Goal: Task Accomplishment & Management: Manage account settings

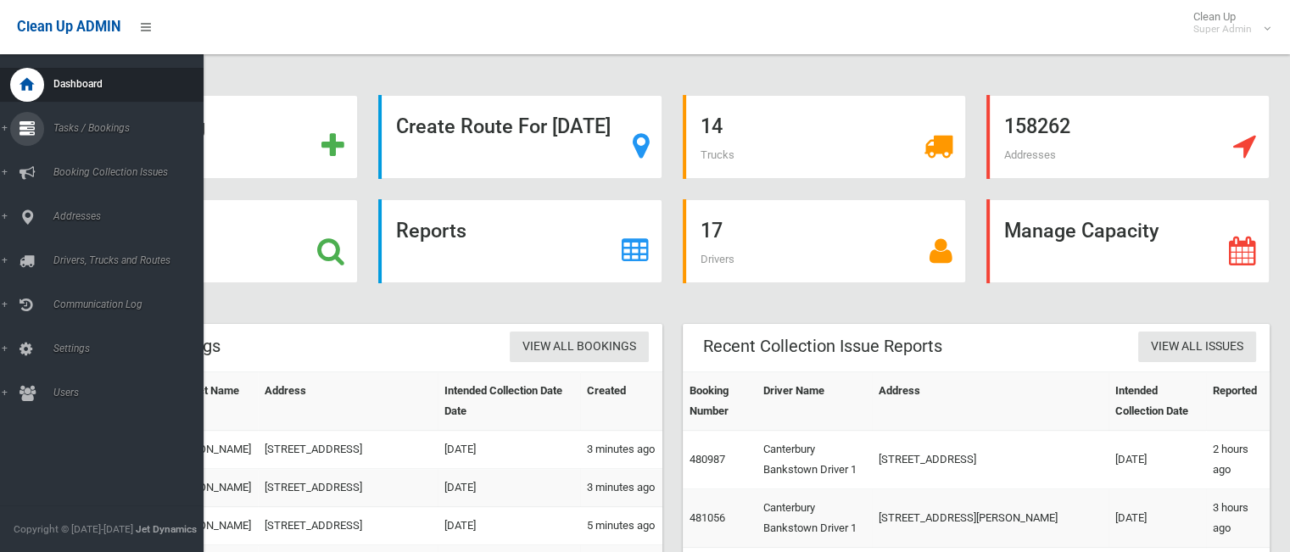
click at [103, 135] on link "Tasks / Bookings" at bounding box center [108, 129] width 216 height 34
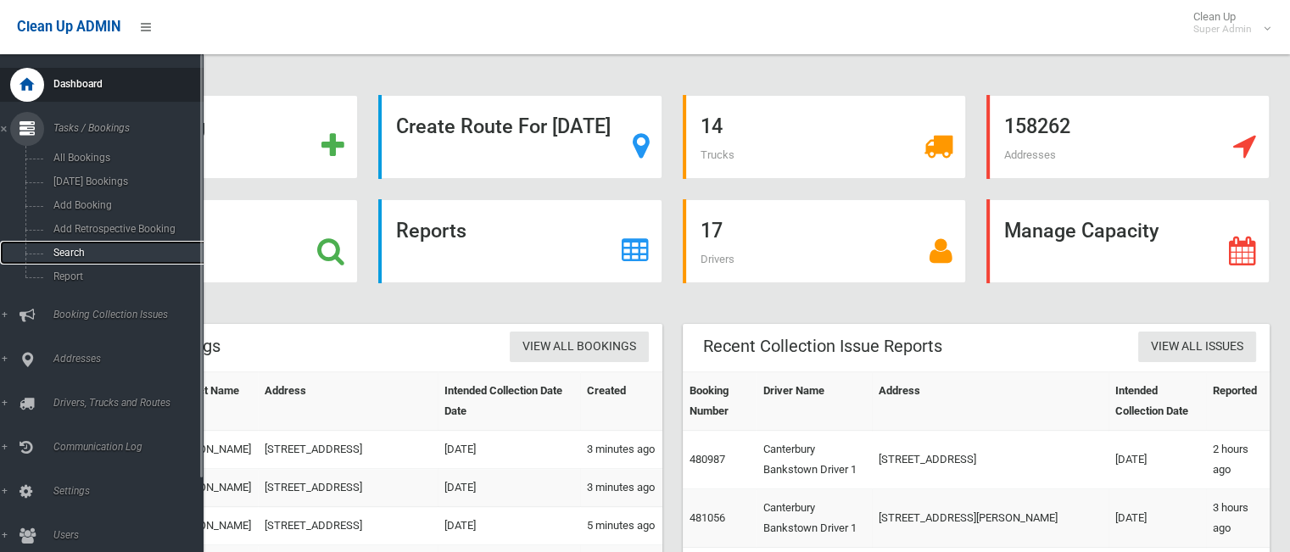
click at [81, 258] on span "Search" at bounding box center [125, 253] width 154 height 12
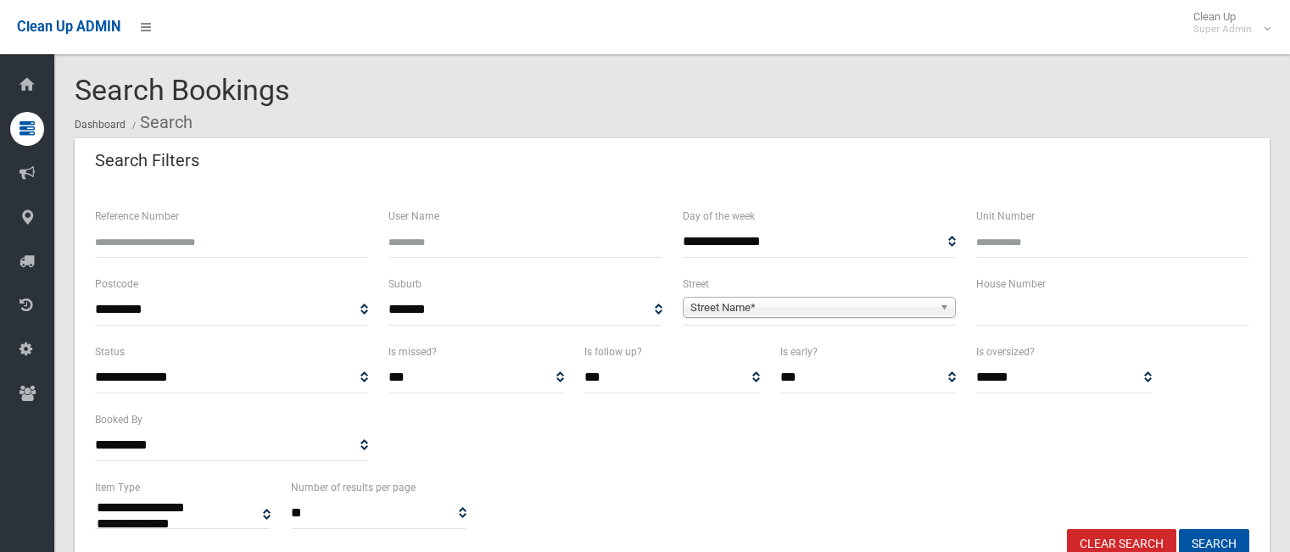
select select
click at [277, 247] on input "Reference Number" at bounding box center [231, 241] width 273 height 31
click at [1050, 311] on input "text" at bounding box center [1112, 309] width 273 height 31
type input "**"
click at [901, 311] on span "Street Name*" at bounding box center [811, 308] width 243 height 20
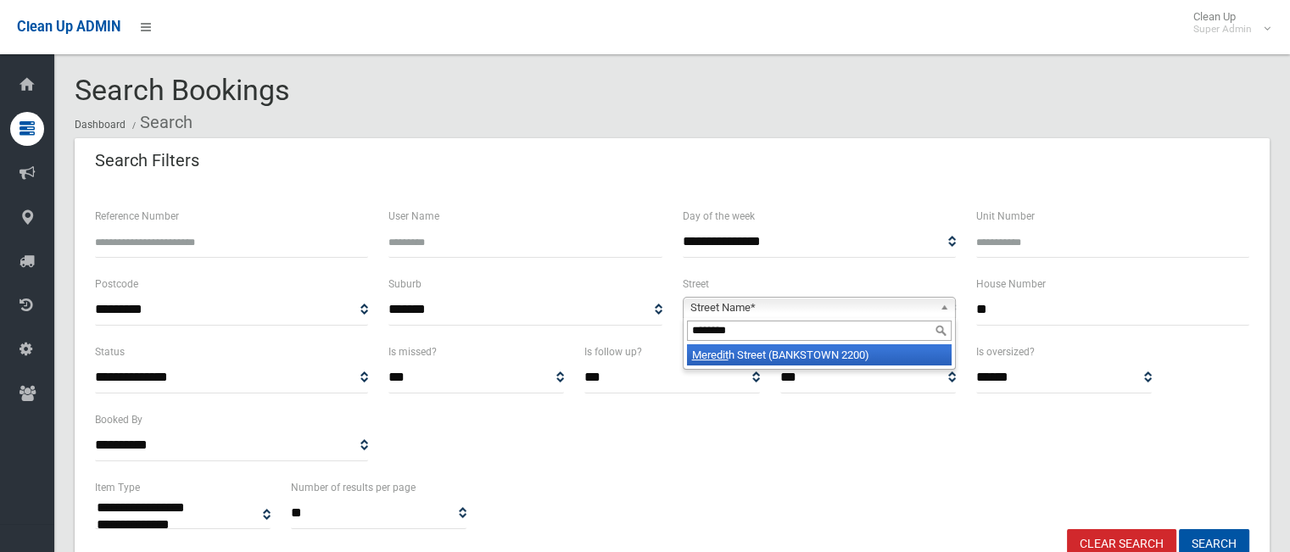
type input "********"
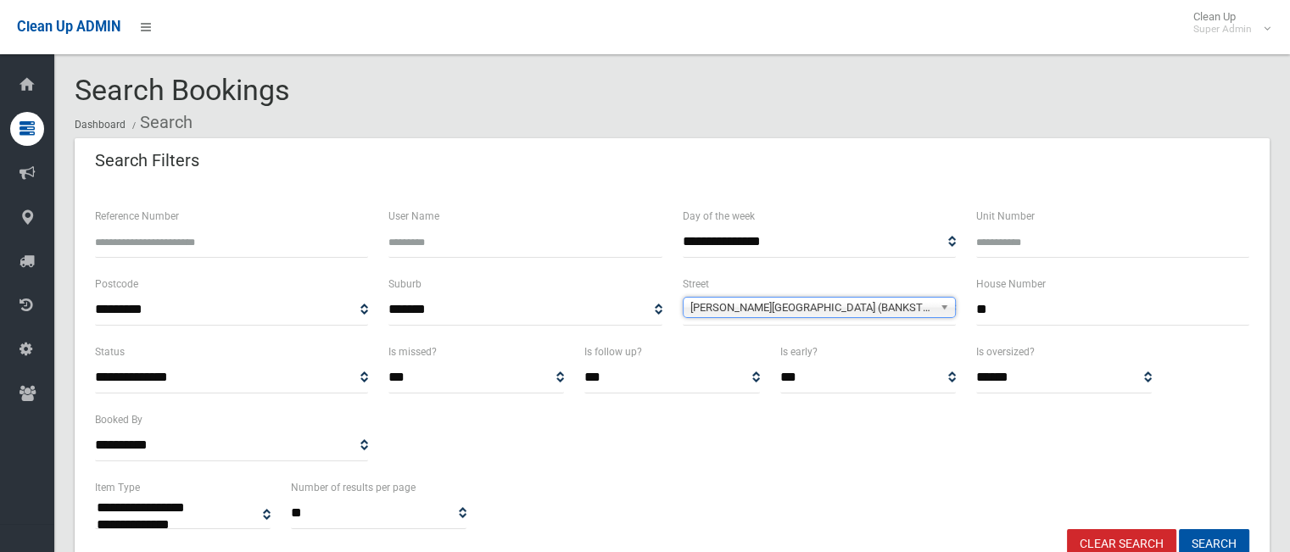
click at [1179, 529] on button "Search" at bounding box center [1214, 544] width 70 height 31
select select
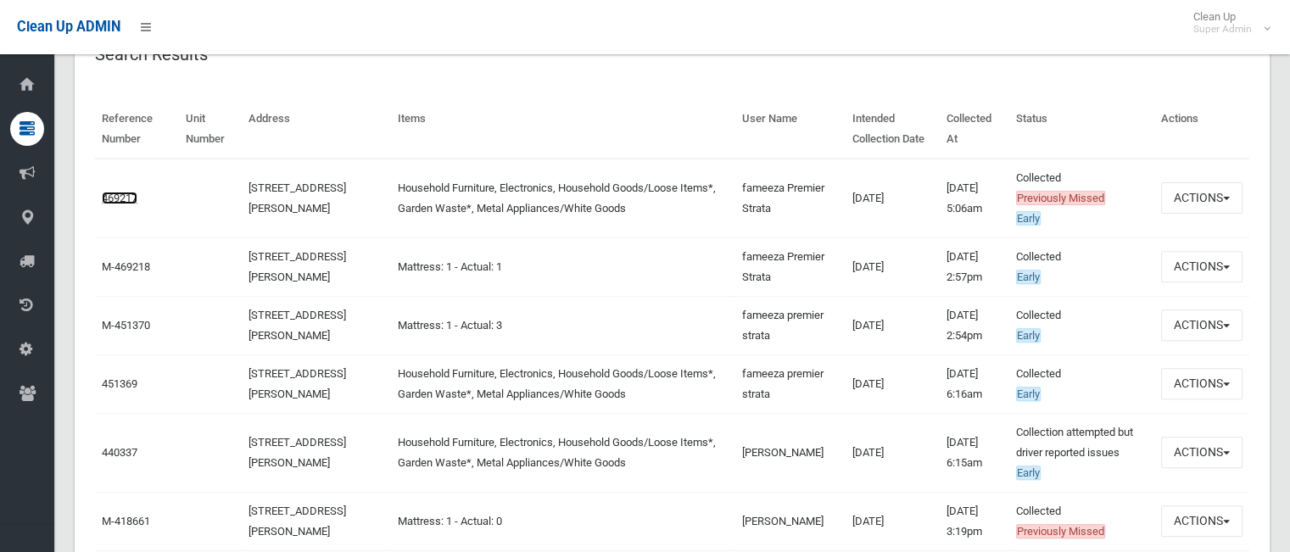
click at [113, 195] on link "469217" at bounding box center [120, 198] width 36 height 13
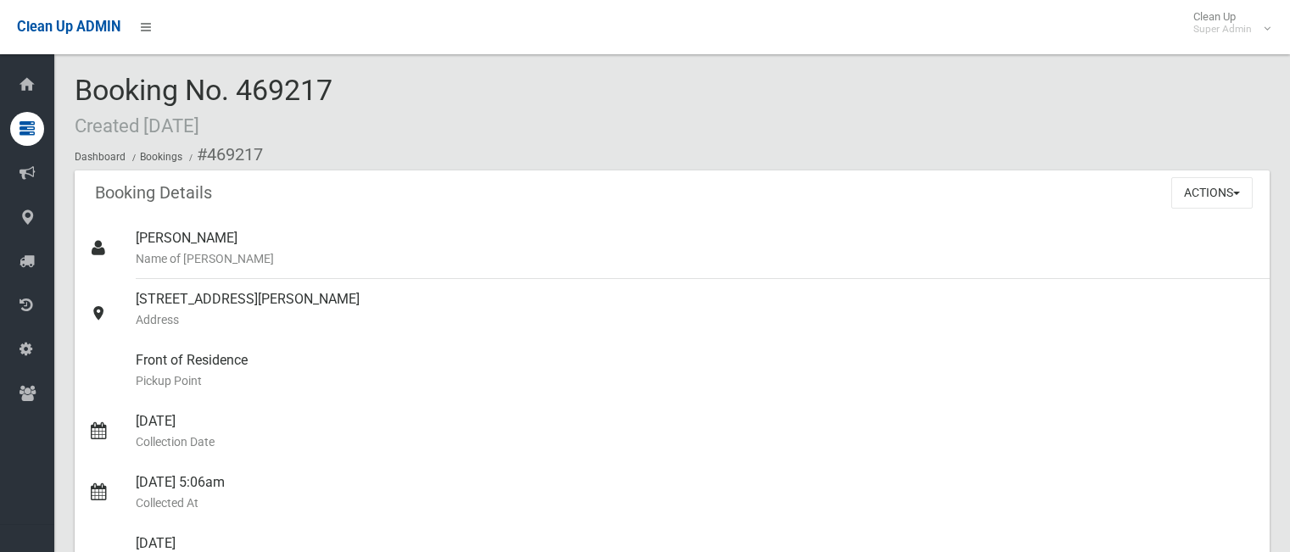
scroll to position [431, 0]
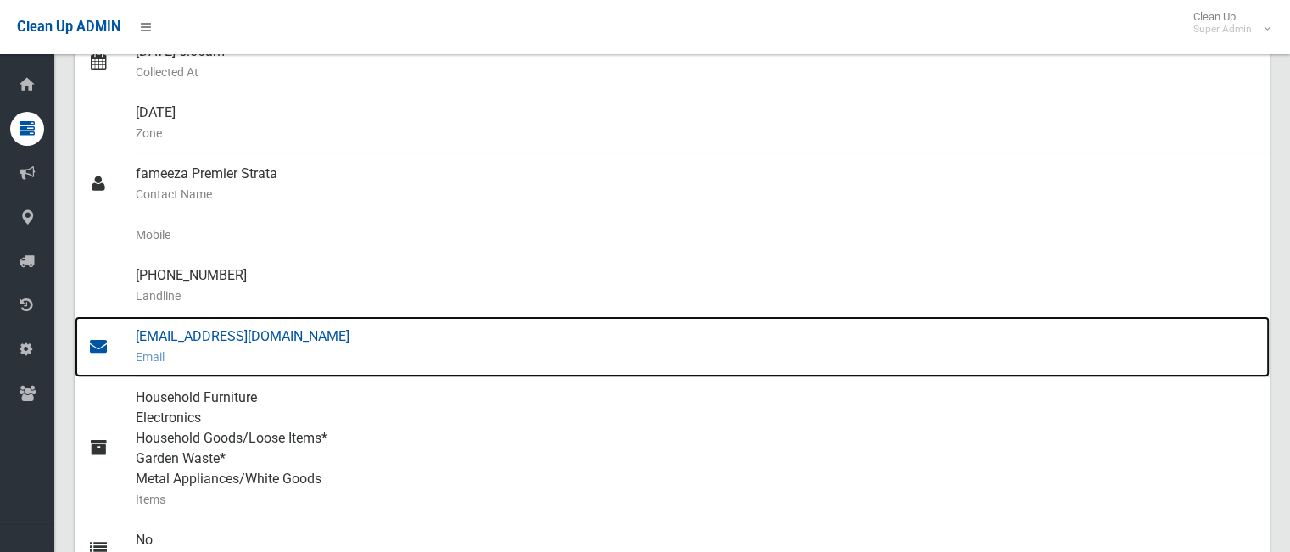
click at [299, 344] on div "fameezak@premierstrata.com.au Email" at bounding box center [696, 346] width 1120 height 61
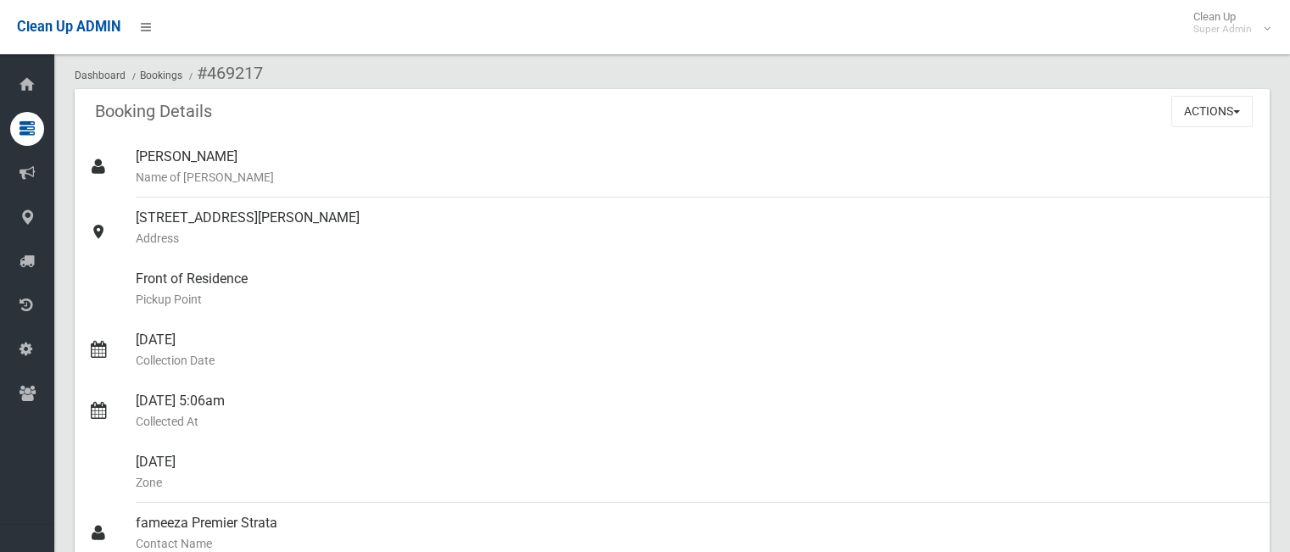
scroll to position [0, 0]
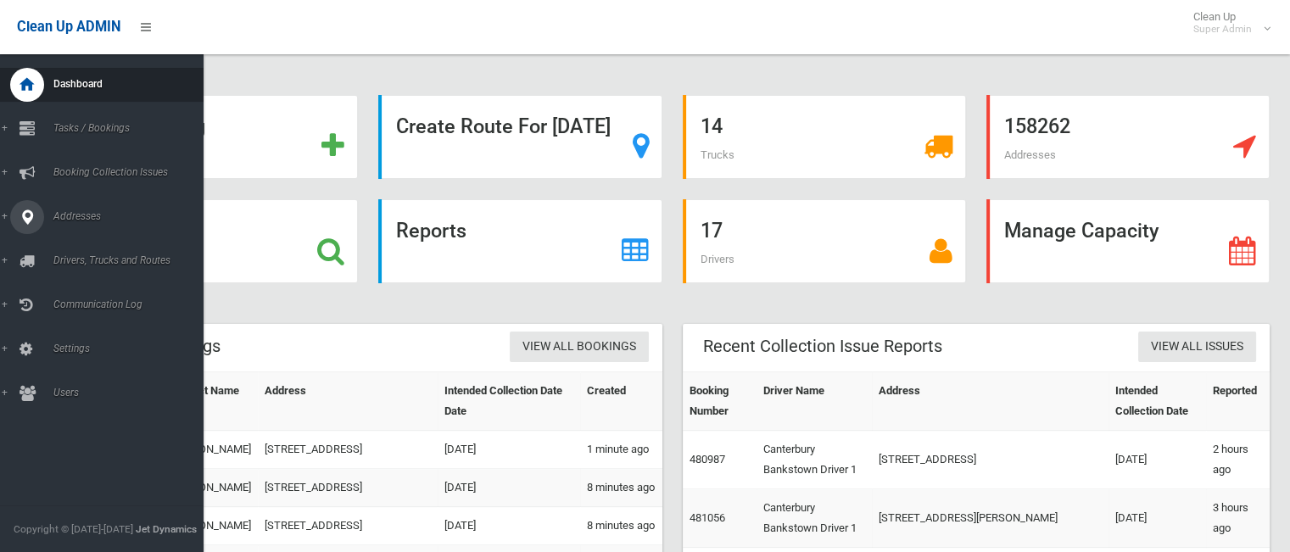
click at [67, 215] on span "Addresses" at bounding box center [132, 216] width 168 height 12
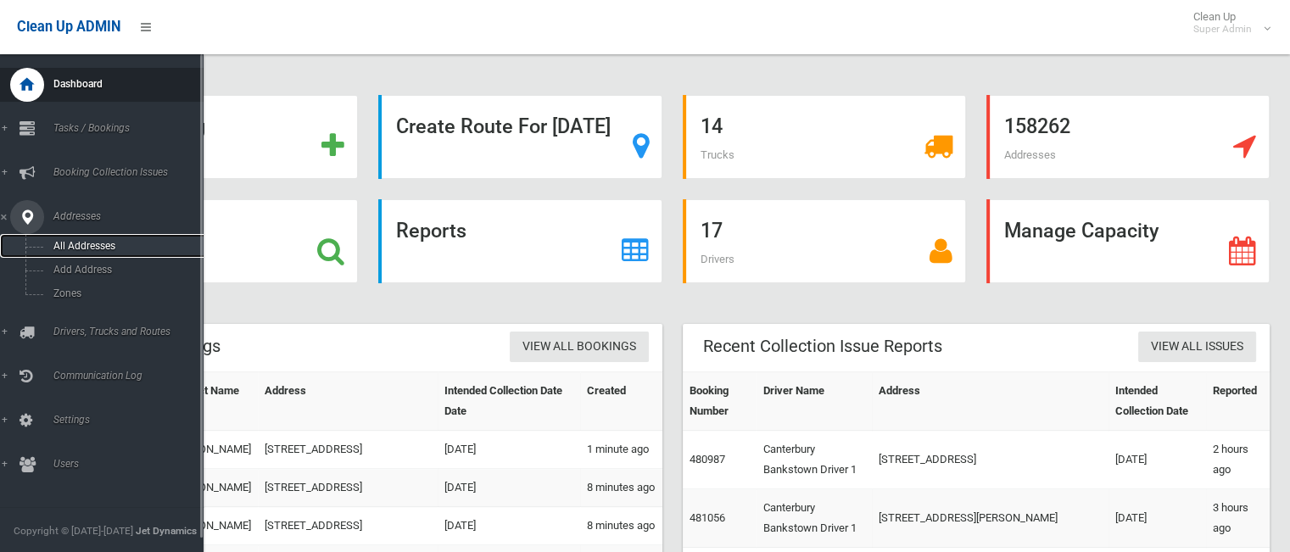
click at [78, 244] on span "All Addresses" at bounding box center [125, 246] width 154 height 12
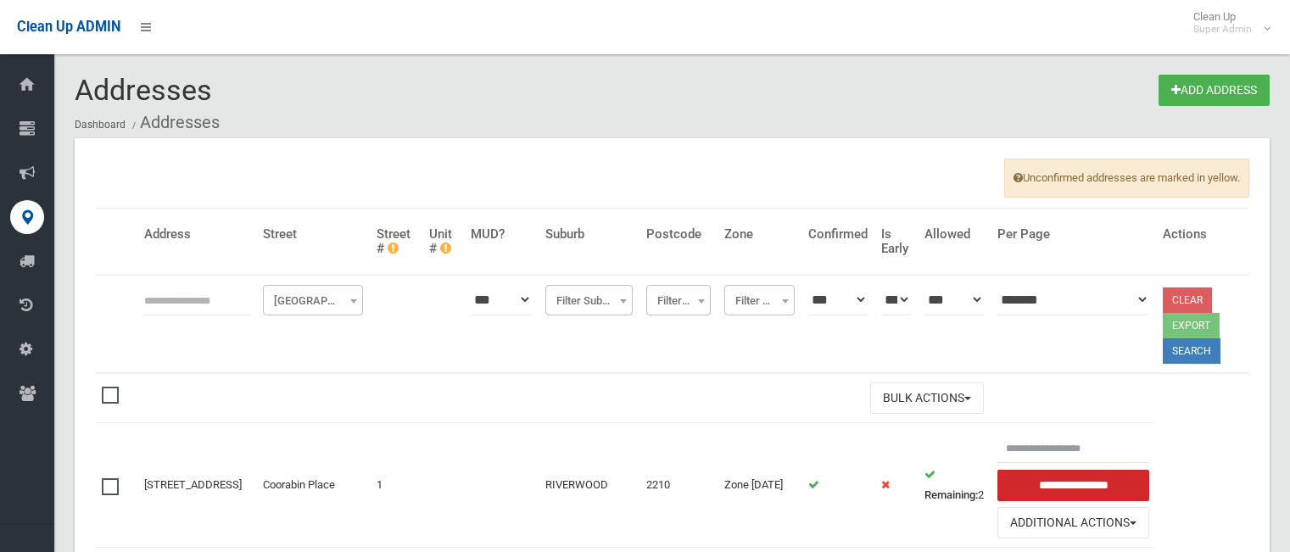
click at [220, 304] on input "text" at bounding box center [196, 299] width 105 height 31
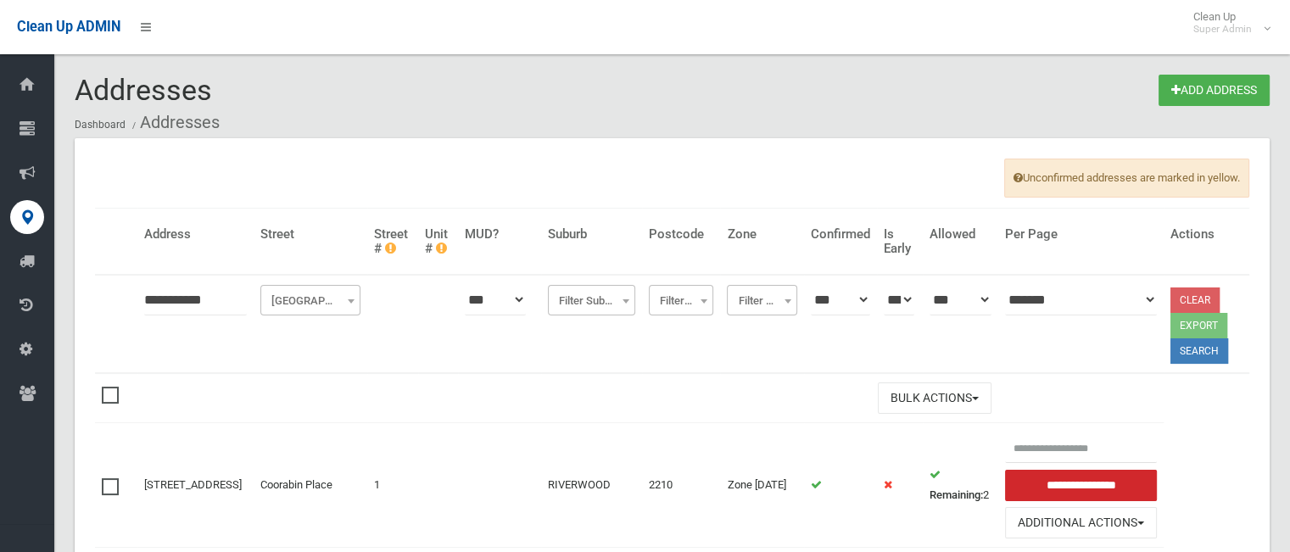
type input "**********"
click button at bounding box center [0, 0] width 0 height 0
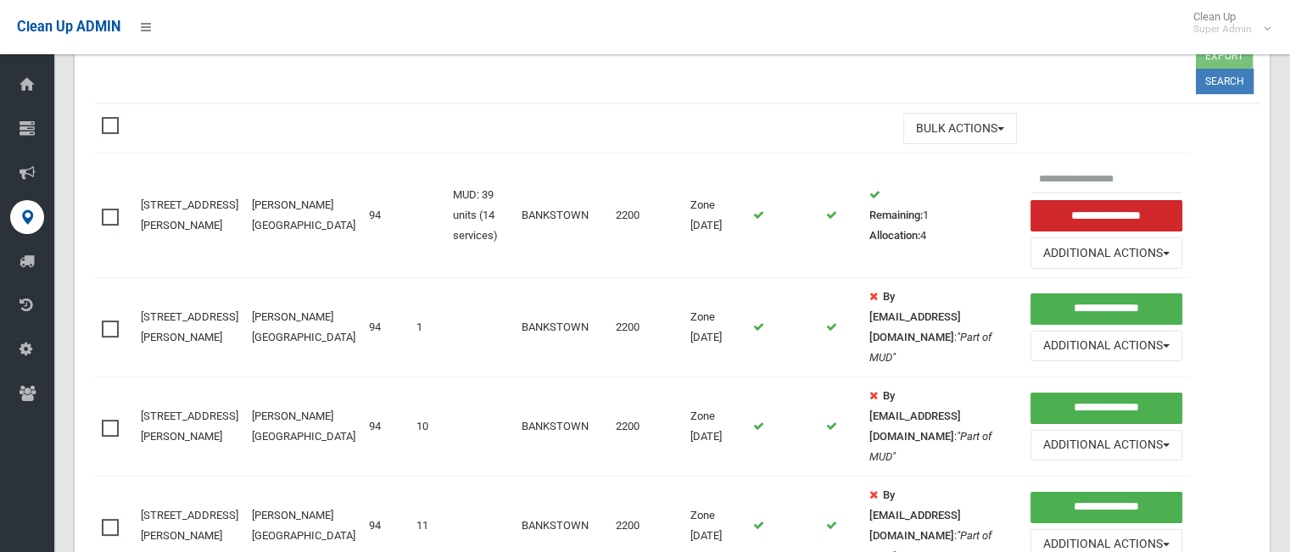
scroll to position [271, 0]
click at [109, 320] on span at bounding box center [114, 320] width 25 height 0
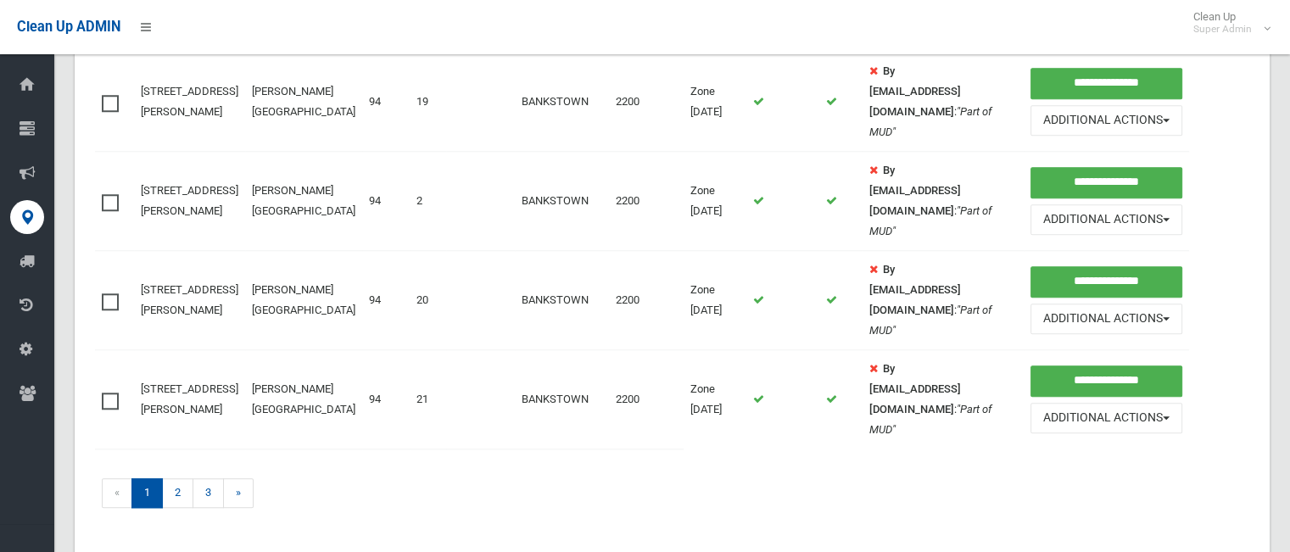
scroll to position [1555, 0]
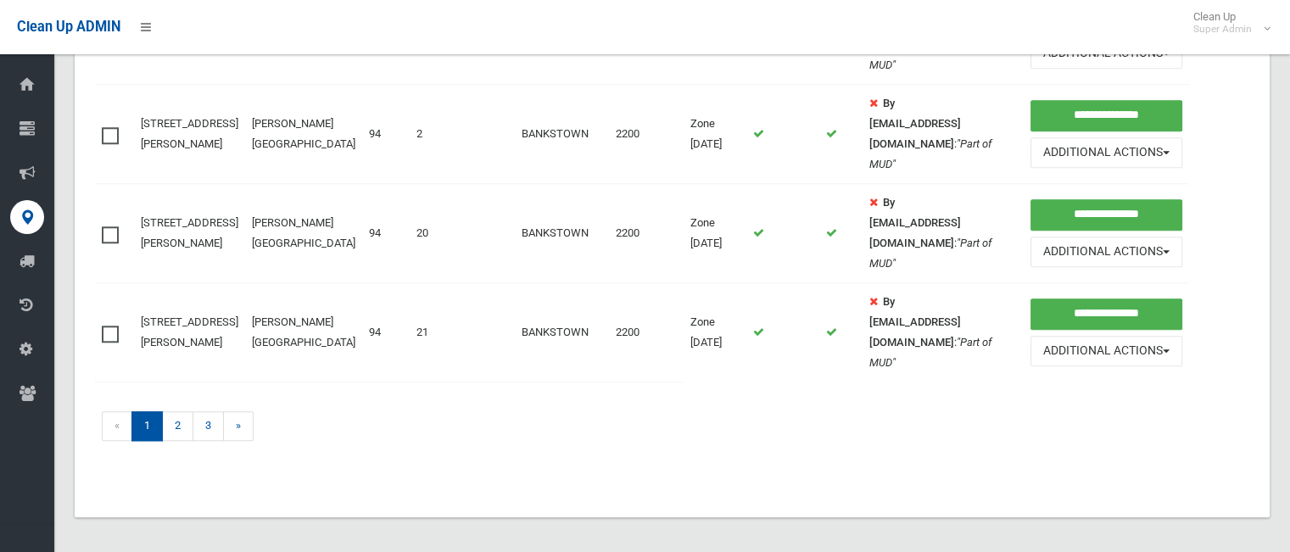
click at [118, 326] on span at bounding box center [114, 326] width 25 height 0
click at [113, 226] on span at bounding box center [114, 226] width 25 height 0
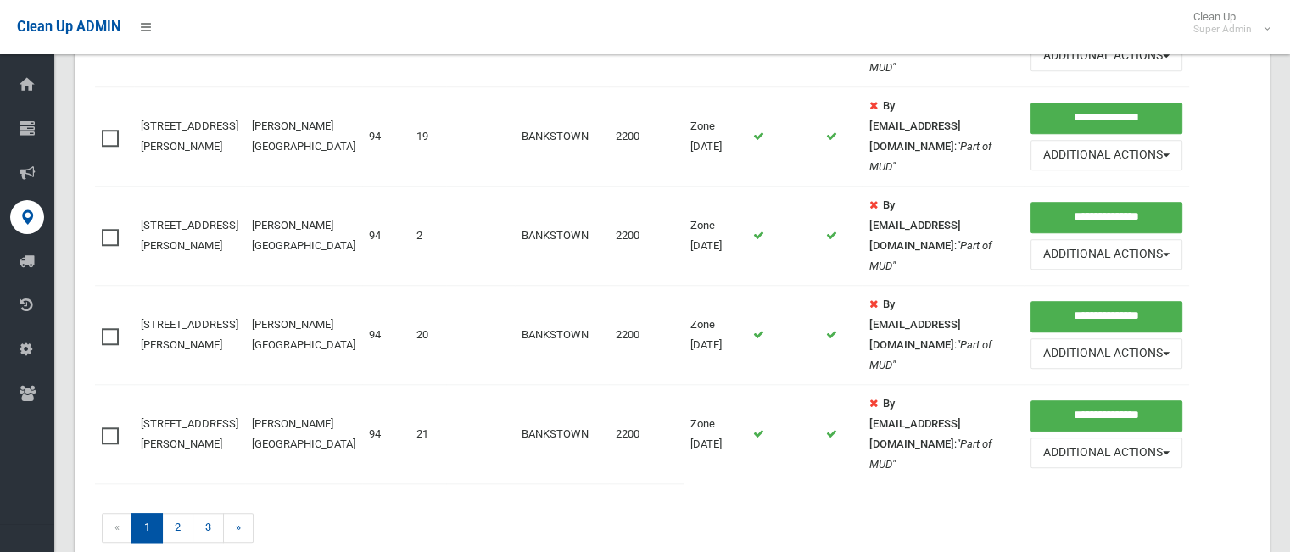
scroll to position [1399, 0]
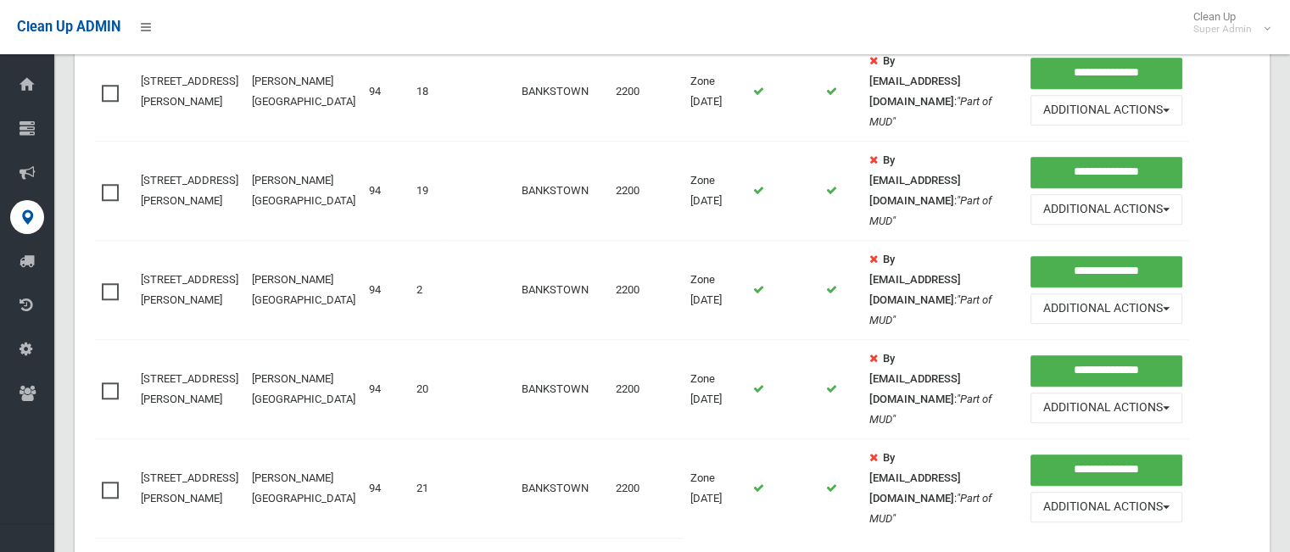
click at [110, 283] on span at bounding box center [114, 283] width 25 height 0
click at [120, 196] on td at bounding box center [114, 191] width 39 height 99
click at [109, 184] on span at bounding box center [114, 184] width 25 height 0
click at [116, 85] on span at bounding box center [114, 85] width 25 height 0
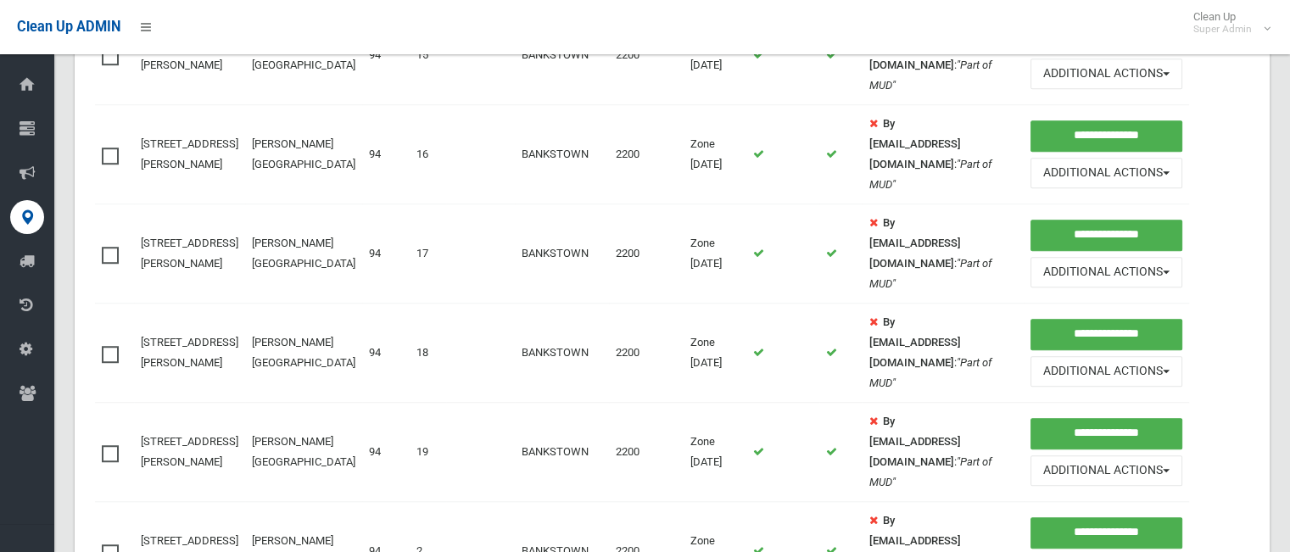
scroll to position [1136, 0]
click at [109, 248] on span at bounding box center [114, 248] width 25 height 0
click at [109, 148] on span at bounding box center [114, 148] width 25 height 0
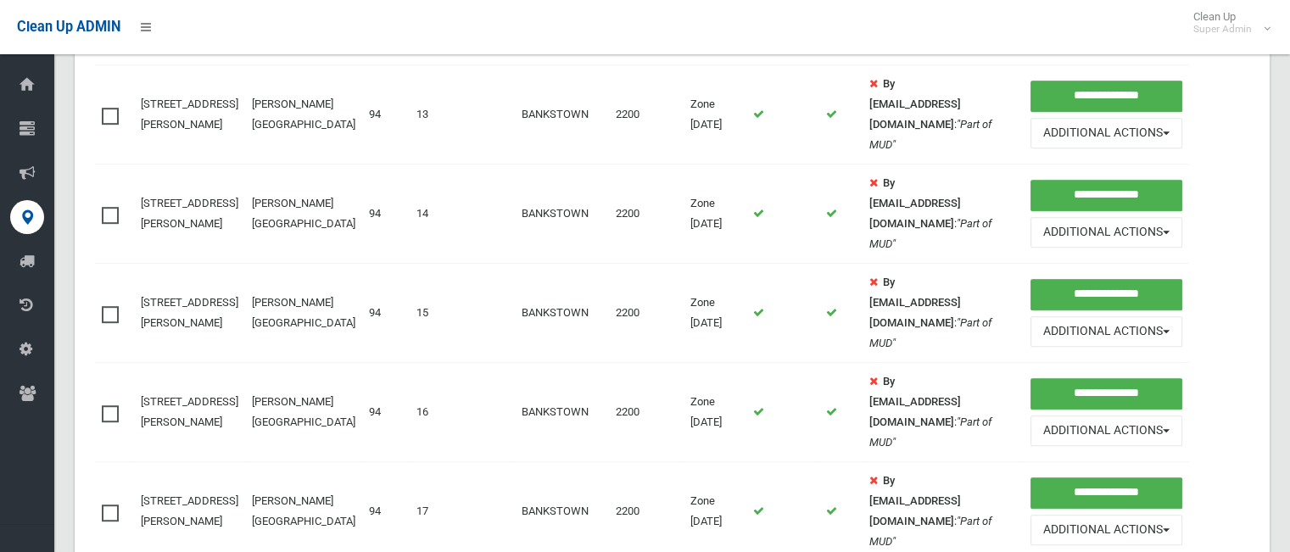
scroll to position [879, 0]
click at [109, 307] on span at bounding box center [114, 307] width 25 height 0
click at [109, 208] on span at bounding box center [114, 208] width 25 height 0
click at [114, 109] on span at bounding box center [114, 109] width 25 height 0
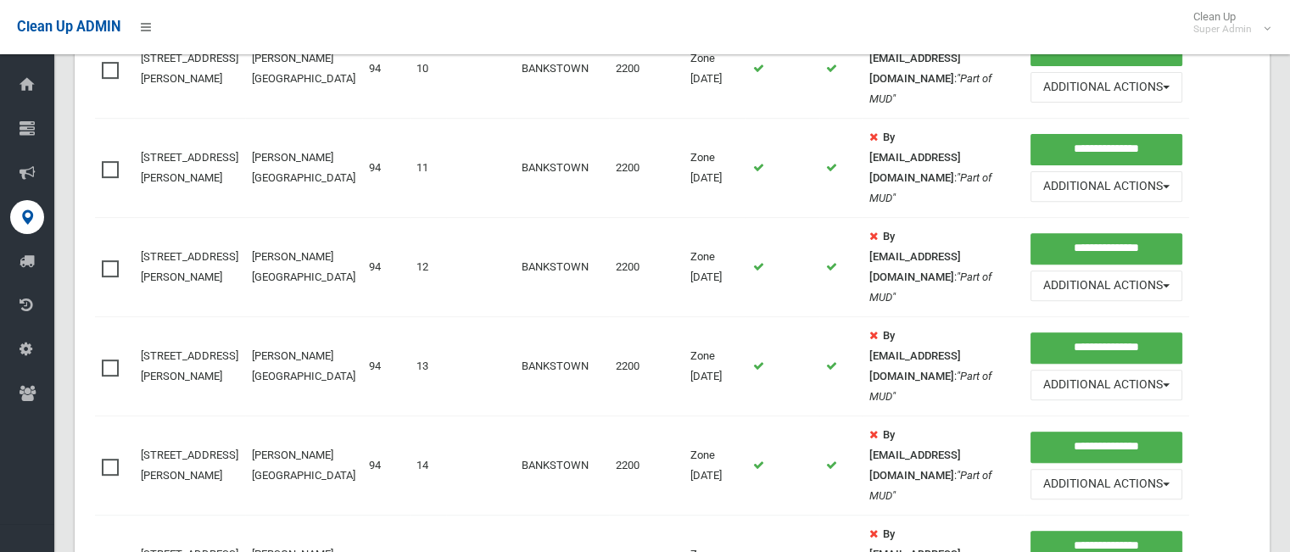
scroll to position [605, 0]
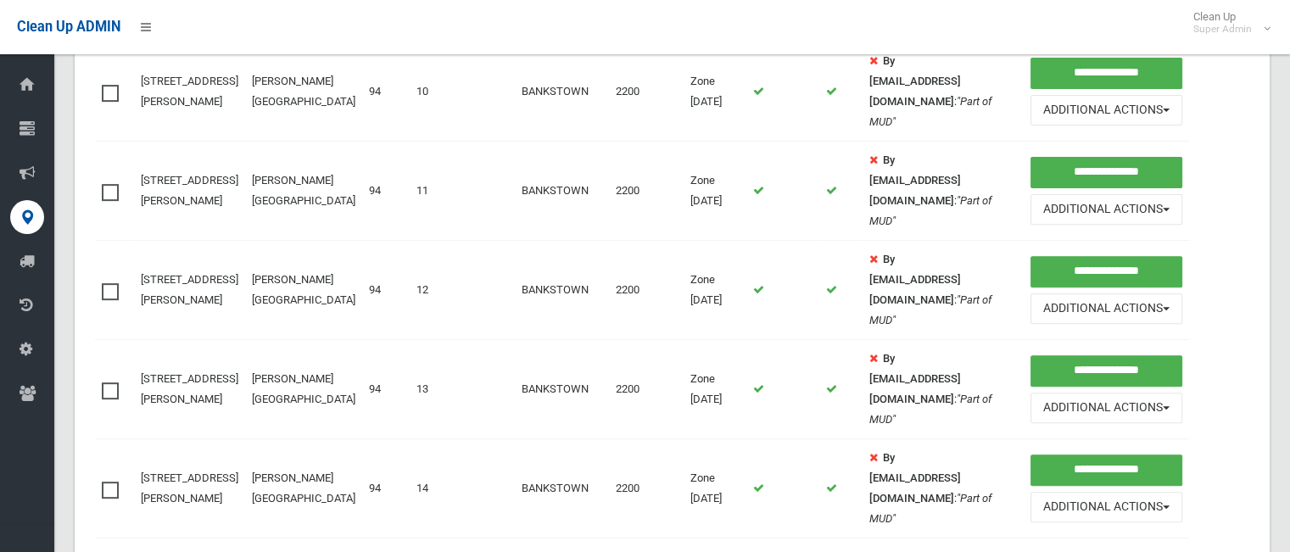
click at [113, 283] on span at bounding box center [114, 283] width 25 height 0
click at [114, 184] on span at bounding box center [114, 184] width 25 height 0
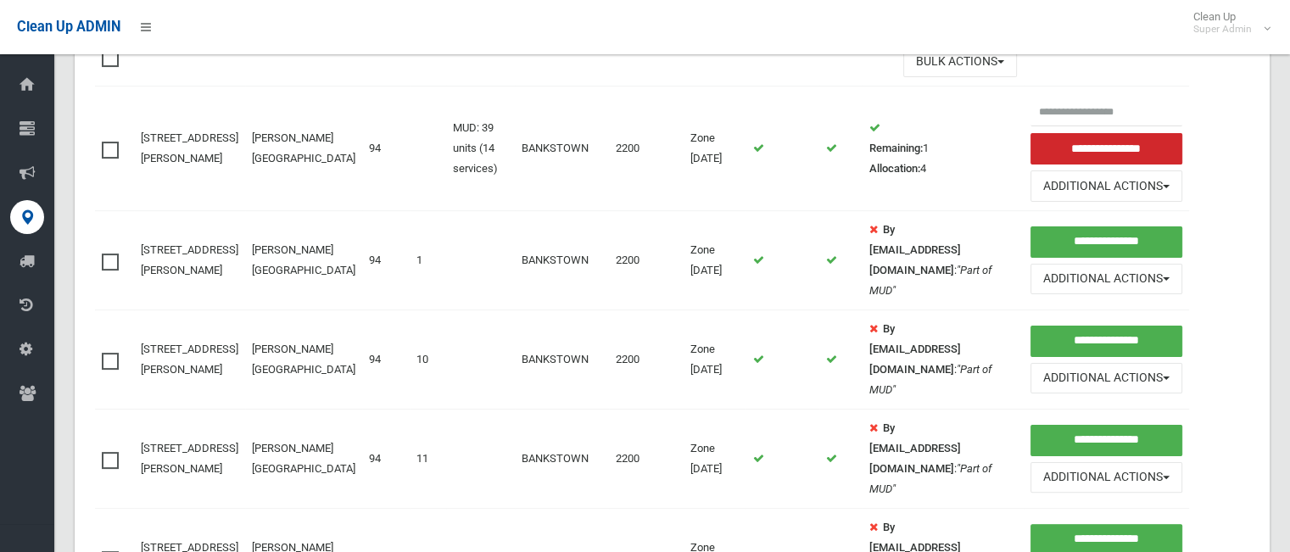
scroll to position [336, 0]
click at [117, 354] on span at bounding box center [114, 354] width 25 height 0
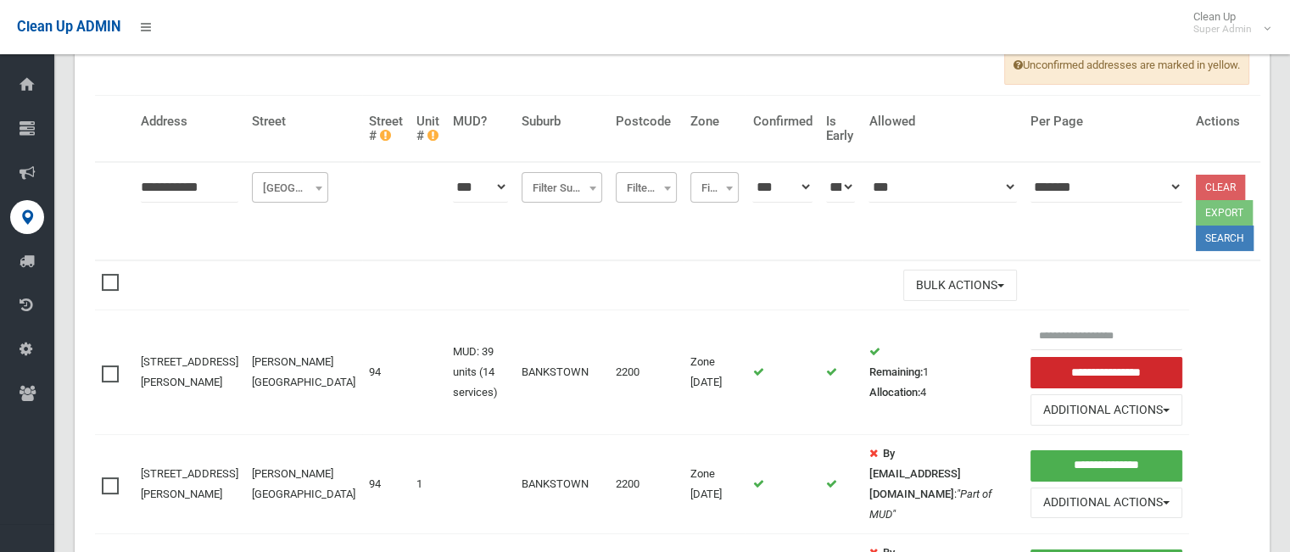
scroll to position [88, 0]
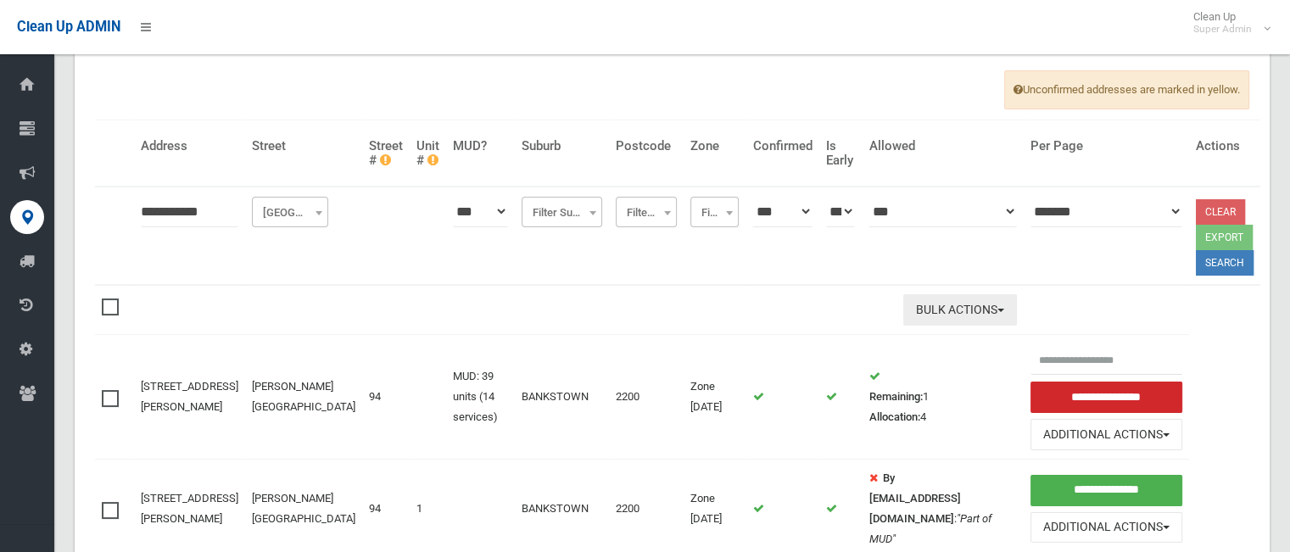
click at [908, 316] on button "Bulk Actions" at bounding box center [960, 309] width 114 height 31
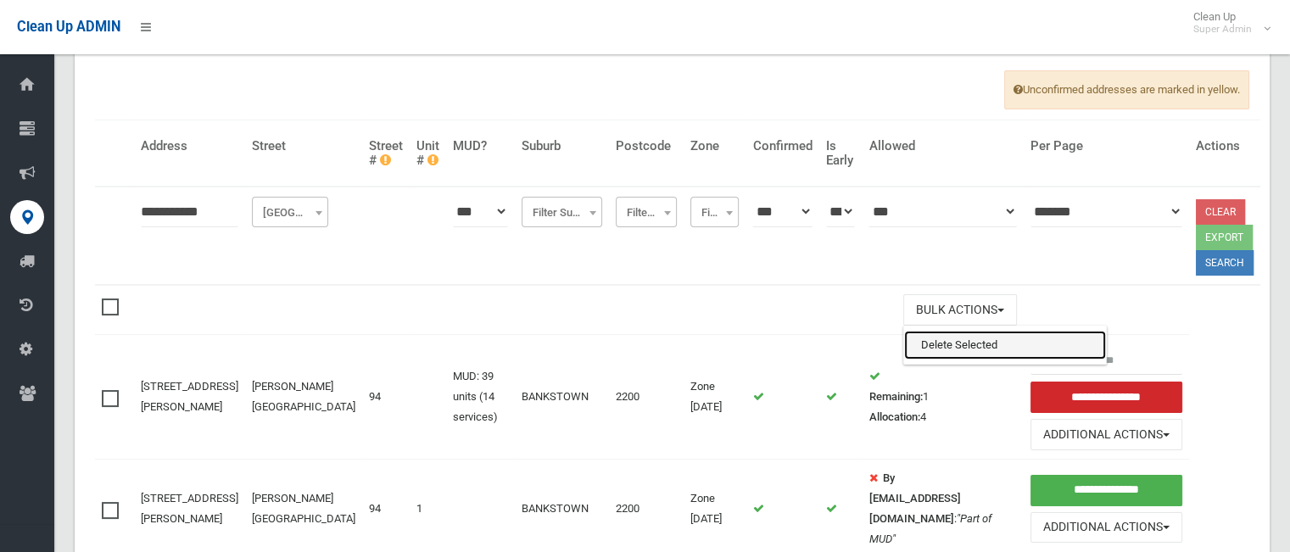
click at [908, 342] on link "Delete Selected" at bounding box center [1005, 345] width 202 height 29
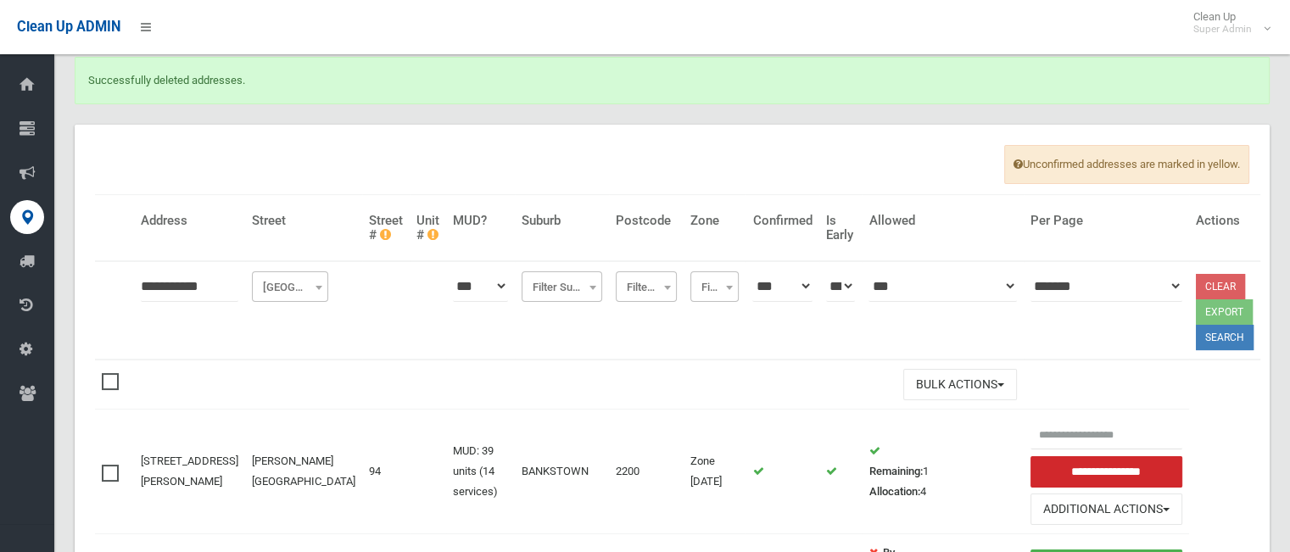
scroll to position [397, 0]
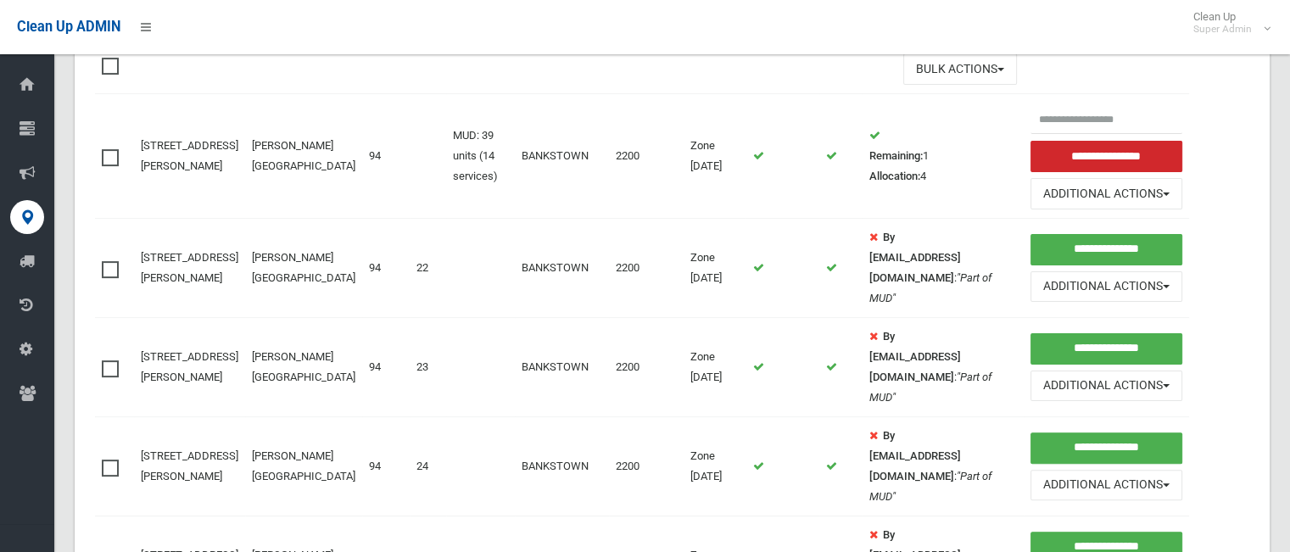
click at [110, 58] on span at bounding box center [114, 58] width 25 height 0
click at [115, 154] on label at bounding box center [114, 156] width 25 height 20
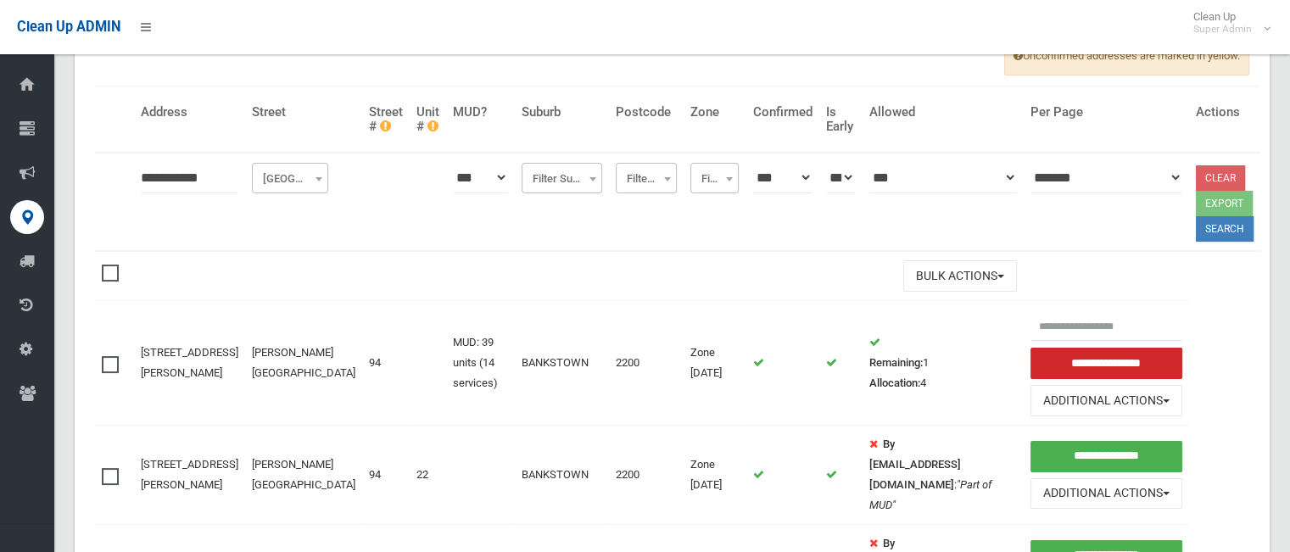
scroll to position [112, 0]
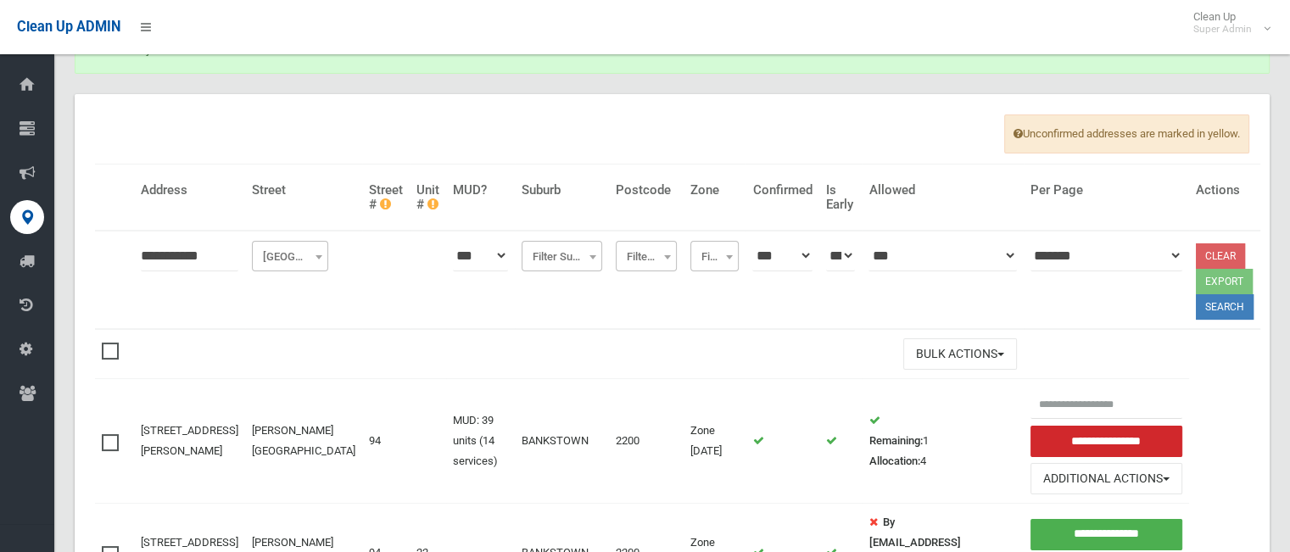
click at [935, 372] on td "Bulk Actions Delete Selected" at bounding box center [579, 353] width 890 height 49
click at [947, 355] on button "Bulk Actions" at bounding box center [960, 353] width 114 height 31
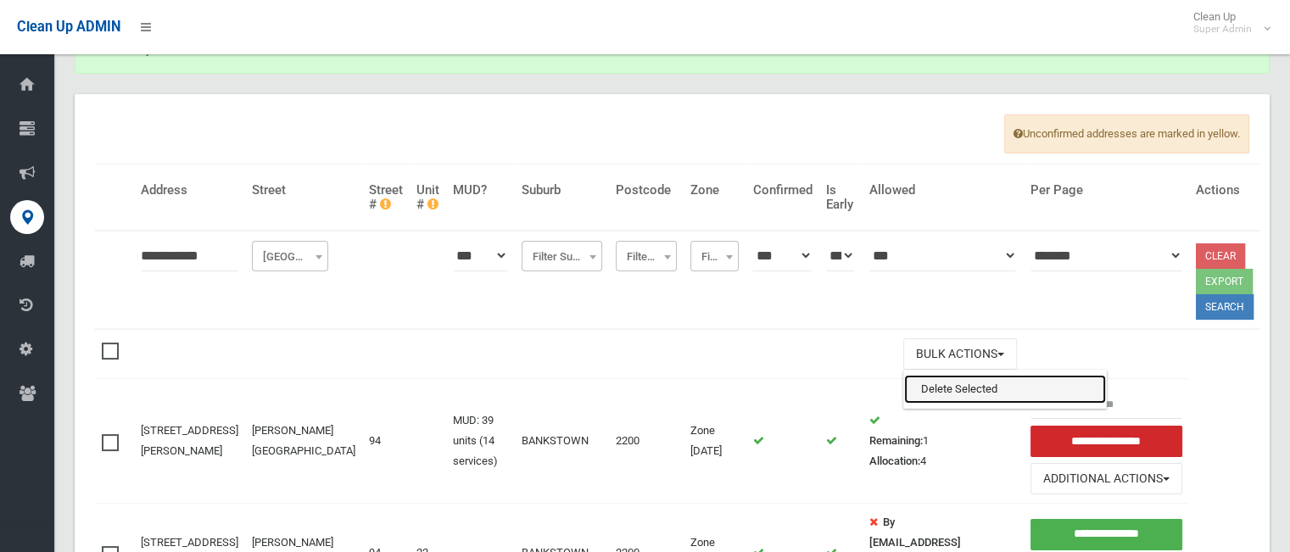
click at [923, 393] on link "Delete Selected" at bounding box center [1005, 389] width 202 height 29
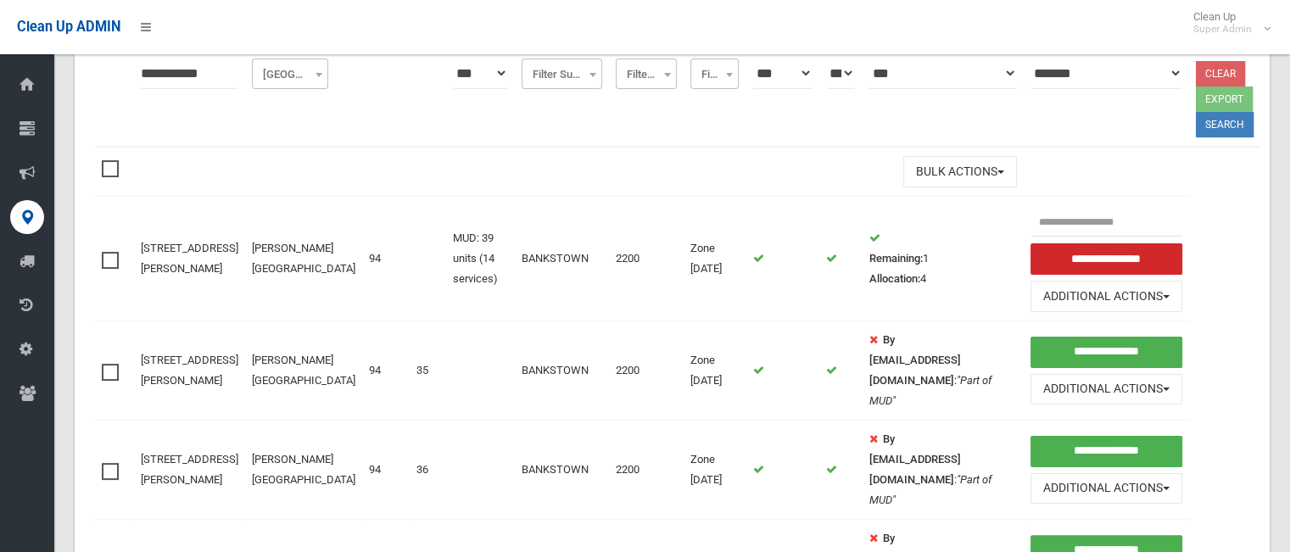
scroll to position [268, 0]
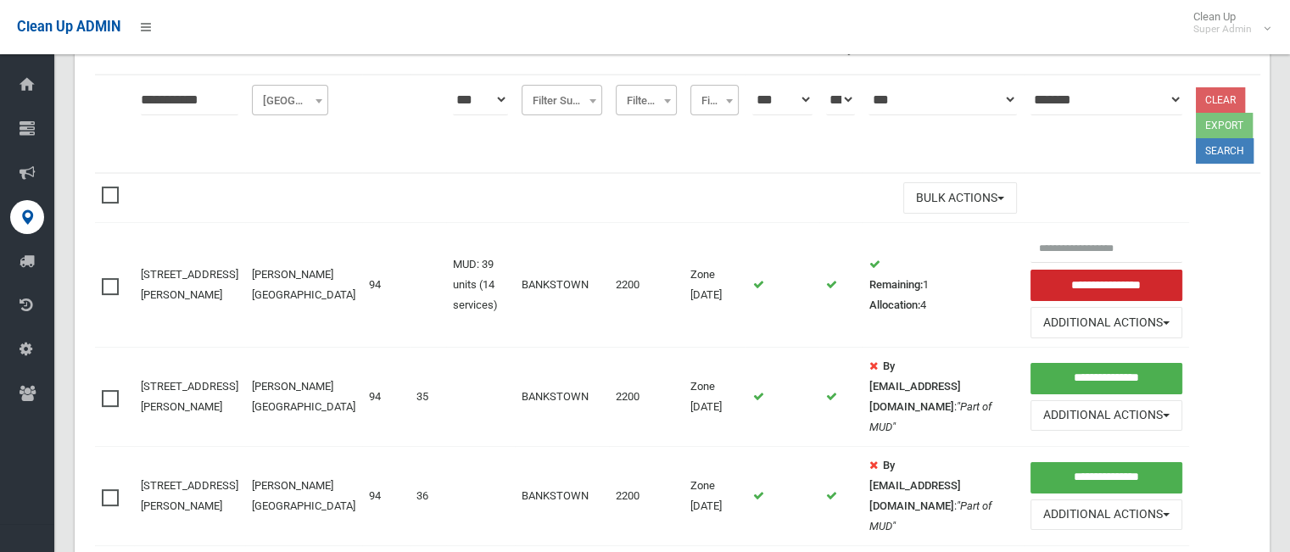
click at [109, 187] on span at bounding box center [114, 187] width 25 height 0
click at [114, 278] on span at bounding box center [114, 278] width 25 height 0
click at [922, 216] on td "Bulk Actions Delete Selected" at bounding box center [579, 197] width 890 height 49
click at [935, 202] on button "Bulk Actions" at bounding box center [960, 197] width 114 height 31
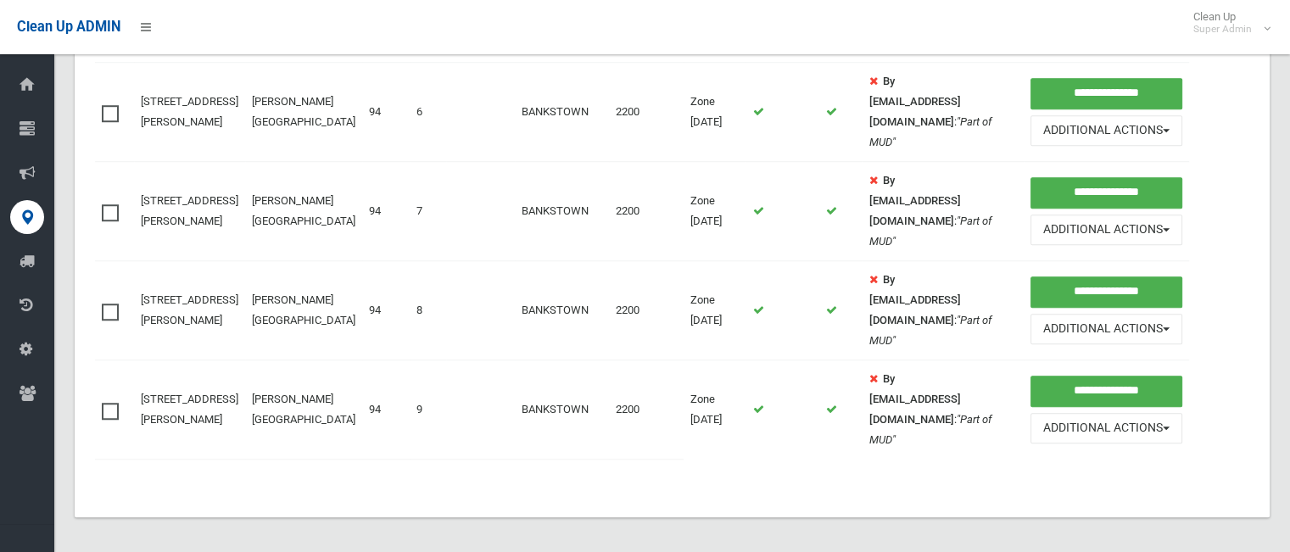
click at [819, 333] on td at bounding box center [840, 310] width 43 height 99
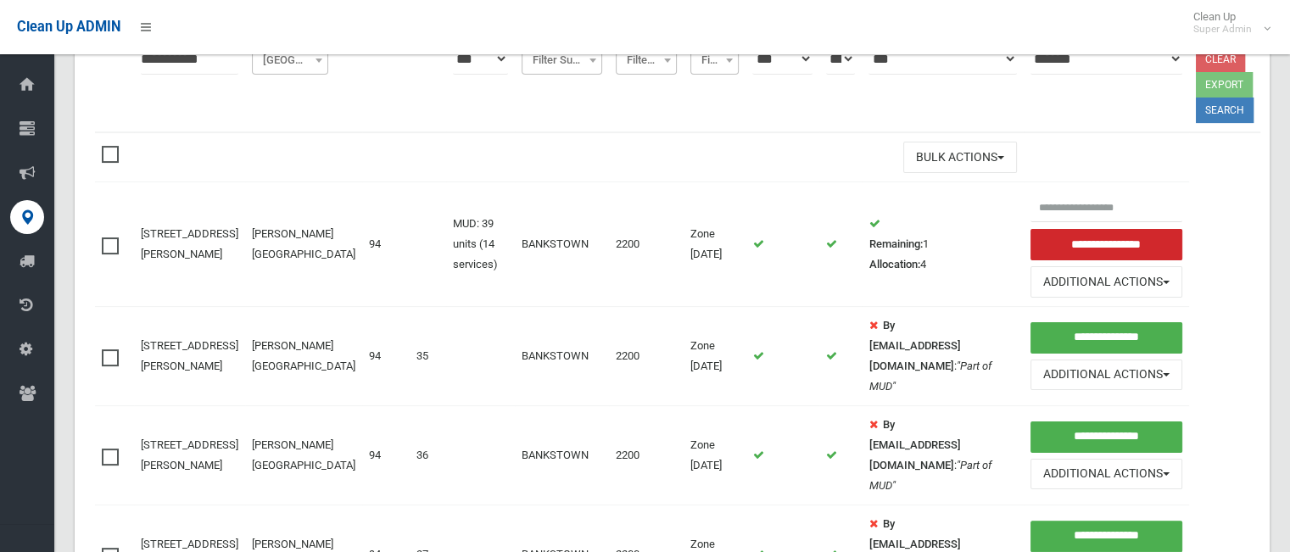
scroll to position [251, 0]
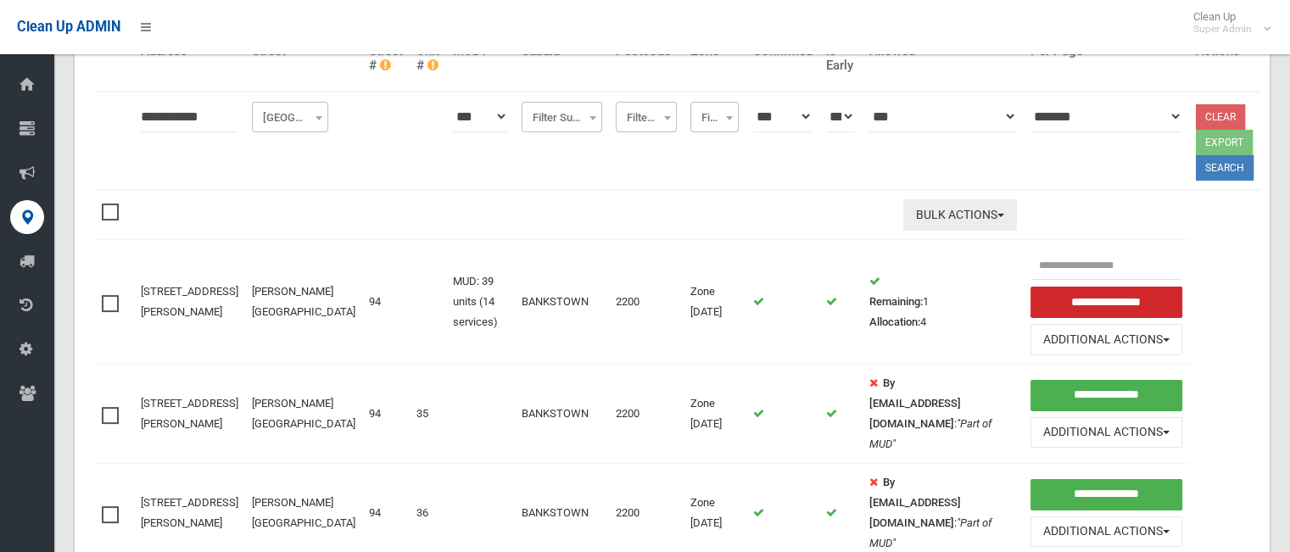
click at [953, 213] on button "Bulk Actions" at bounding box center [960, 214] width 114 height 31
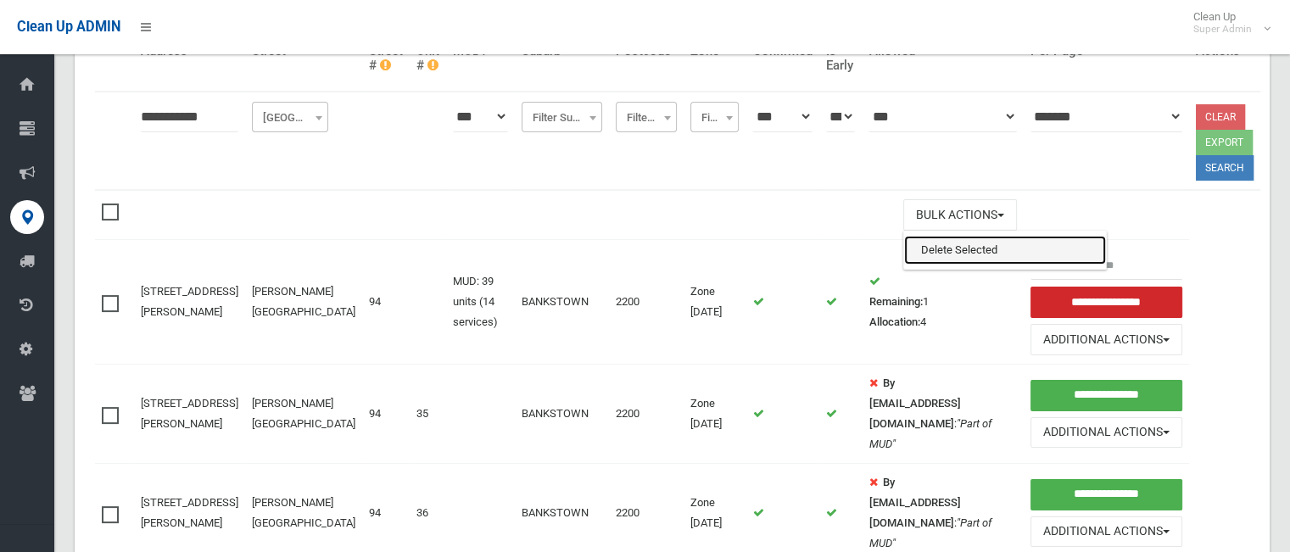
click at [958, 248] on link "Delete Selected" at bounding box center [1005, 250] width 202 height 29
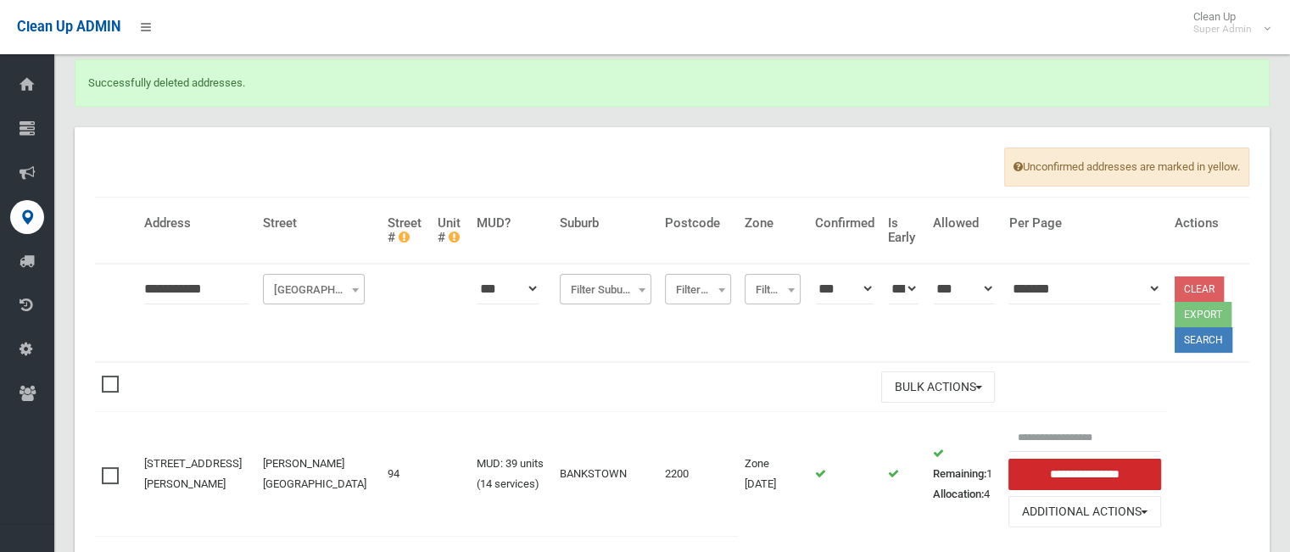
scroll to position [62, 0]
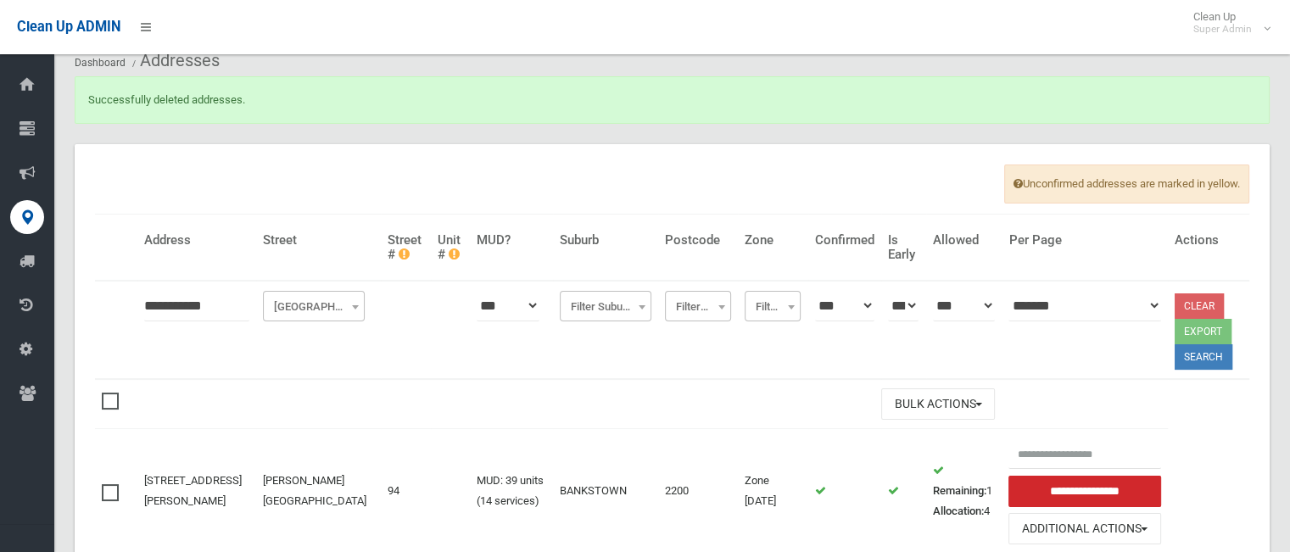
click at [224, 303] on input "**********" at bounding box center [196, 305] width 105 height 31
type input "**********"
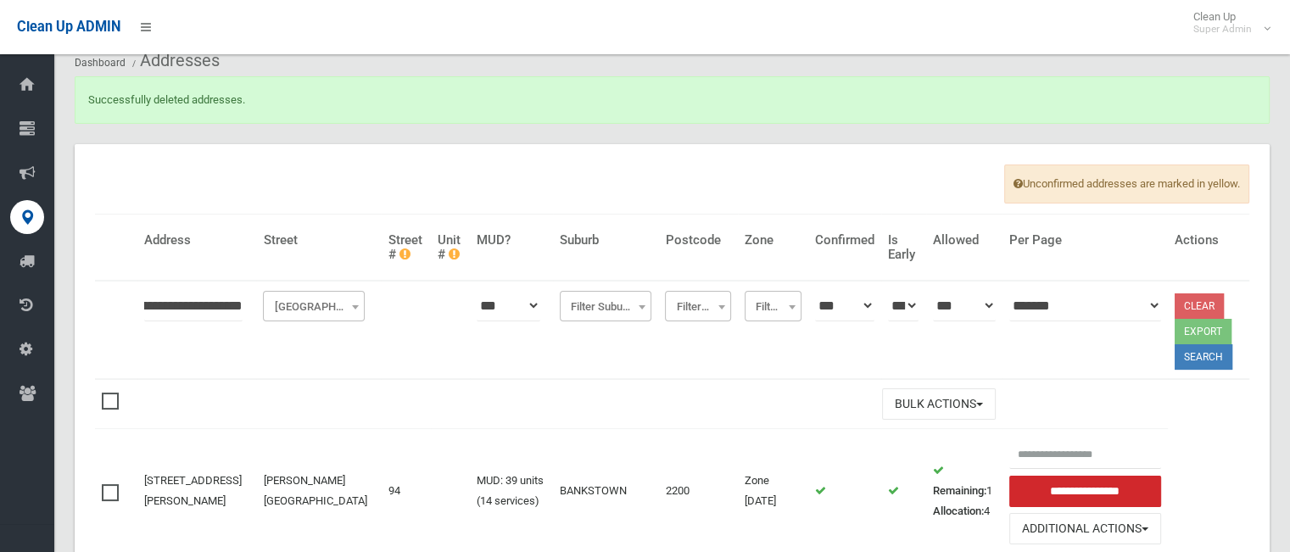
click button at bounding box center [0, 0] width 0 height 0
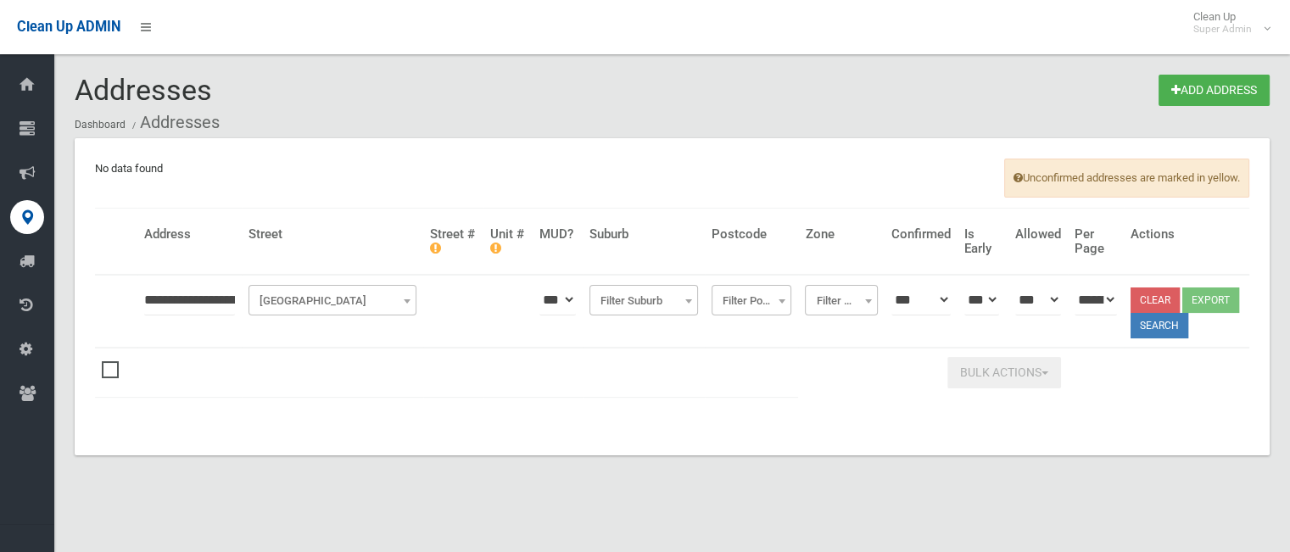
click at [235, 294] on input "**********" at bounding box center [189, 299] width 91 height 31
type input "********"
click button at bounding box center [0, 0] width 0 height 0
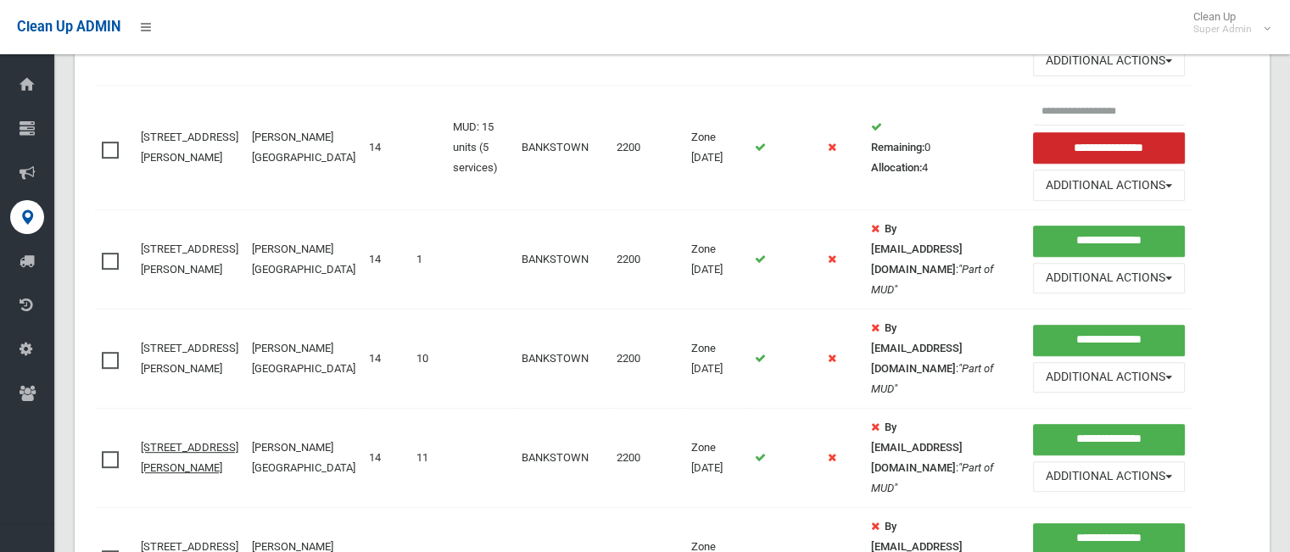
scroll to position [712, 0]
click at [115, 252] on span at bounding box center [114, 252] width 25 height 0
click at [109, 351] on span at bounding box center [114, 351] width 25 height 0
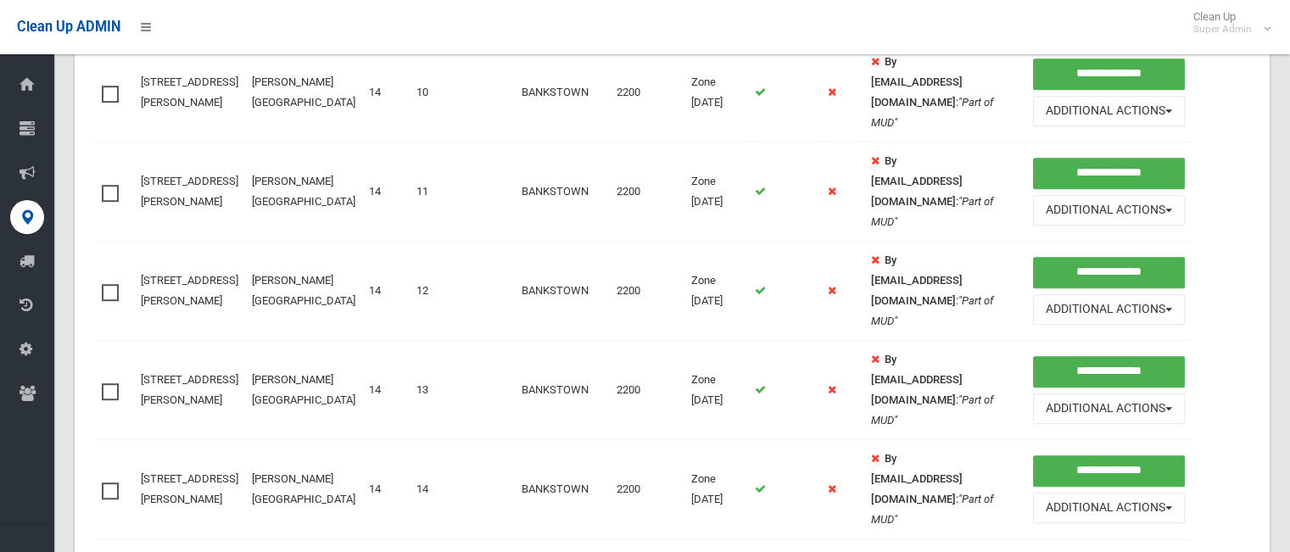
scroll to position [977, 0]
click at [110, 185] on span at bounding box center [114, 185] width 25 height 0
click at [113, 284] on span at bounding box center [114, 284] width 25 height 0
click at [115, 383] on span at bounding box center [114, 383] width 25 height 0
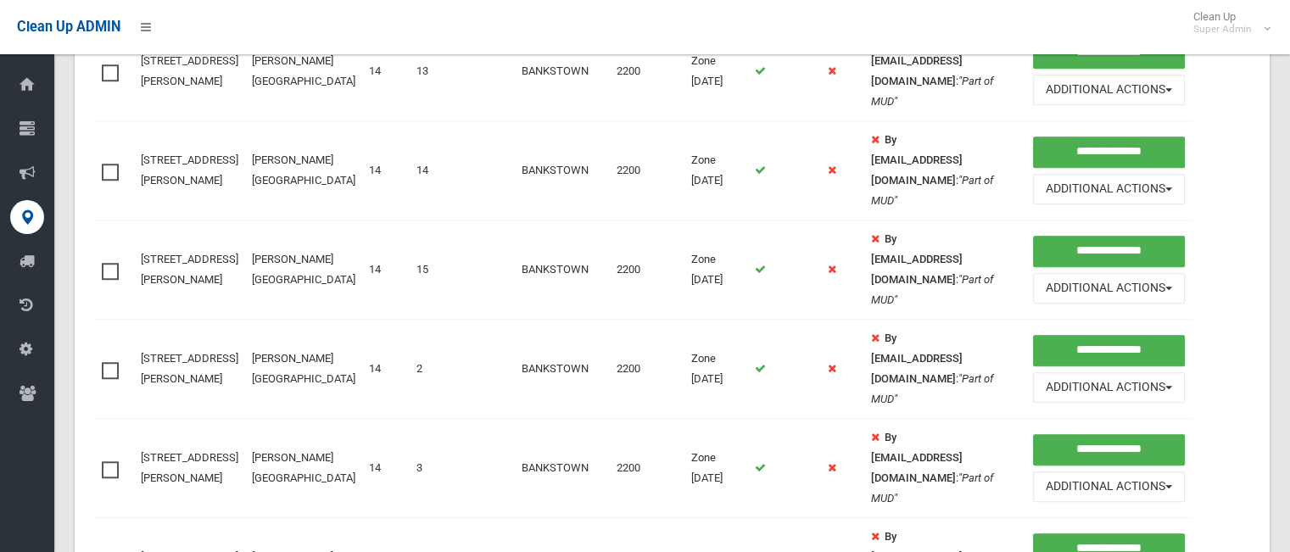
scroll to position [1305, 0]
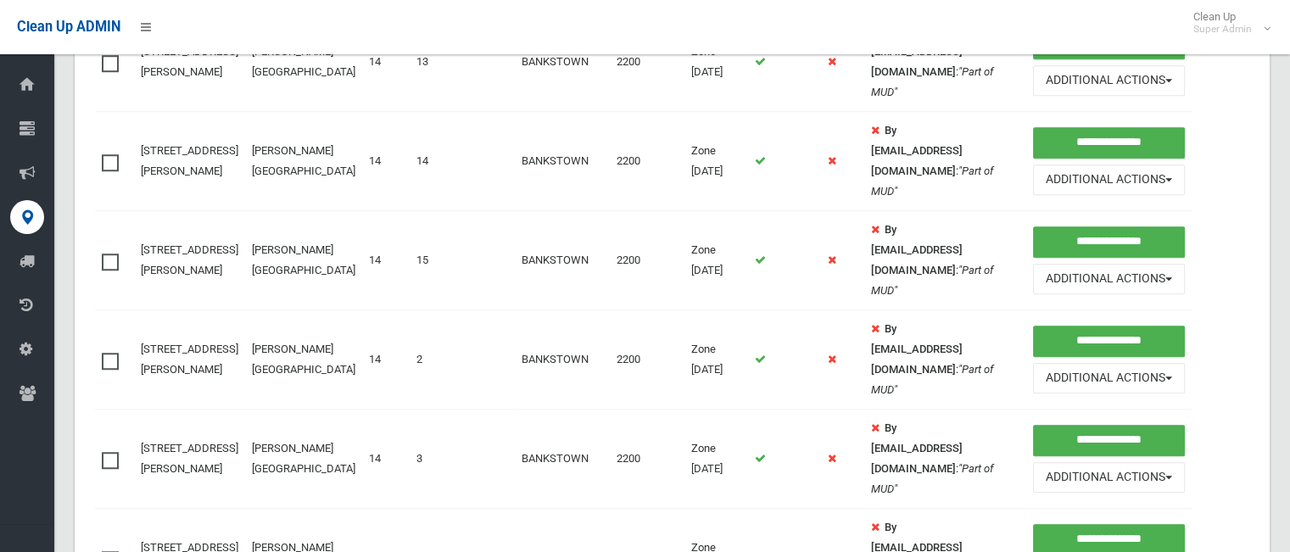
click at [109, 154] on span at bounding box center [114, 154] width 25 height 0
click at [113, 254] on span at bounding box center [114, 254] width 25 height 0
click at [118, 353] on span at bounding box center [114, 353] width 25 height 0
click at [108, 452] on span at bounding box center [114, 452] width 25 height 0
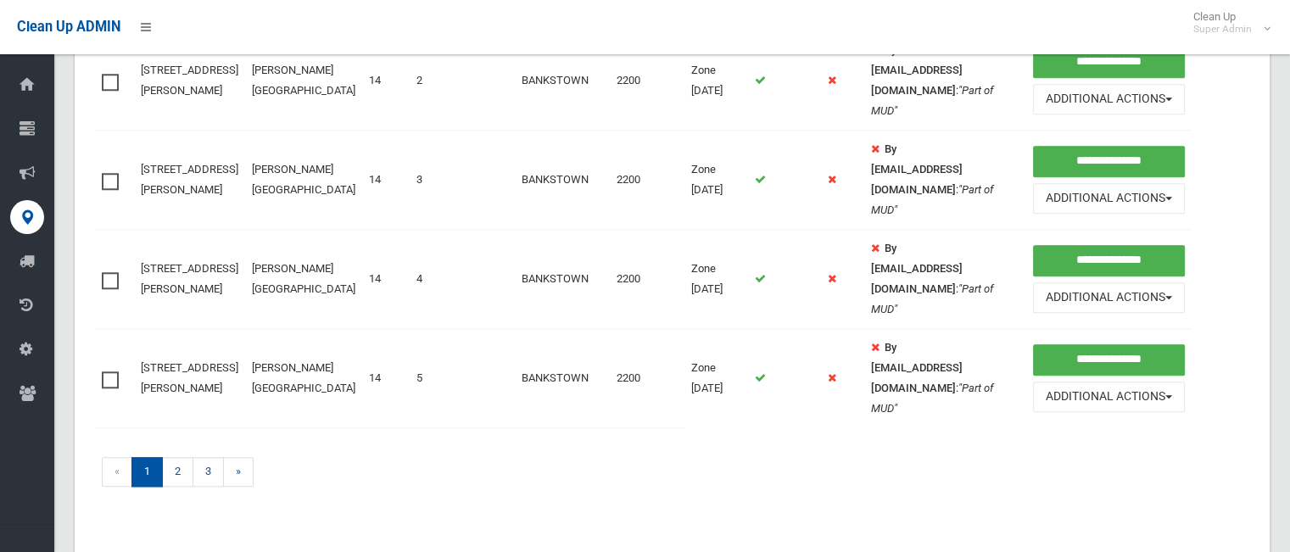
scroll to position [1594, 0]
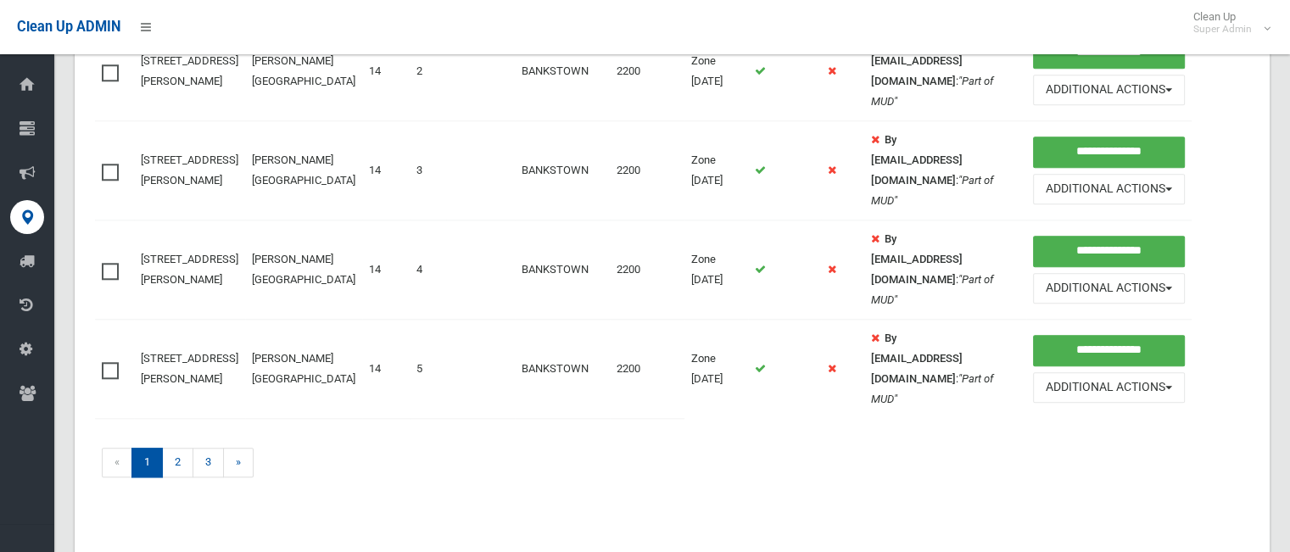
click at [107, 263] on span at bounding box center [114, 263] width 25 height 0
click at [109, 362] on span at bounding box center [114, 362] width 25 height 0
click at [109, 263] on span at bounding box center [114, 263] width 25 height 0
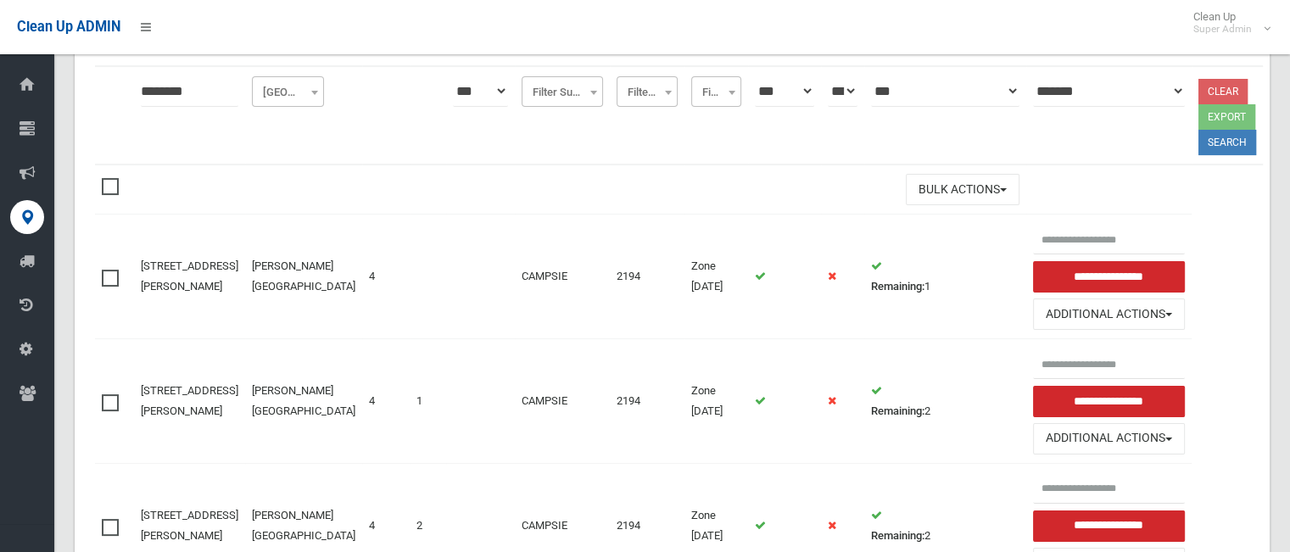
scroll to position [0, 0]
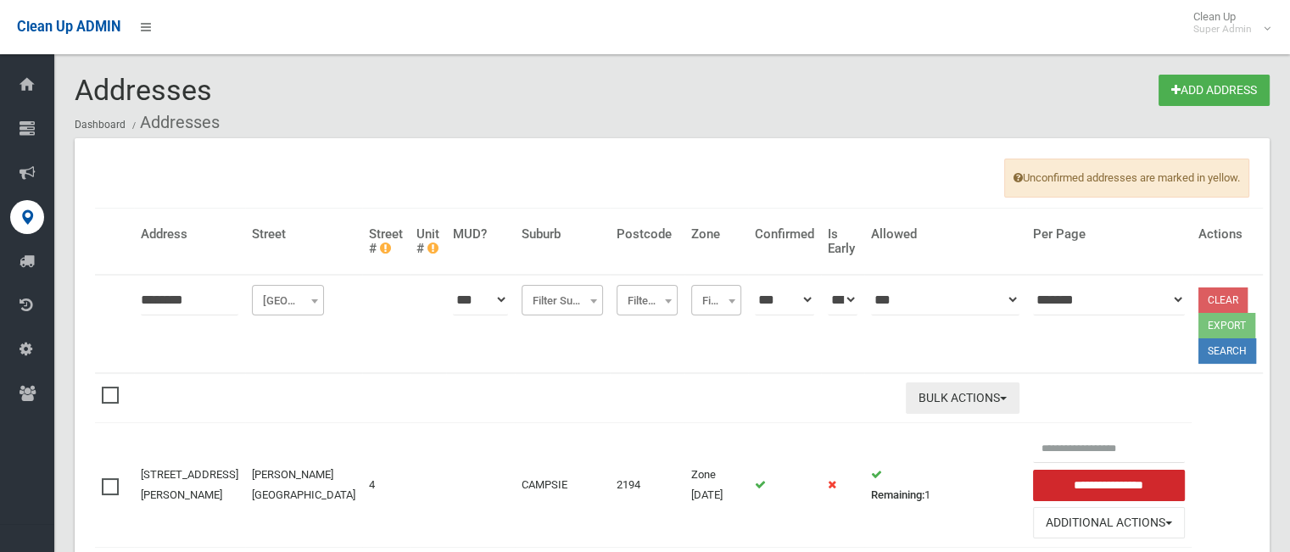
click at [963, 399] on button "Bulk Actions" at bounding box center [963, 398] width 114 height 31
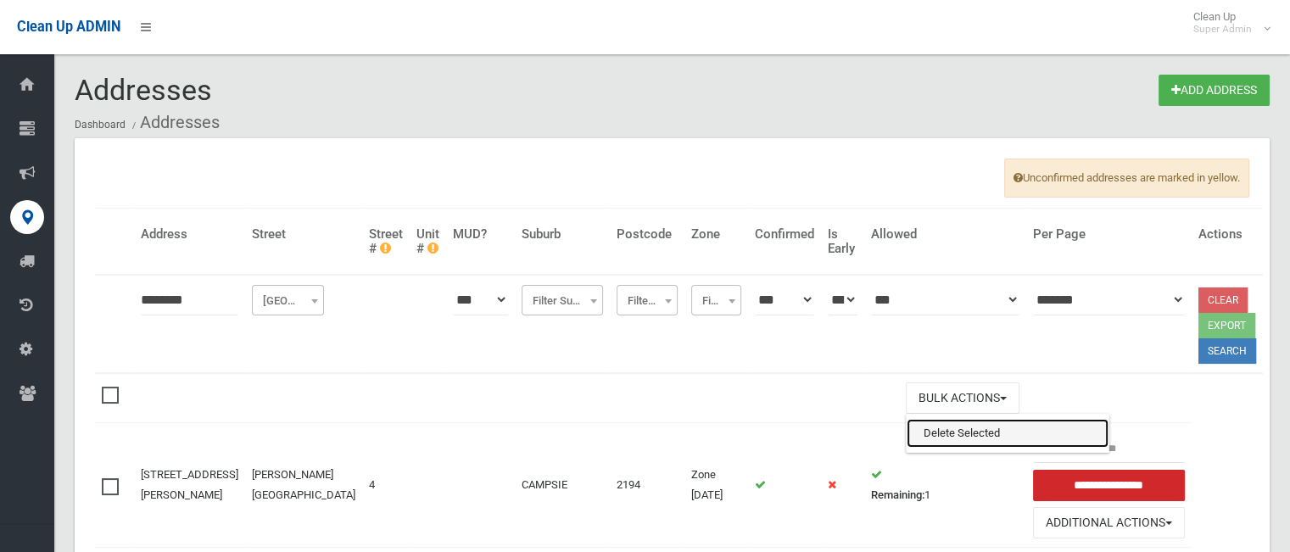
click at [952, 427] on link "Delete Selected" at bounding box center [1008, 433] width 202 height 29
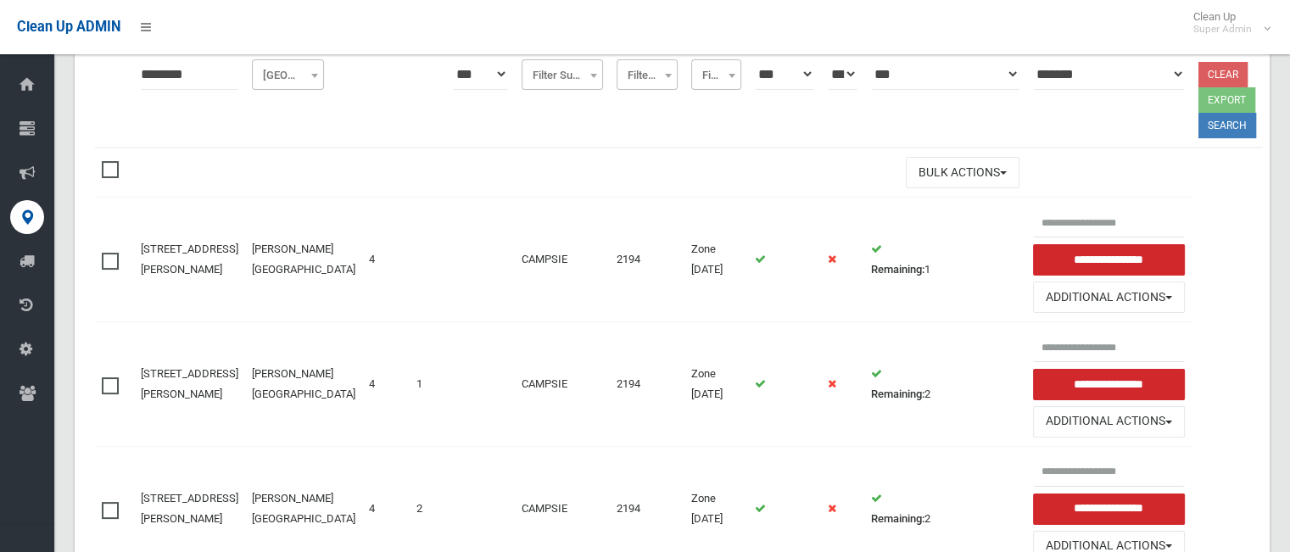
scroll to position [221, 0]
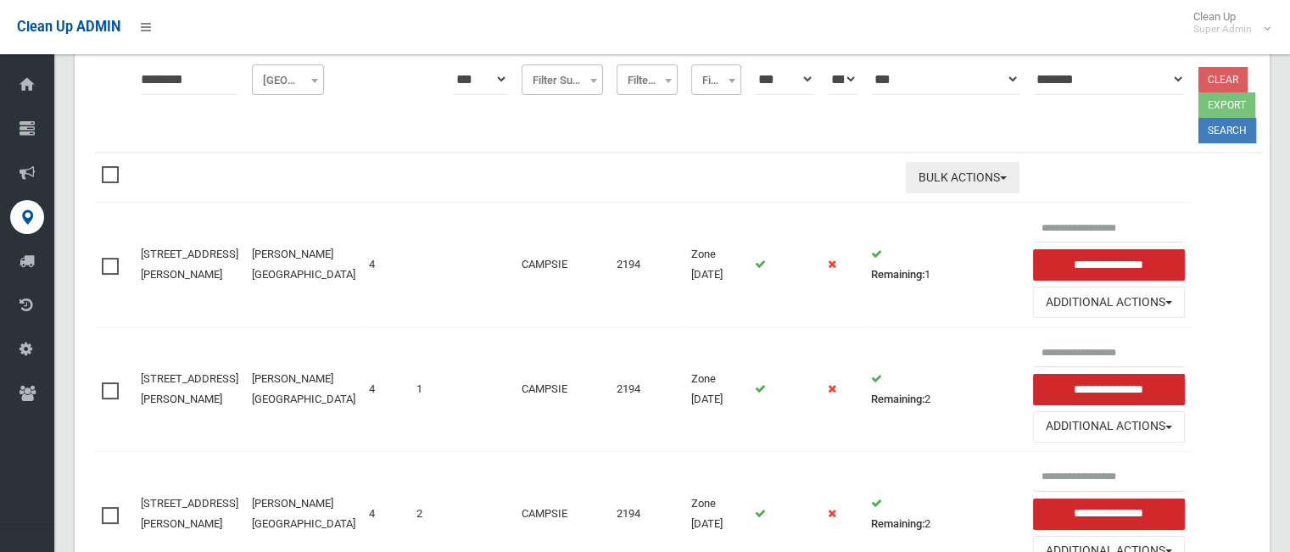
click at [907, 187] on button "Bulk Actions" at bounding box center [963, 177] width 114 height 31
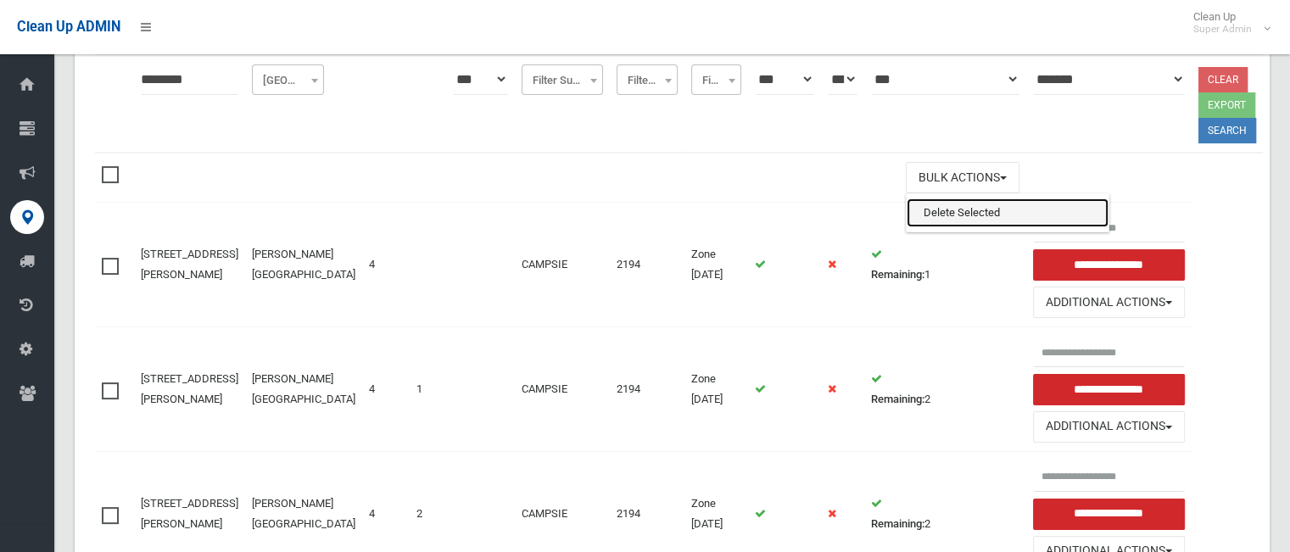
click at [907, 198] on link "Delete Selected" at bounding box center [1008, 212] width 202 height 29
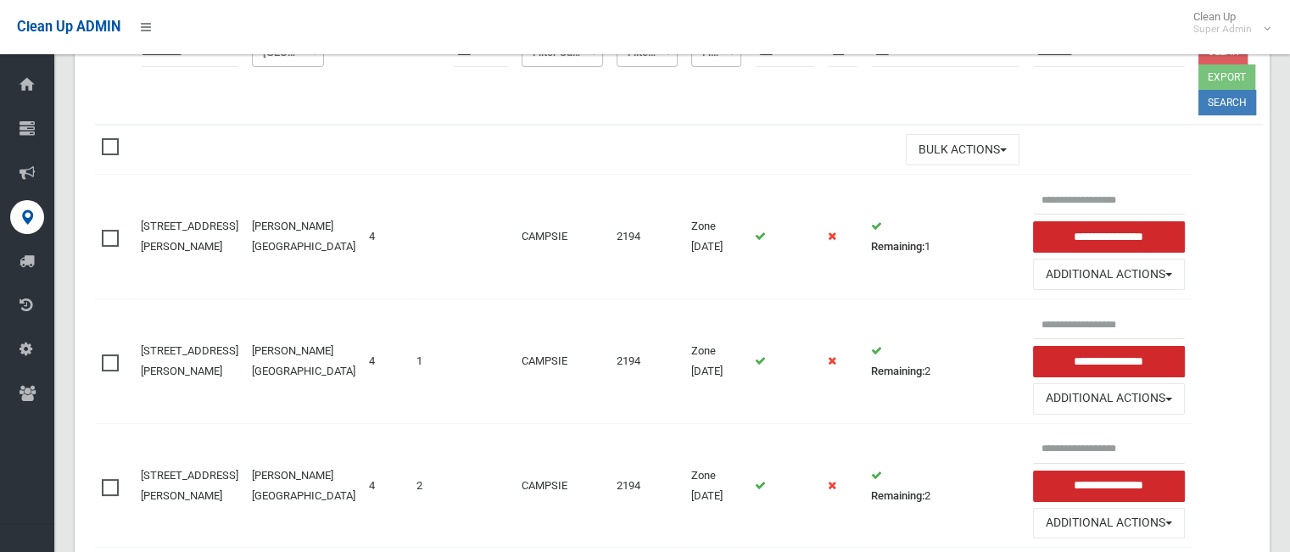
scroll to position [572, 0]
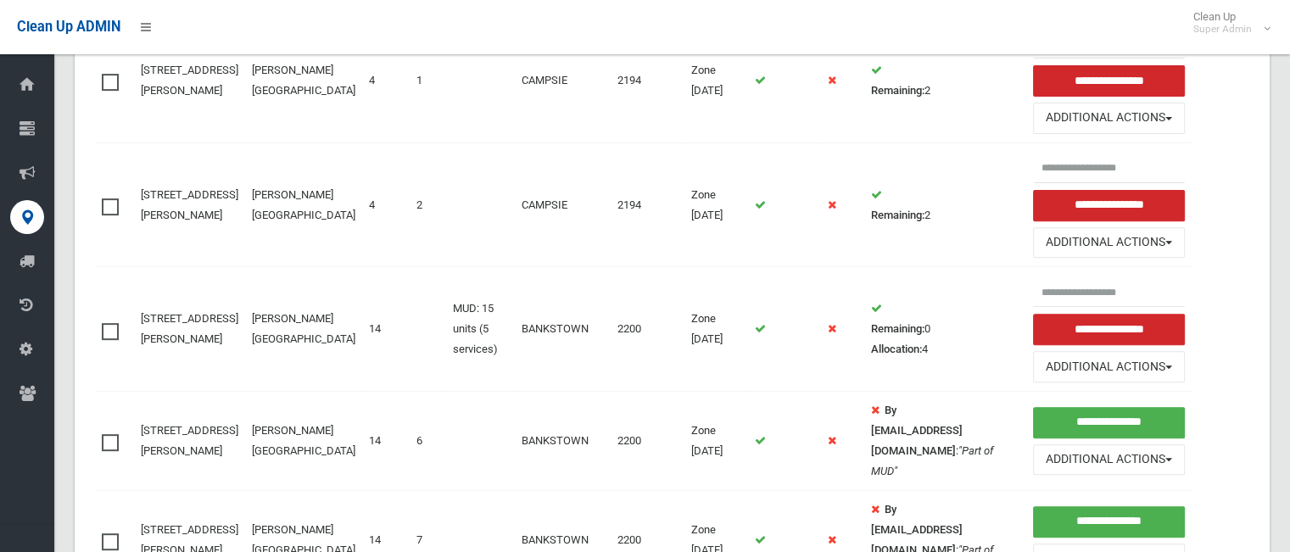
scroll to position [794, 0]
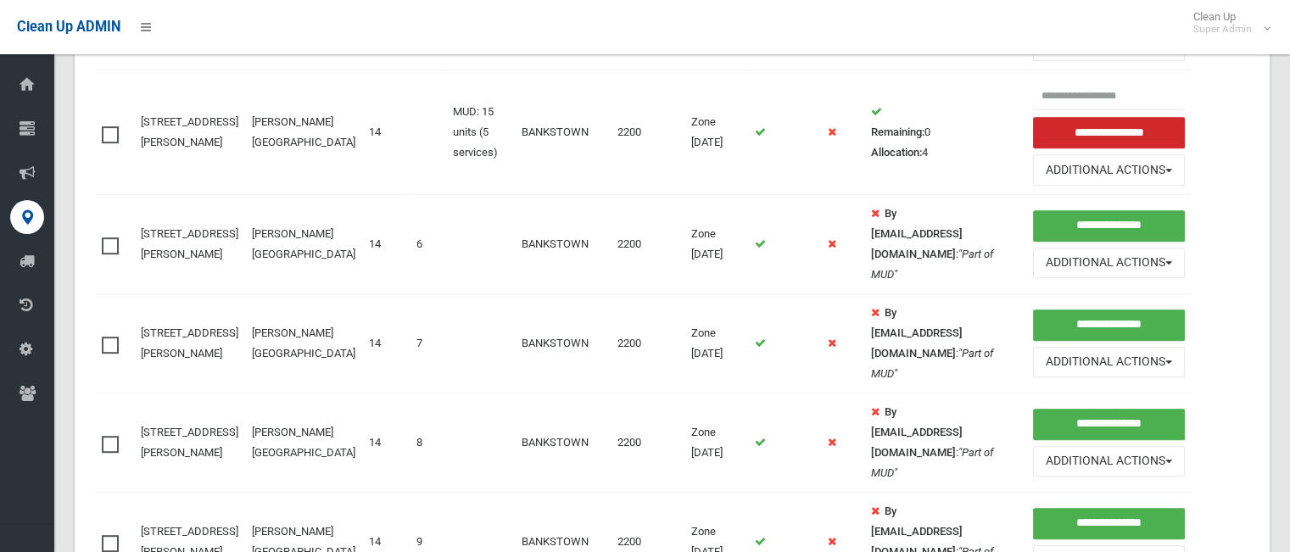
click at [109, 237] on span at bounding box center [114, 237] width 25 height 0
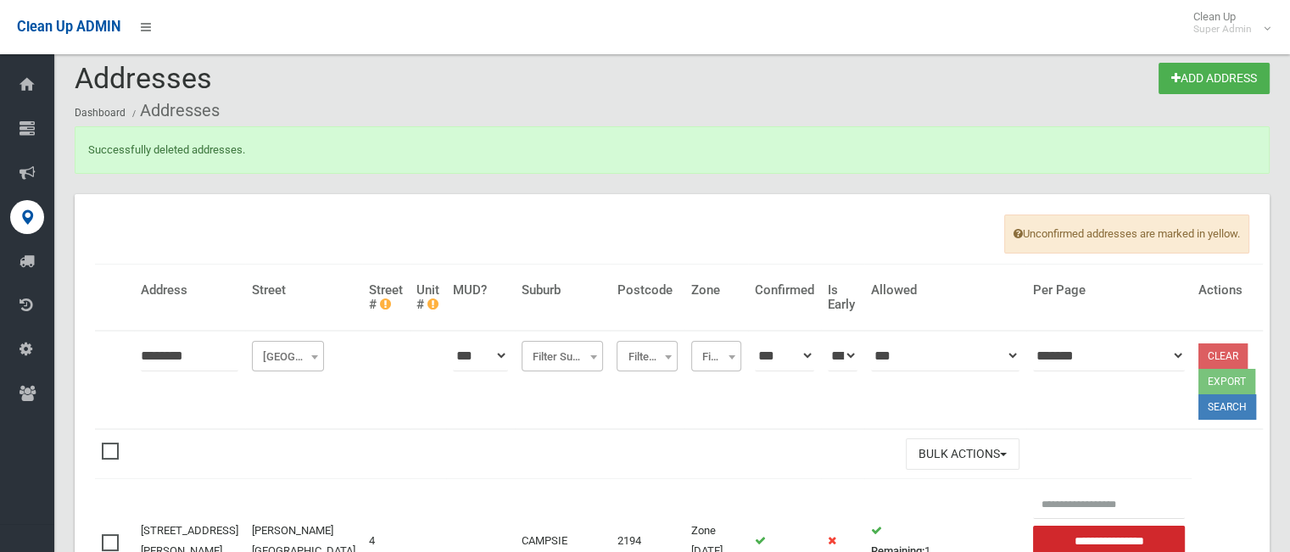
scroll to position [0, 0]
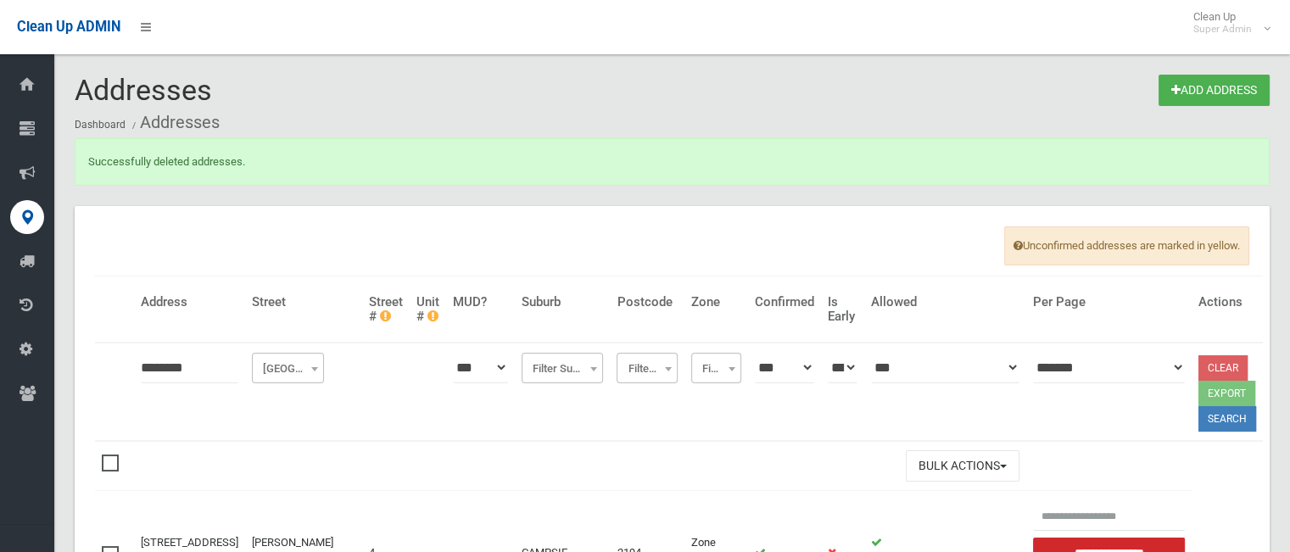
click at [114, 451] on label at bounding box center [114, 461] width 25 height 20
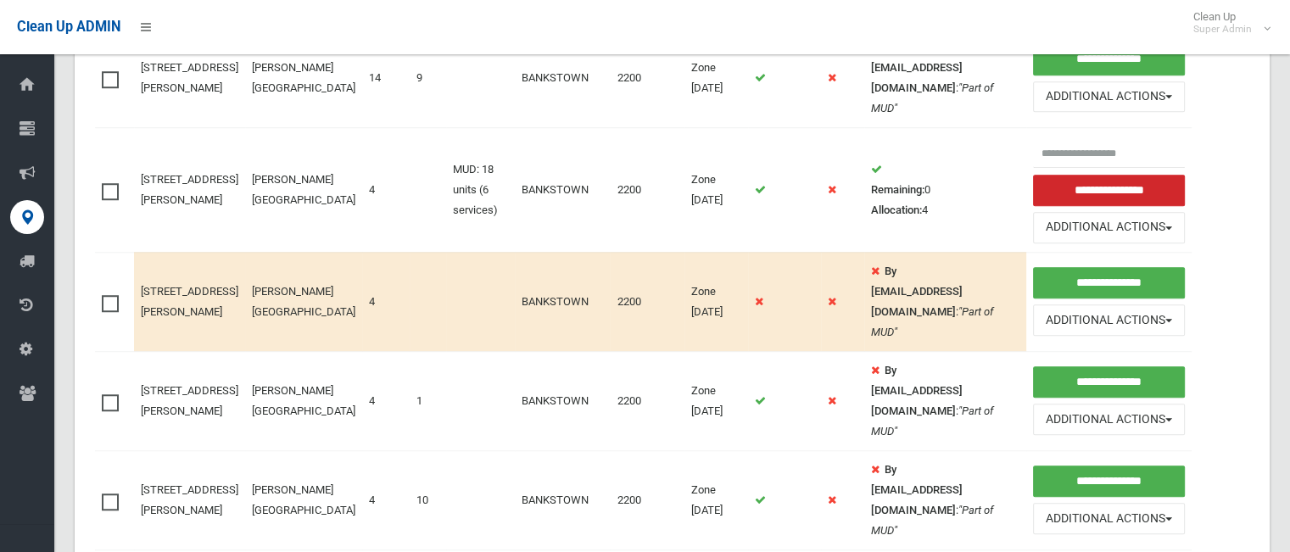
scroll to position [1250, 0]
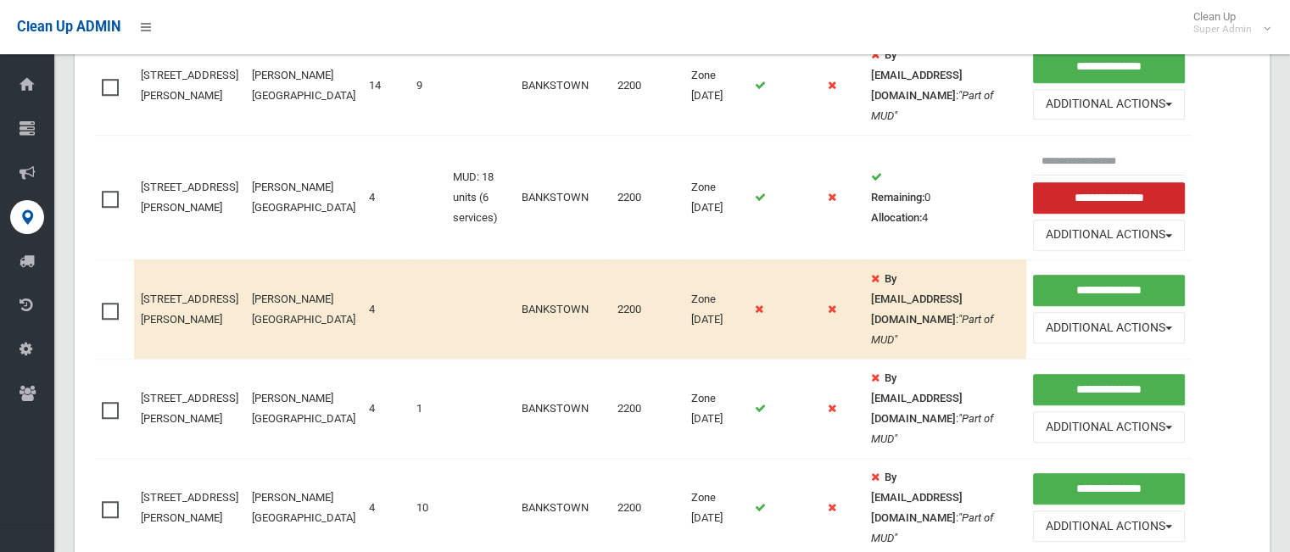
click at [108, 191] on span at bounding box center [114, 191] width 25 height 0
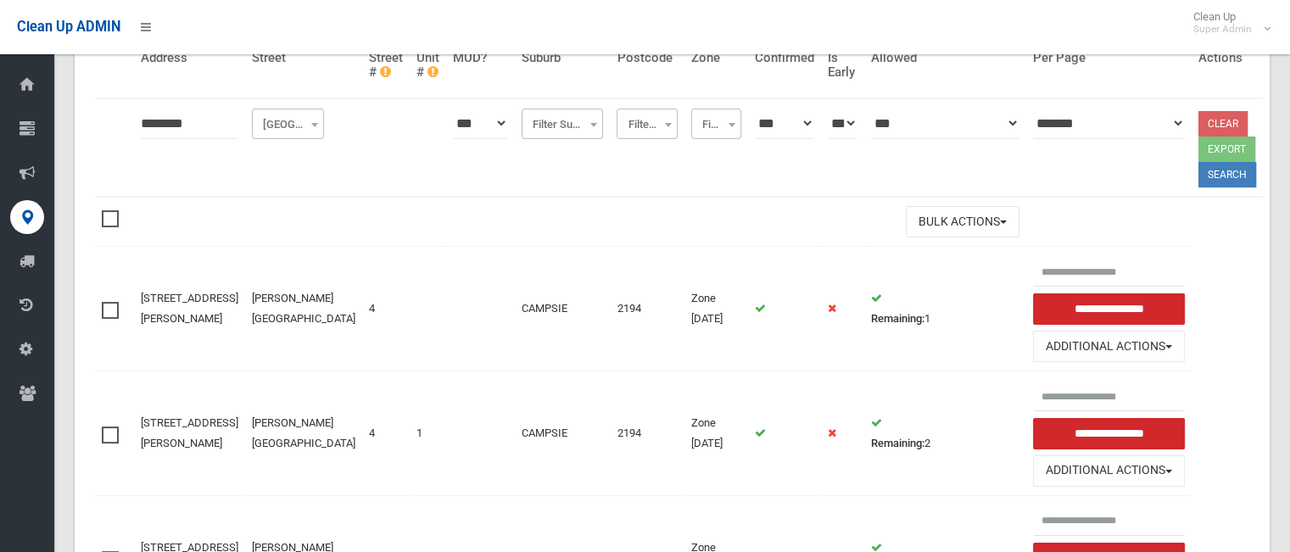
scroll to position [197, 0]
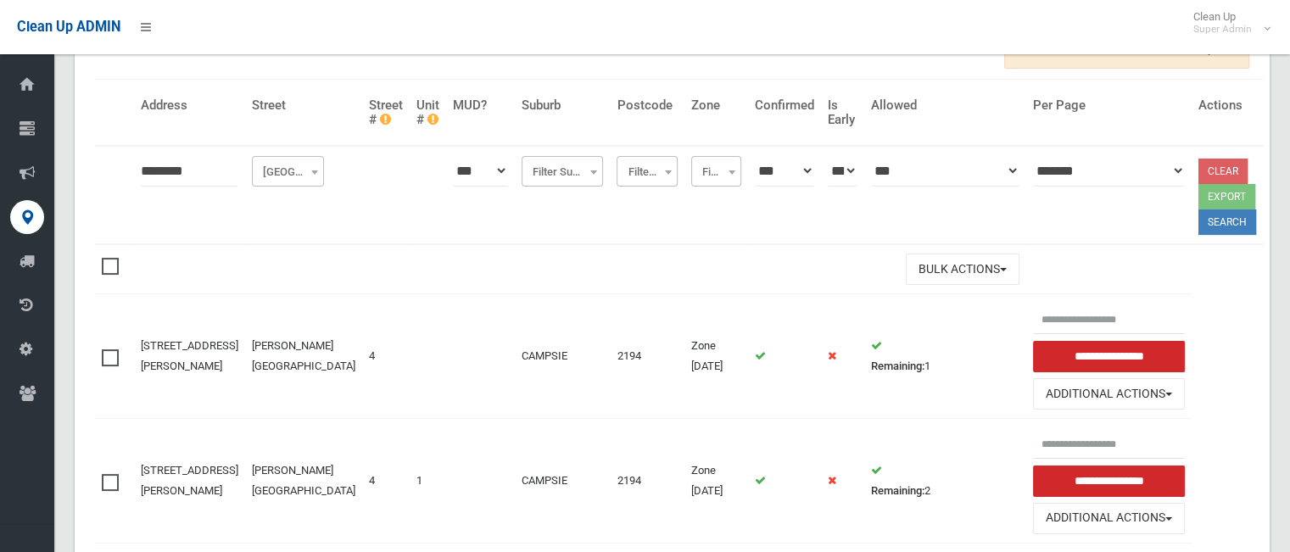
click at [119, 350] on label at bounding box center [114, 356] width 25 height 20
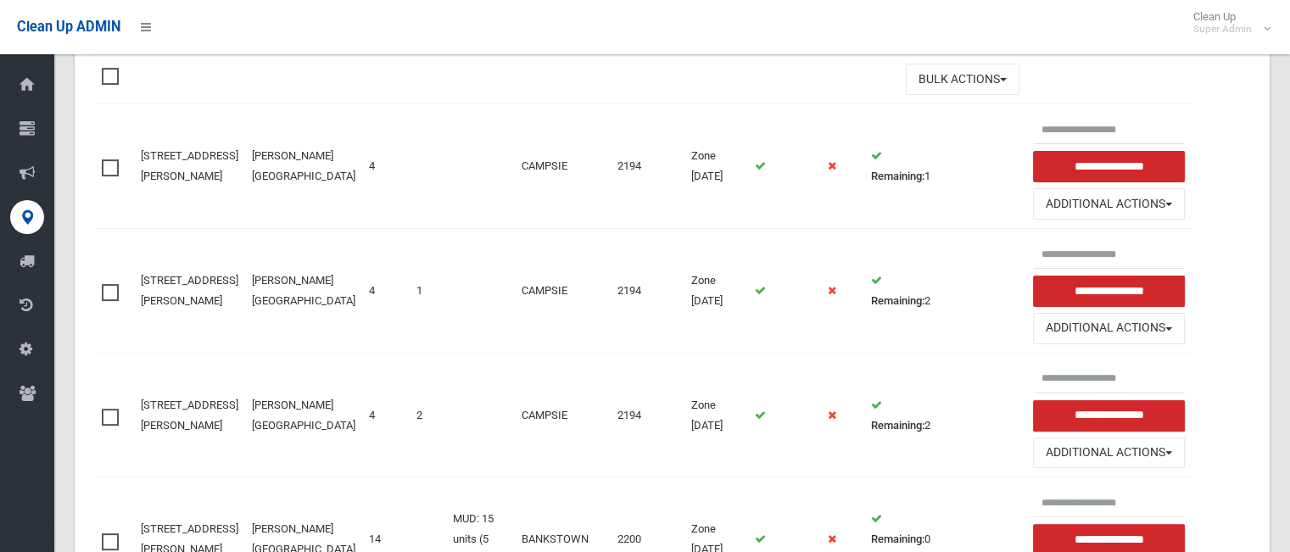
scroll to position [390, 0]
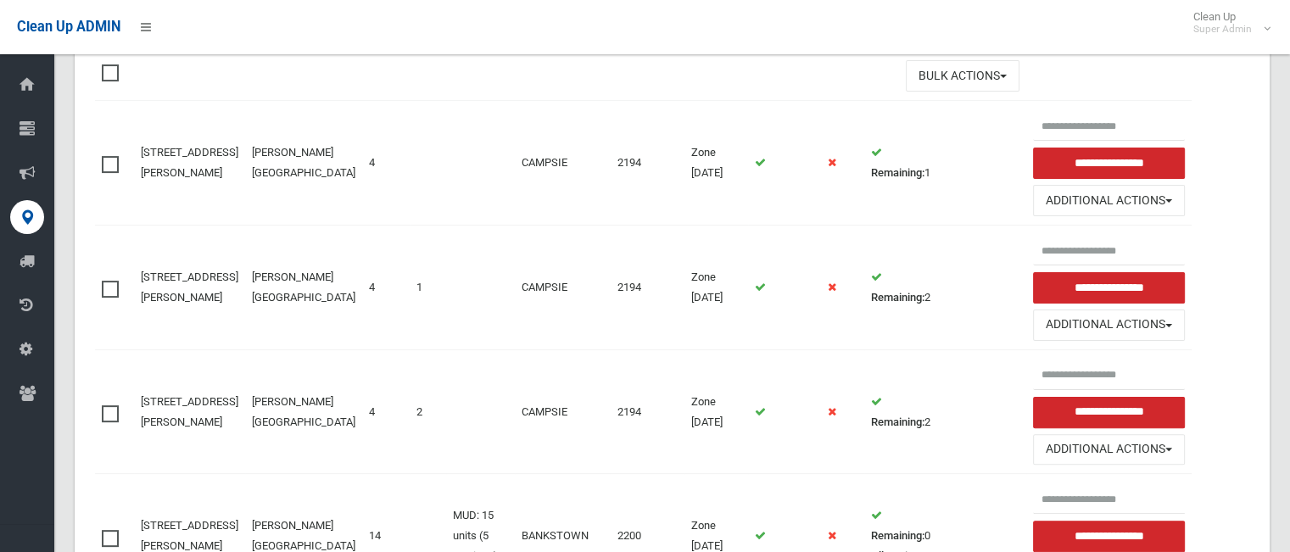
click at [119, 284] on label at bounding box center [114, 287] width 25 height 20
click at [108, 405] on span at bounding box center [114, 405] width 25 height 0
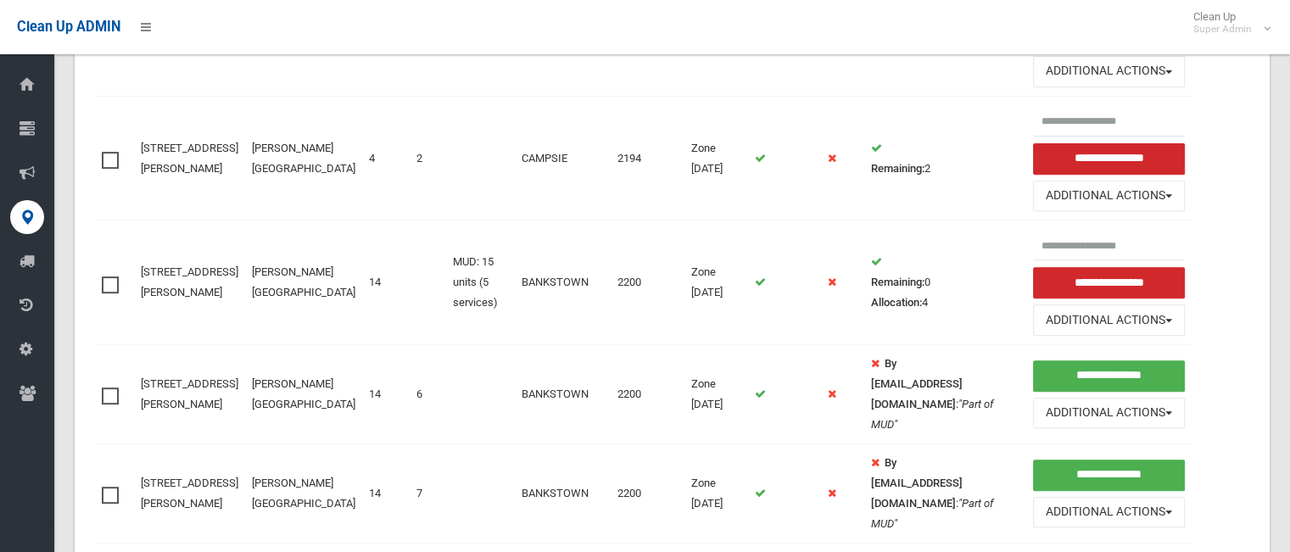
scroll to position [645, 0]
click at [114, 279] on label at bounding box center [114, 282] width 25 height 20
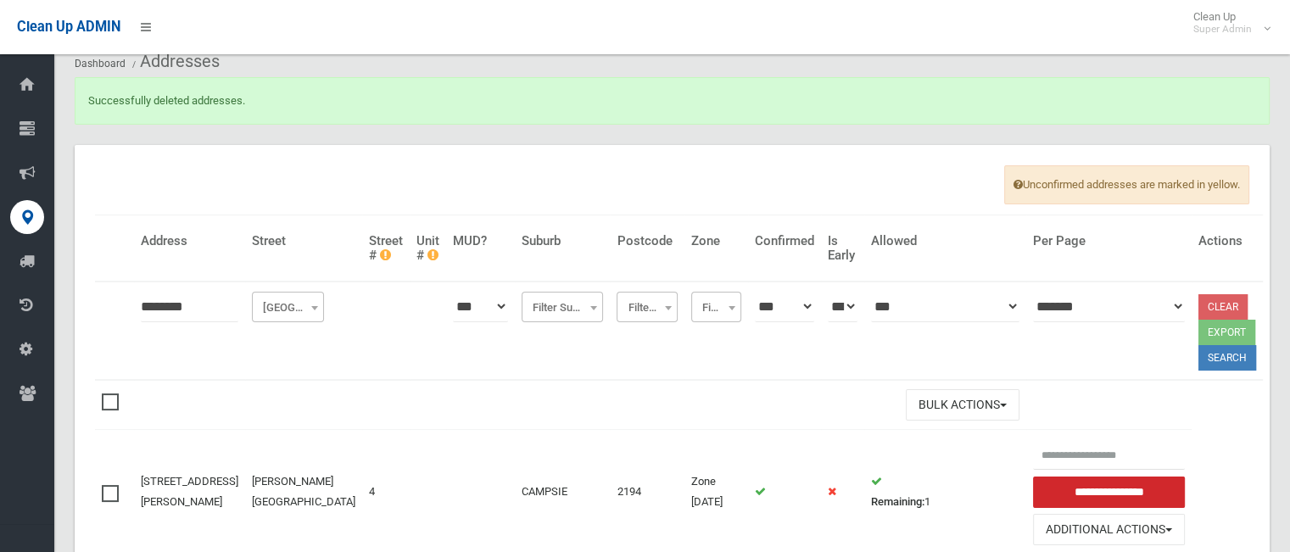
scroll to position [0, 0]
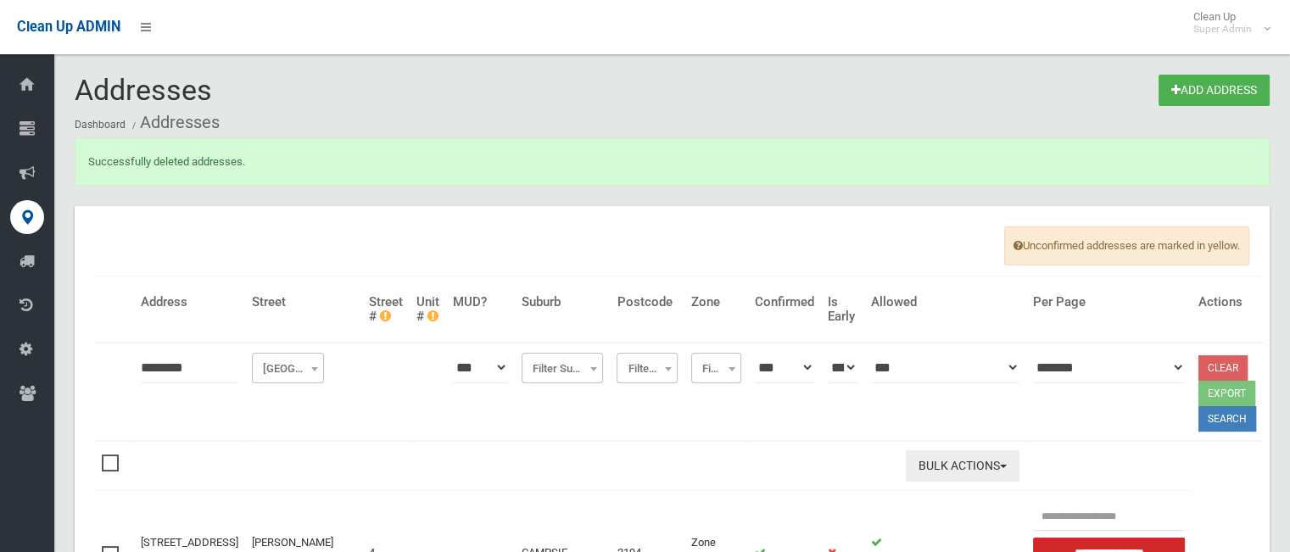
click at [908, 456] on button "Bulk Actions" at bounding box center [963, 465] width 114 height 31
click at [922, 505] on link "Delete Selected" at bounding box center [1008, 501] width 202 height 29
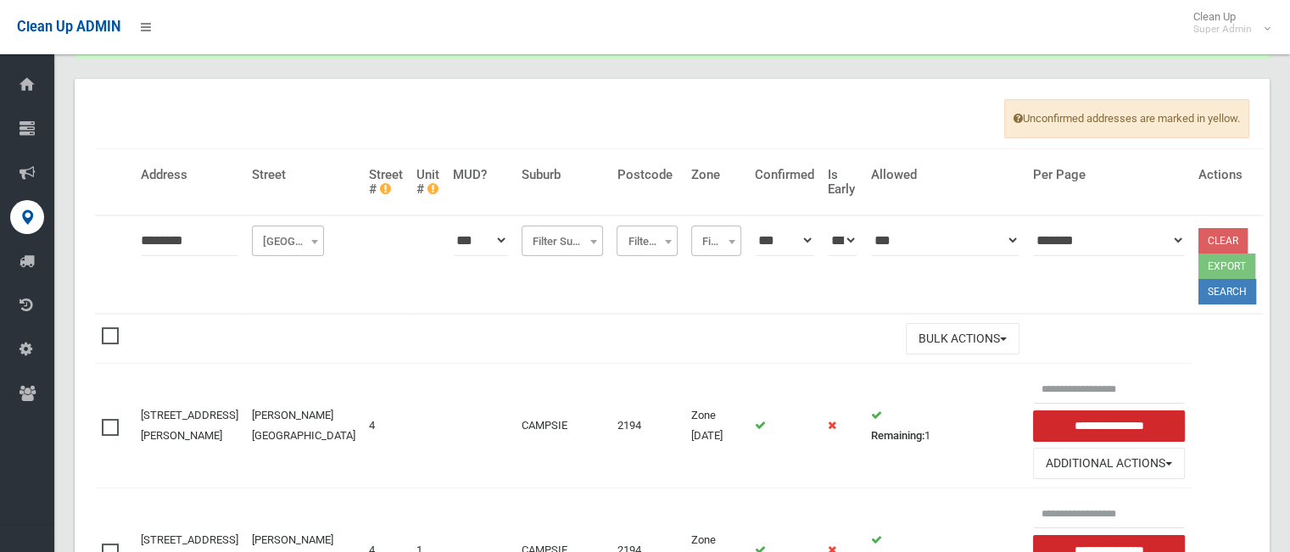
scroll to position [70, 0]
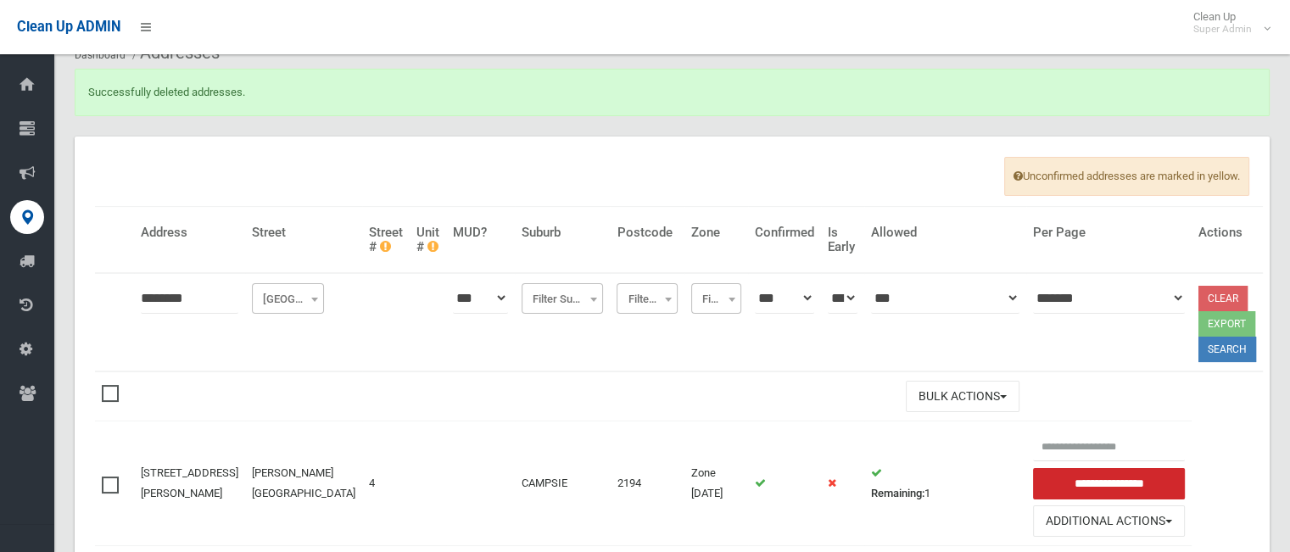
click at [112, 385] on span at bounding box center [114, 385] width 25 height 0
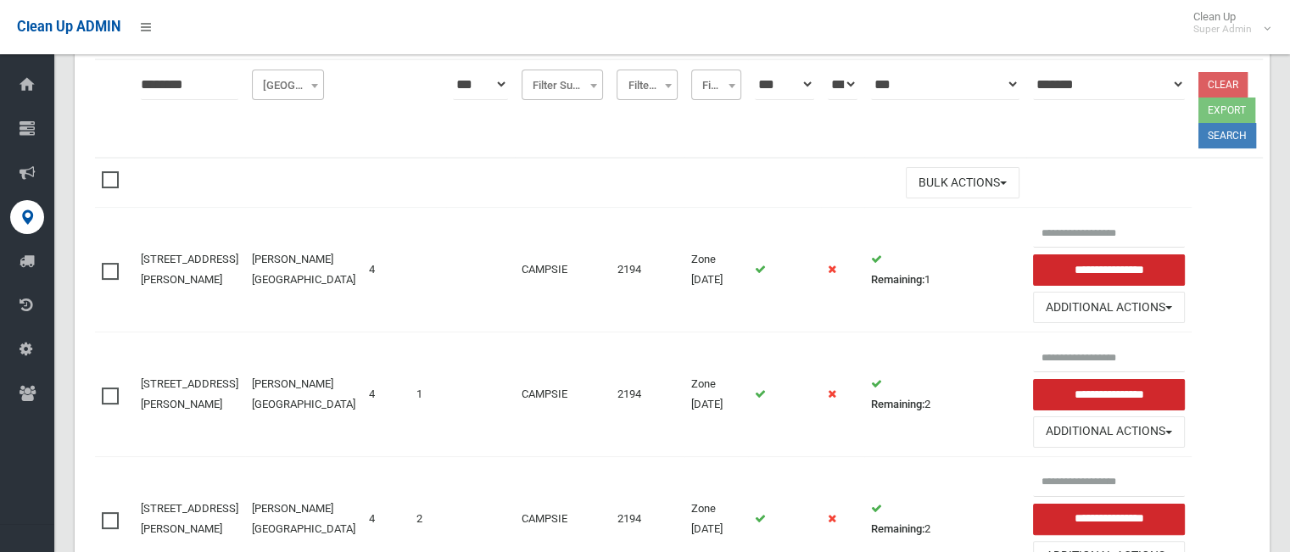
scroll to position [312, 0]
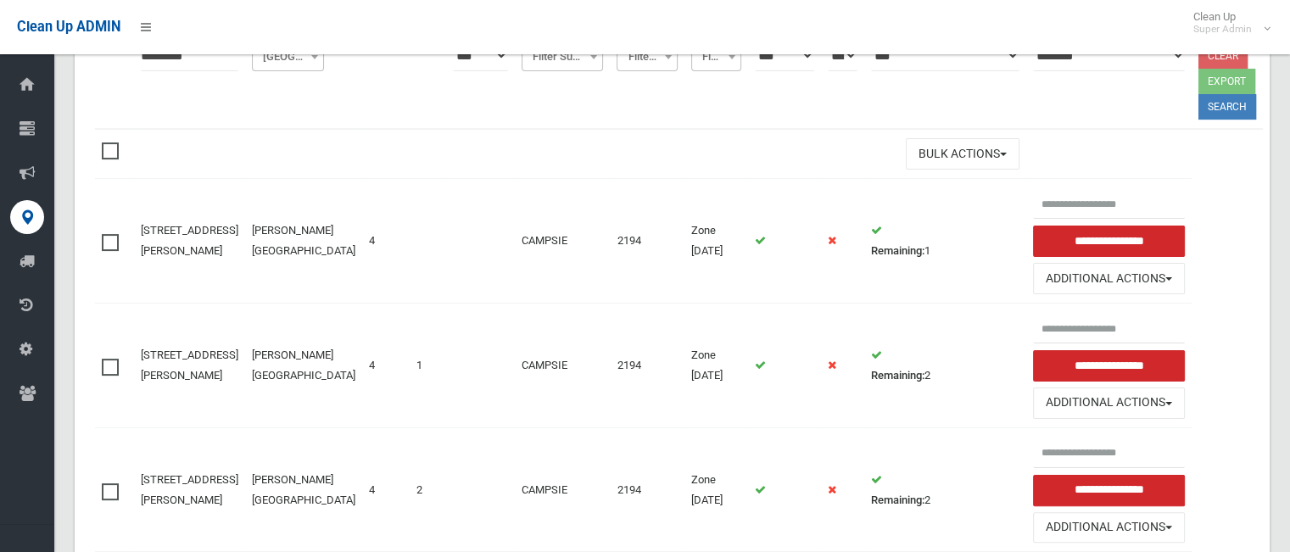
click at [119, 241] on label at bounding box center [114, 241] width 25 height 20
click at [115, 374] on td at bounding box center [114, 366] width 39 height 125
click at [112, 367] on label at bounding box center [114, 365] width 25 height 20
click at [106, 495] on td at bounding box center [114, 489] width 39 height 125
click at [109, 483] on span at bounding box center [114, 483] width 25 height 0
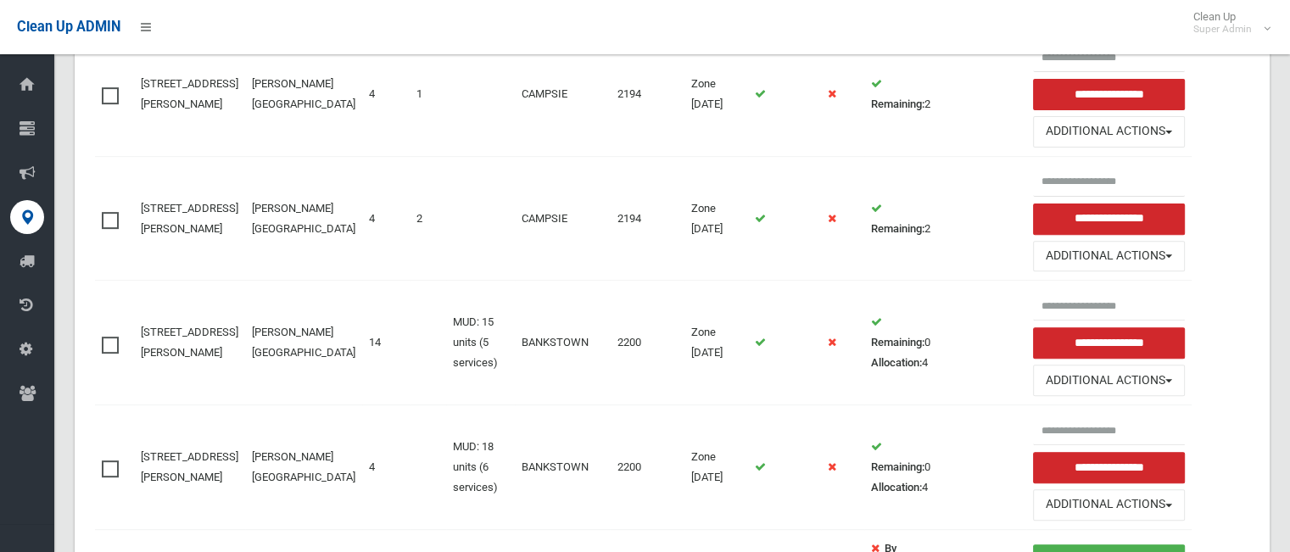
scroll to position [645, 0]
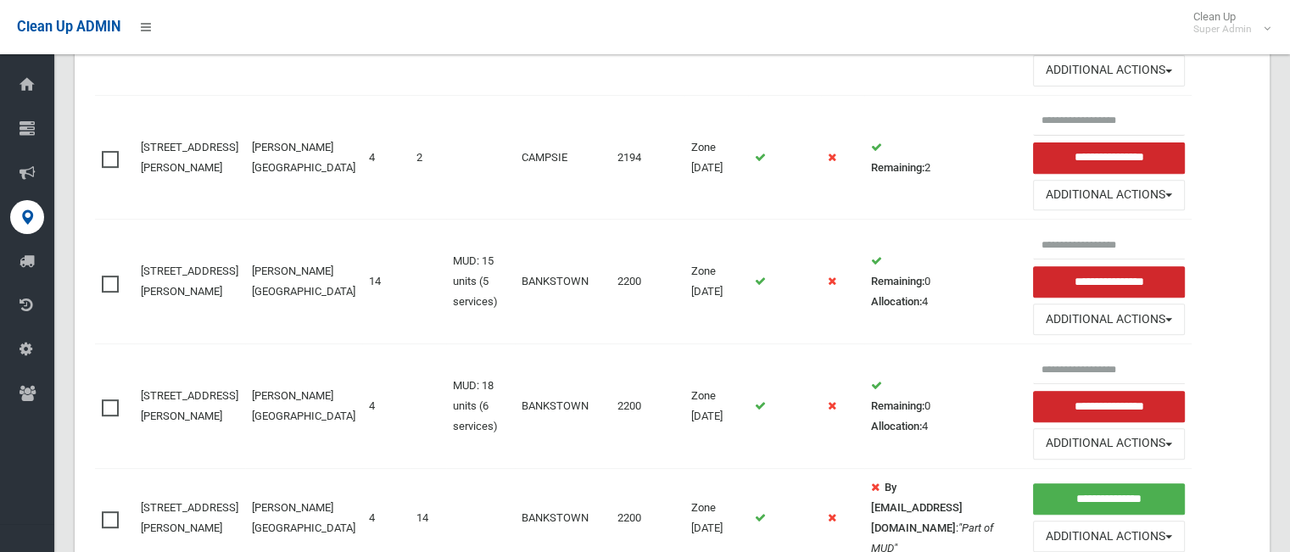
click at [113, 281] on label at bounding box center [114, 282] width 25 height 20
click at [111, 399] on span at bounding box center [114, 399] width 25 height 0
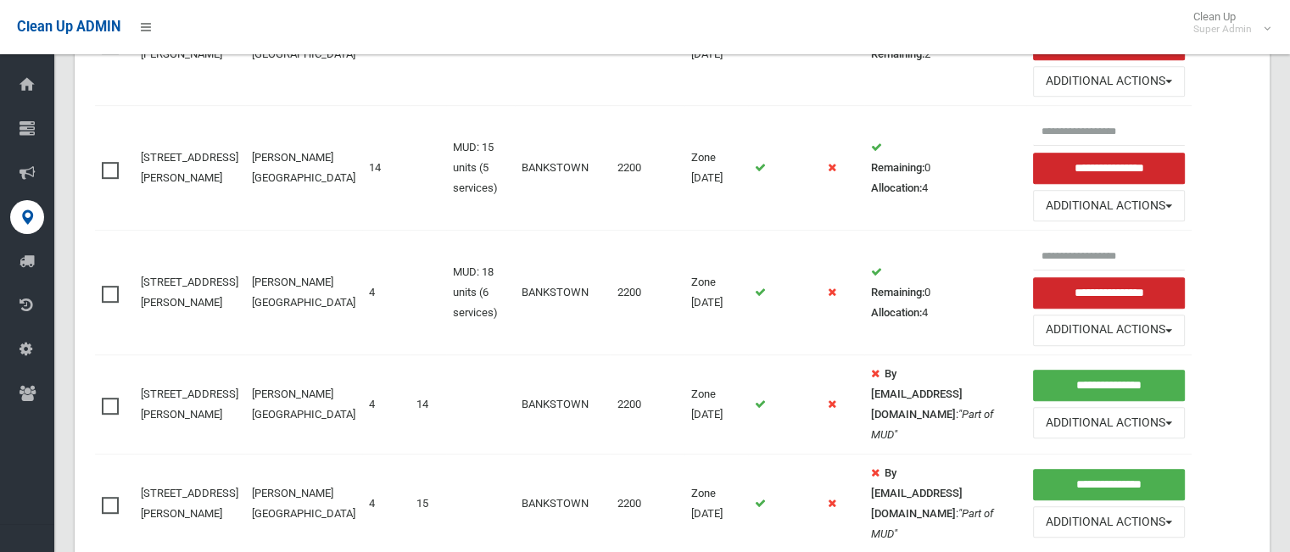
scroll to position [757, 0]
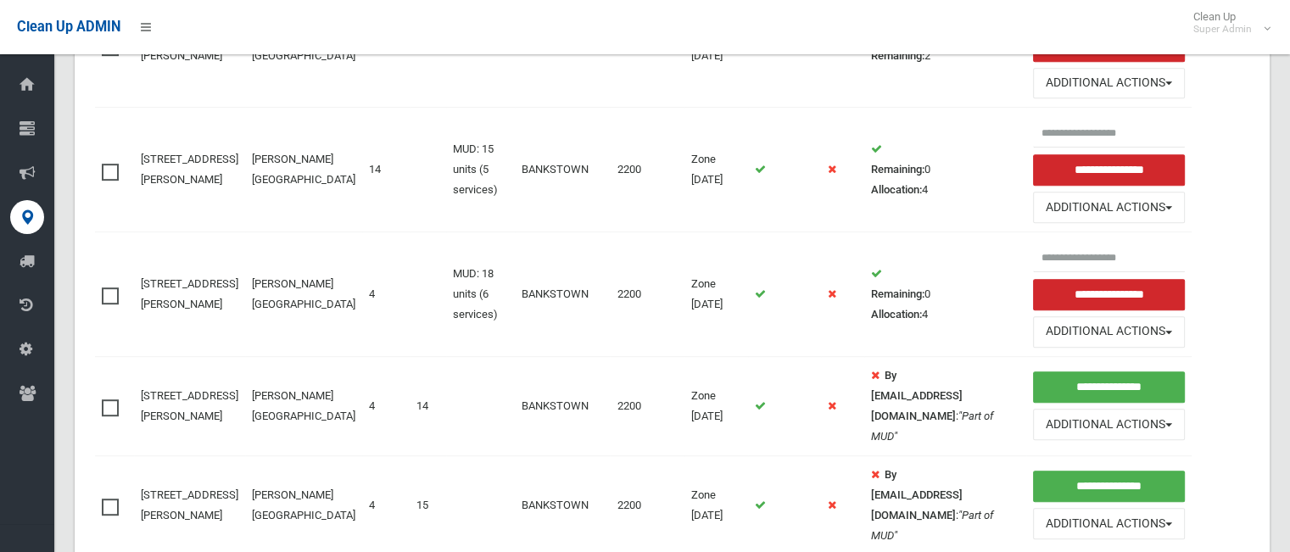
click at [118, 288] on span at bounding box center [114, 288] width 25 height 0
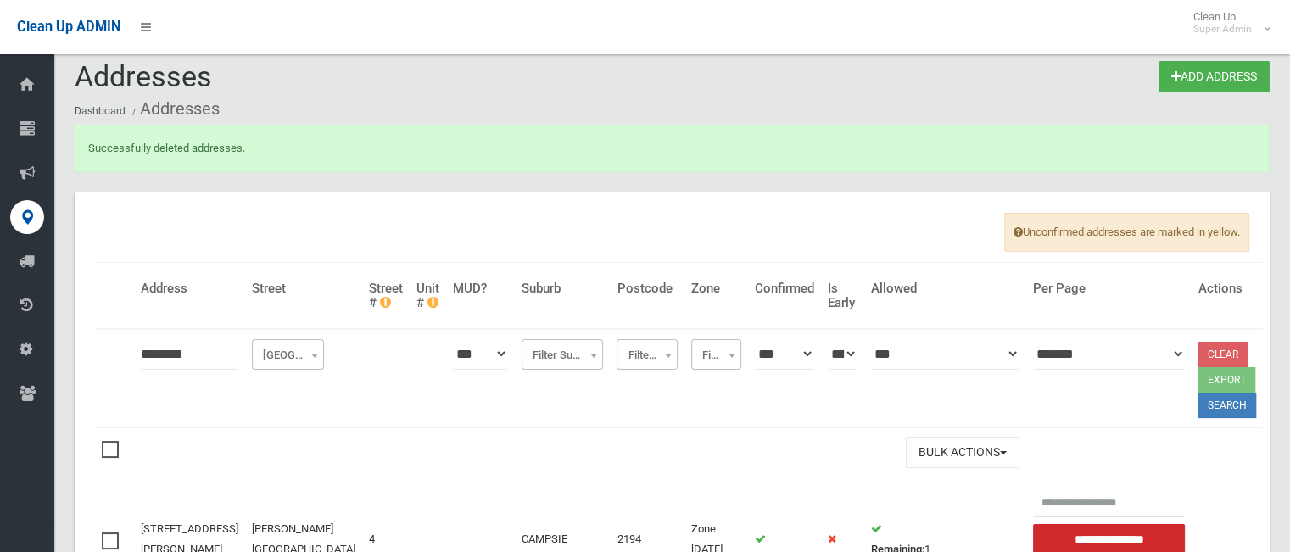
scroll to position [0, 0]
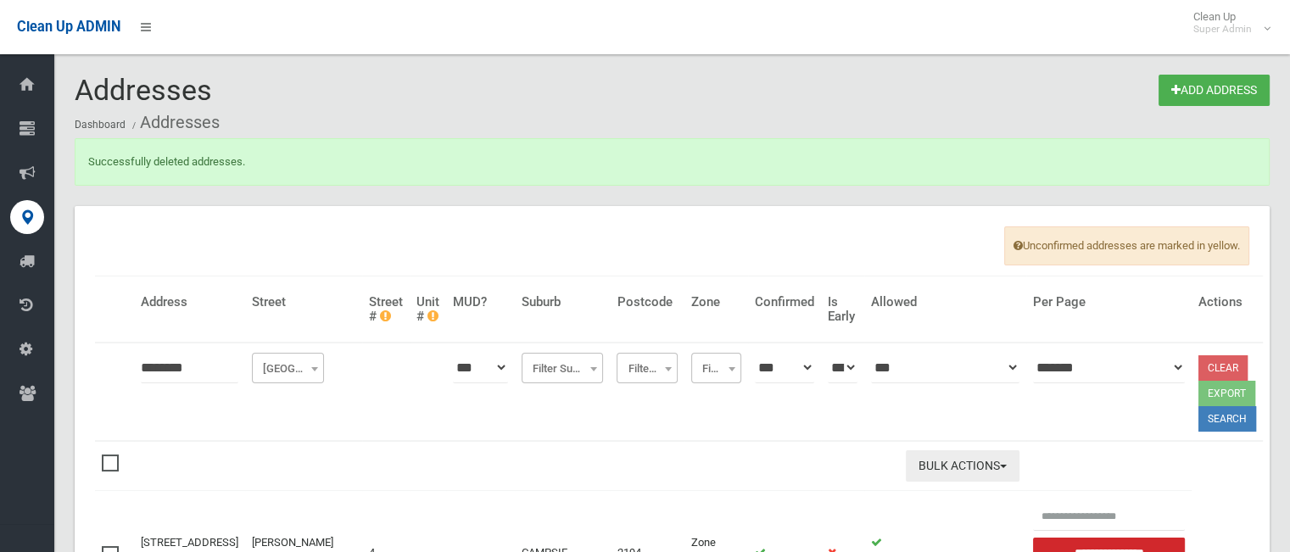
click at [932, 460] on button "Bulk Actions" at bounding box center [963, 465] width 114 height 31
click at [924, 491] on link "Delete Selected" at bounding box center [1008, 501] width 202 height 29
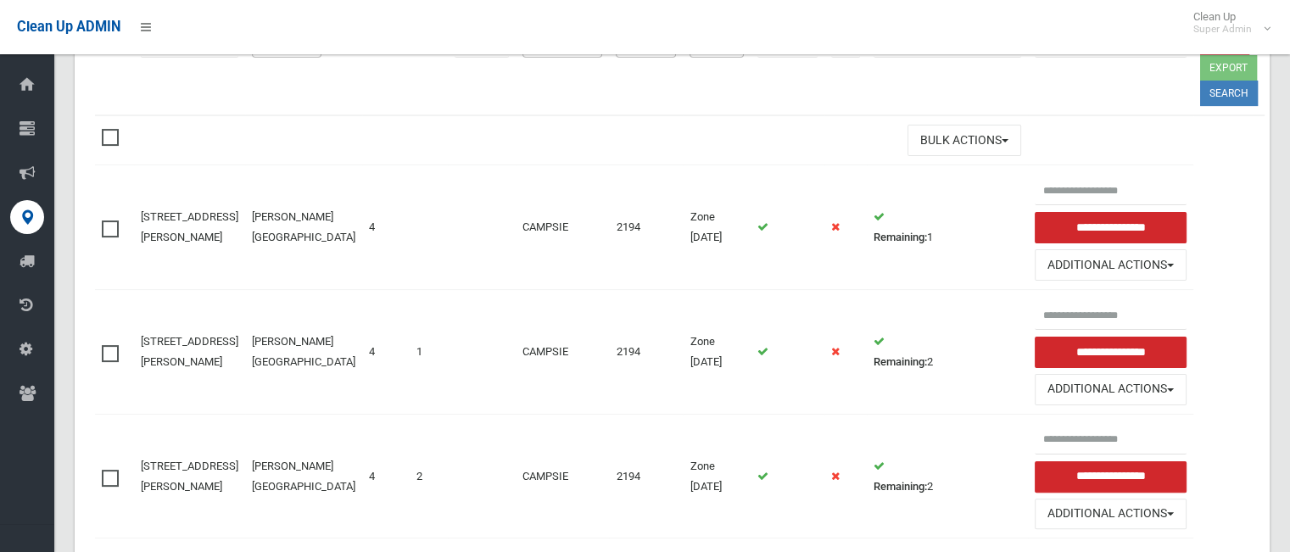
scroll to position [325, 0]
click at [107, 145] on th at bounding box center [114, 140] width 39 height 49
click at [109, 130] on span at bounding box center [114, 130] width 25 height 0
click at [107, 221] on span at bounding box center [114, 221] width 25 height 0
click at [112, 346] on span at bounding box center [114, 346] width 25 height 0
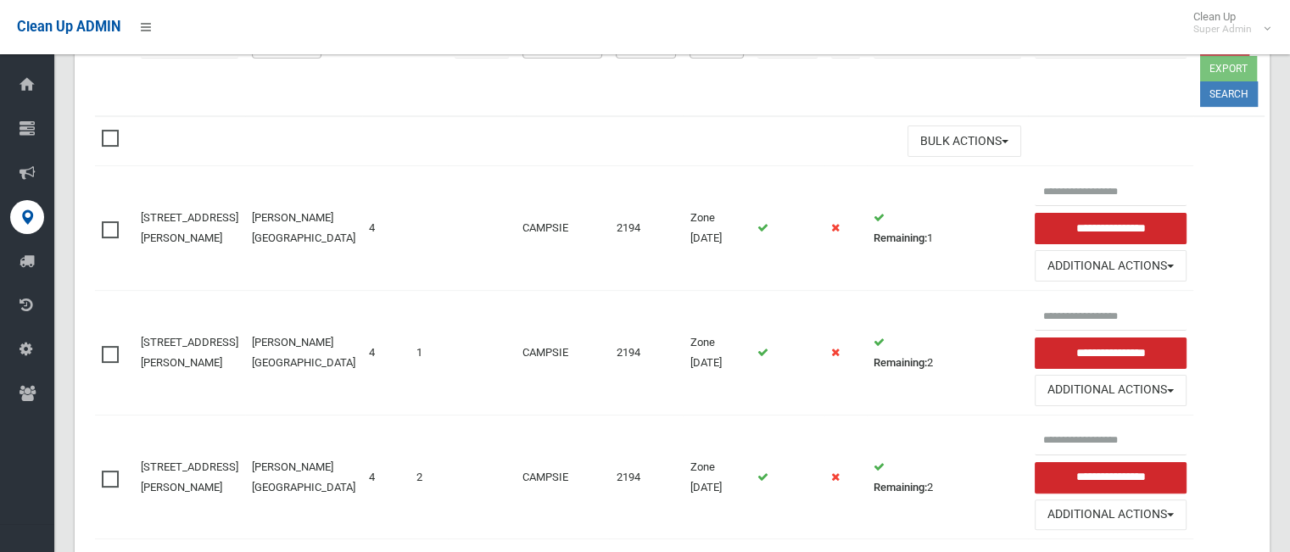
click at [119, 467] on label at bounding box center [114, 477] width 25 height 20
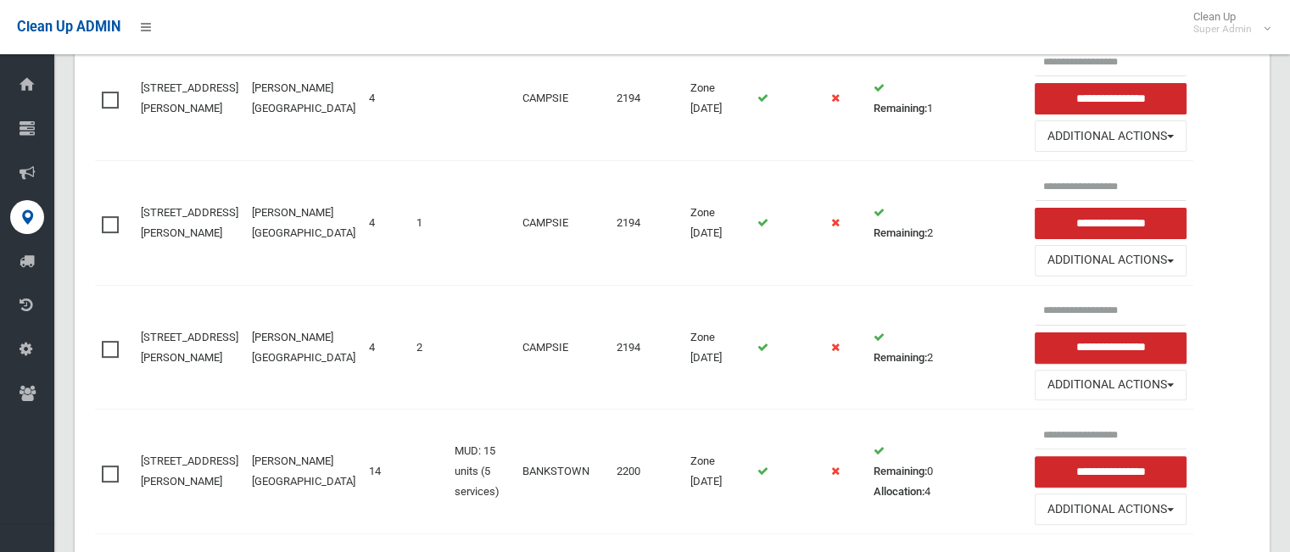
scroll to position [502, 0]
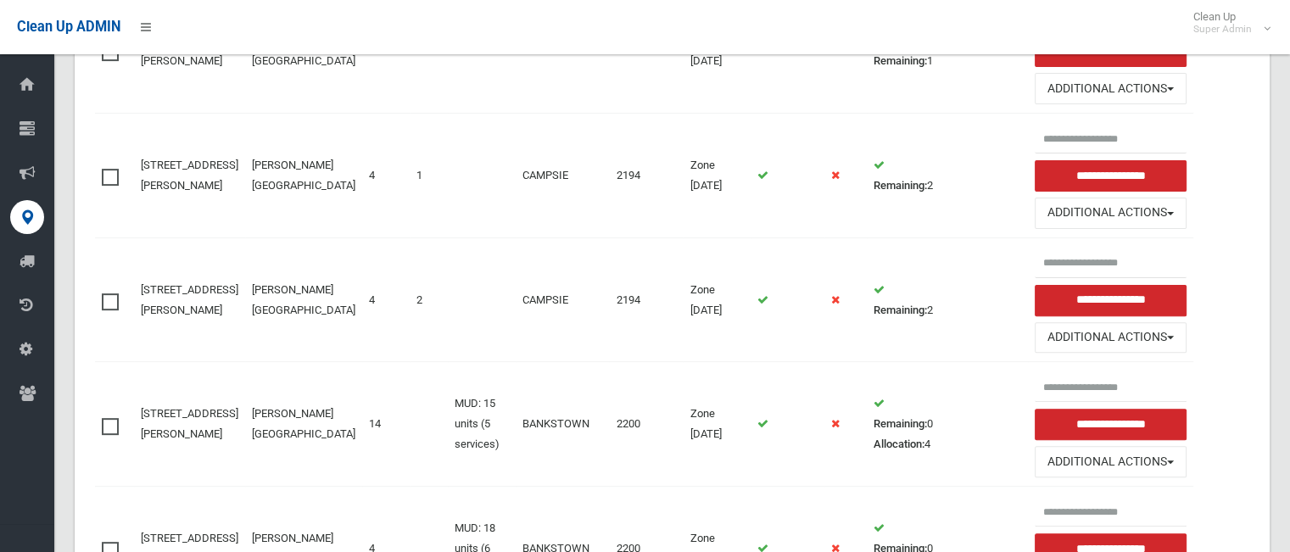
click at [115, 418] on label at bounding box center [114, 425] width 25 height 20
click at [107, 550] on label at bounding box center [114, 549] width 25 height 20
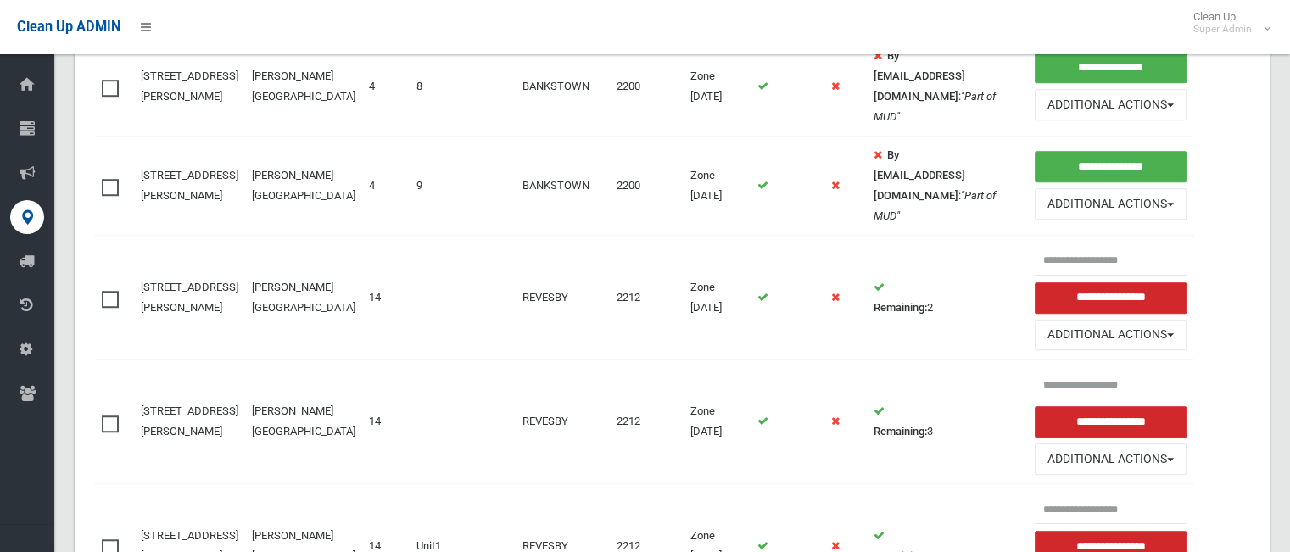
scroll to position [1177, 0]
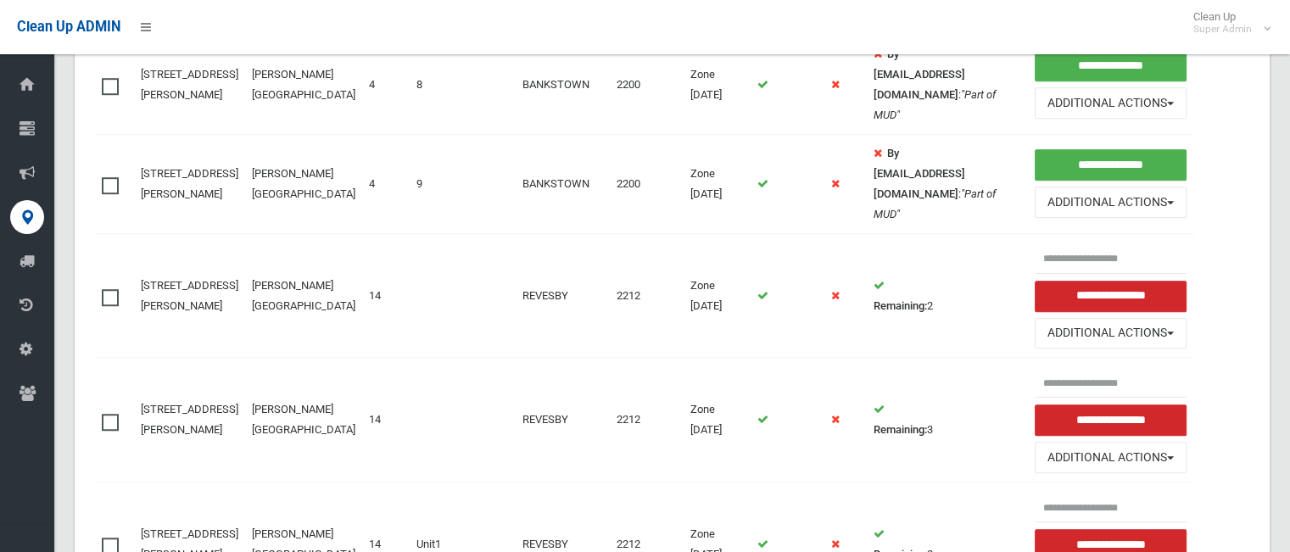
click at [98, 288] on td at bounding box center [114, 295] width 39 height 125
click at [112, 289] on span at bounding box center [114, 289] width 25 height 0
click at [115, 410] on label at bounding box center [114, 420] width 25 height 20
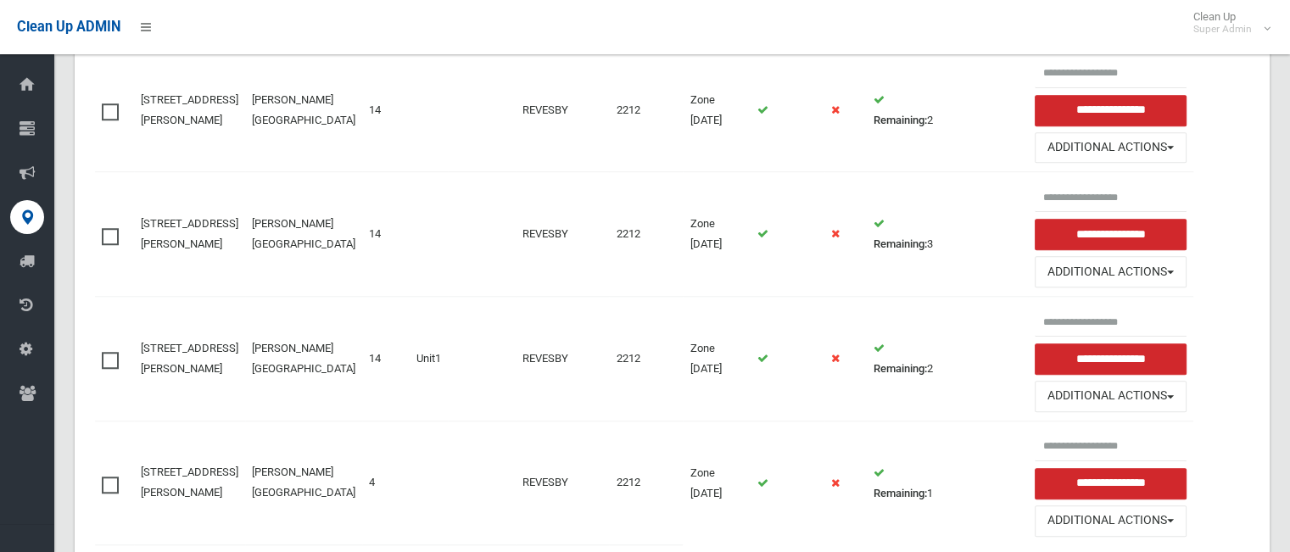
scroll to position [1410, 0]
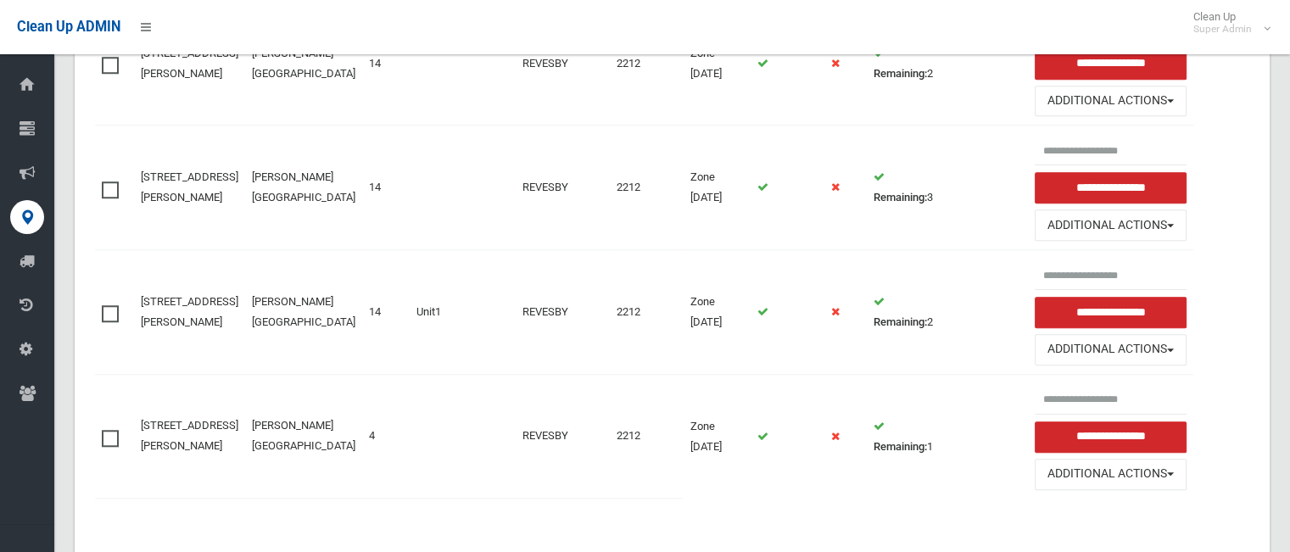
click at [109, 305] on span at bounding box center [114, 305] width 25 height 0
click at [109, 430] on span at bounding box center [114, 430] width 25 height 0
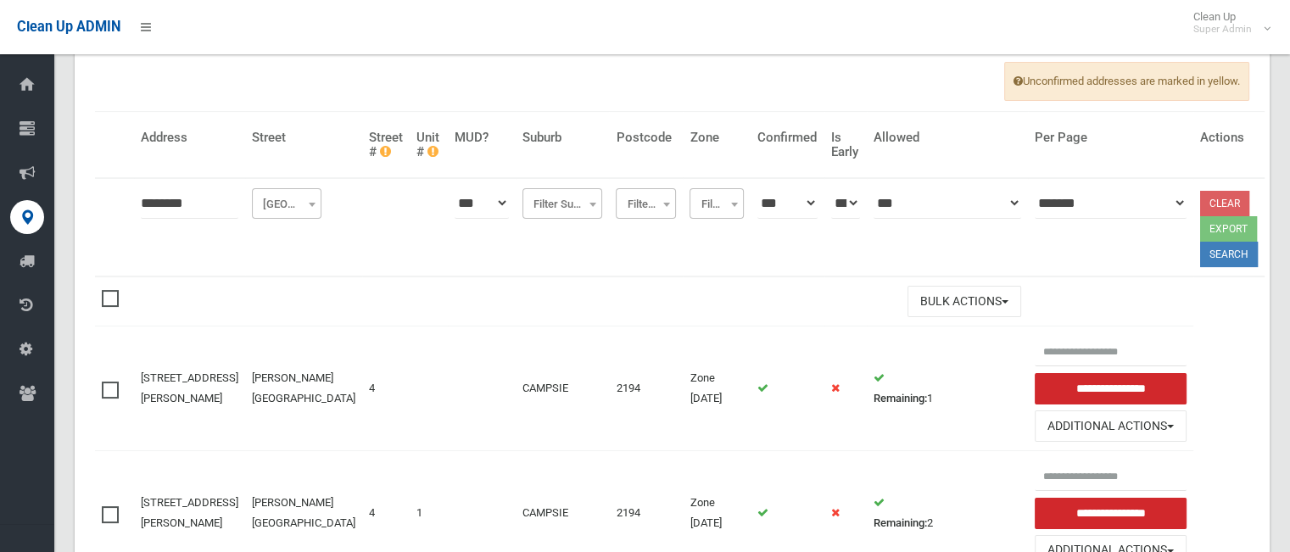
scroll to position [137, 0]
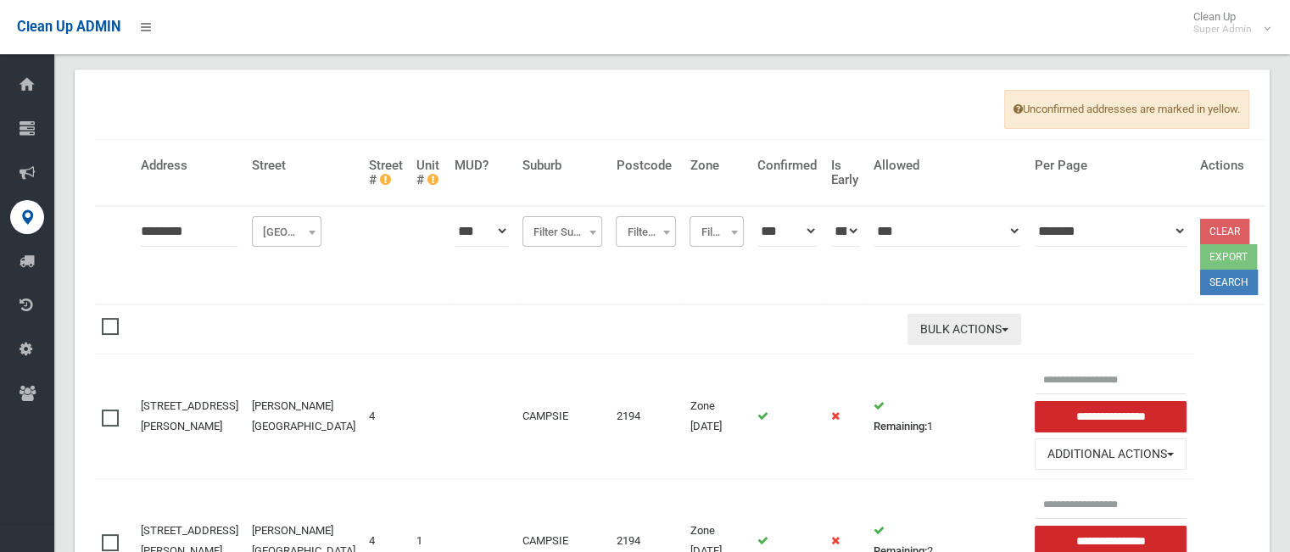
click at [910, 324] on button "Bulk Actions" at bounding box center [964, 329] width 114 height 31
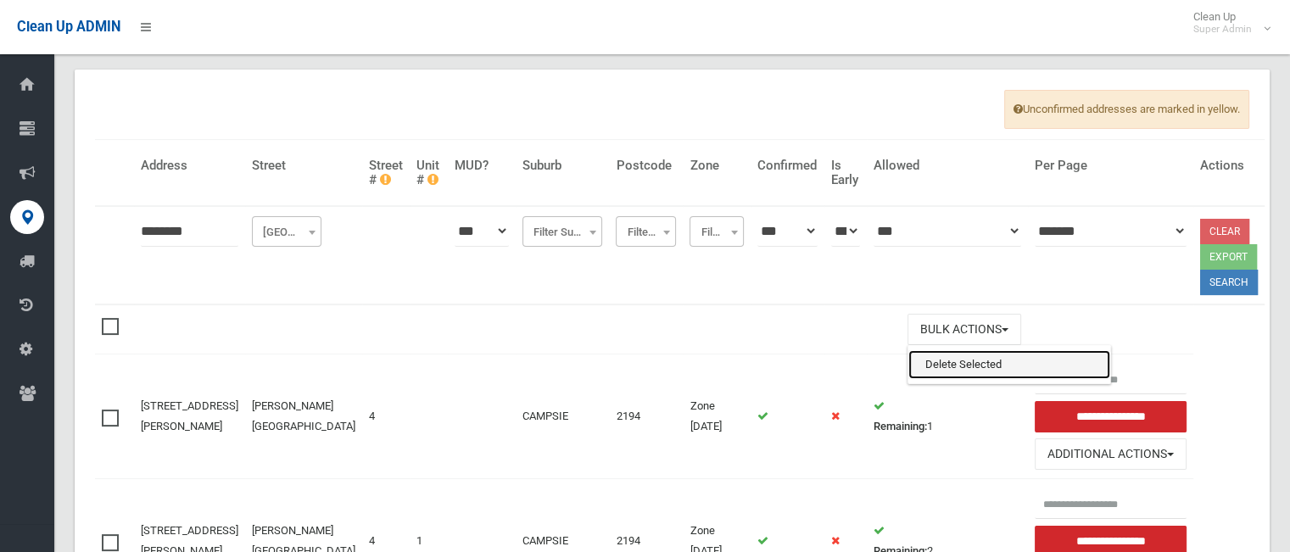
click at [915, 367] on link "Delete Selected" at bounding box center [1009, 364] width 202 height 29
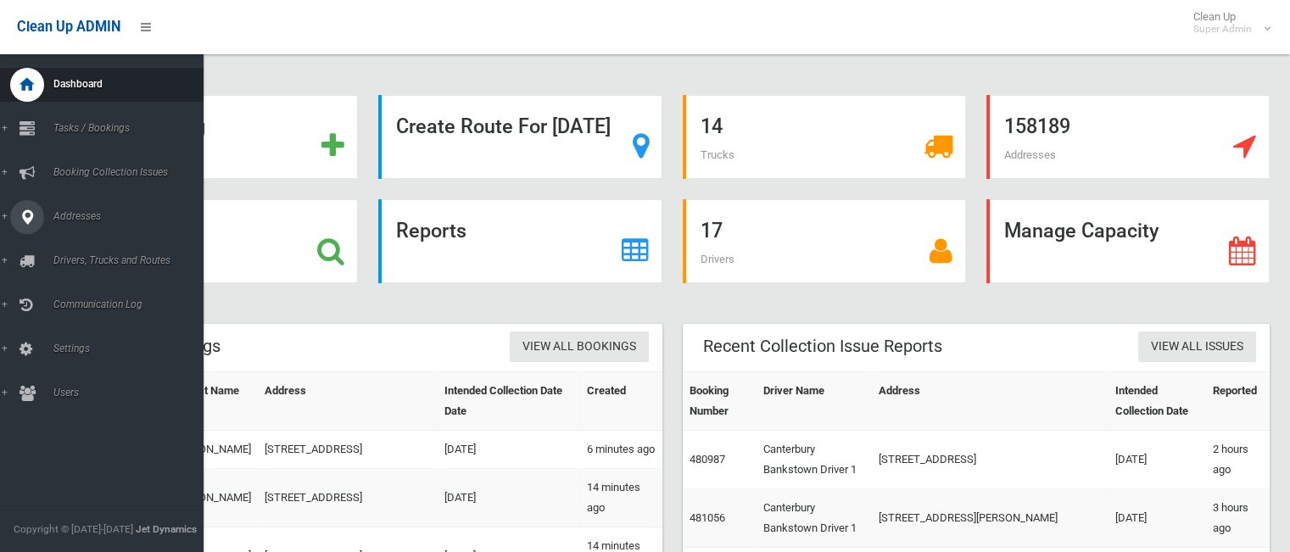
click at [81, 216] on span "Addresses" at bounding box center [132, 216] width 168 height 12
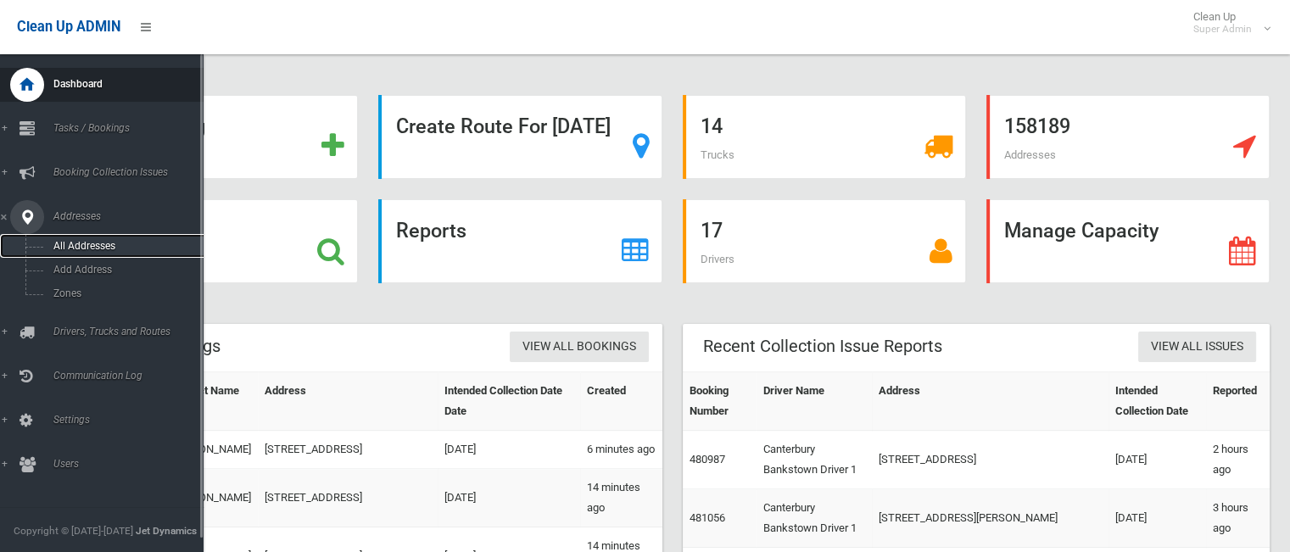
click at [71, 251] on span "All Addresses" at bounding box center [125, 246] width 154 height 12
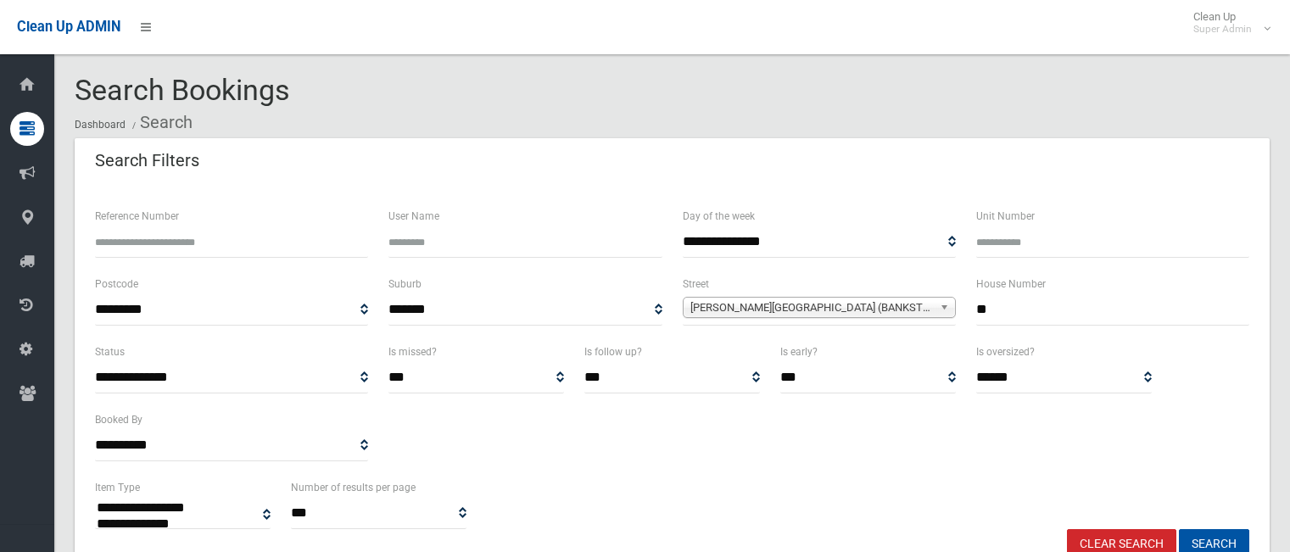
select select
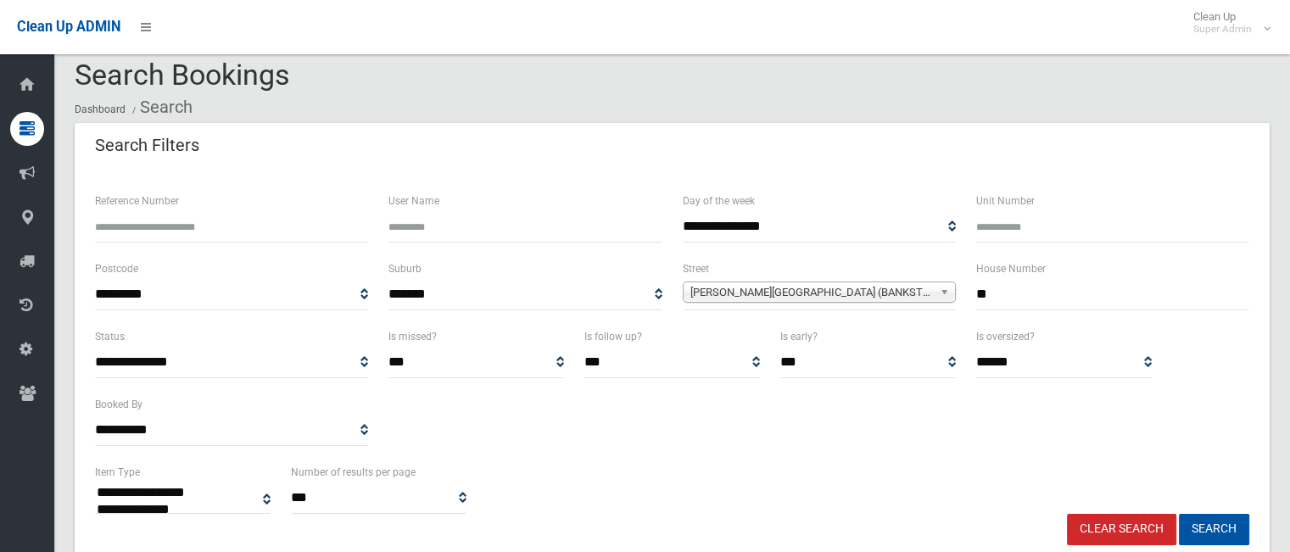
scroll to position [15, 0]
click at [1025, 292] on input "**" at bounding box center [1112, 294] width 273 height 31
type input "**"
click at [907, 296] on span "Meredith Street (BANKSTOWN 2200)" at bounding box center [811, 292] width 243 height 20
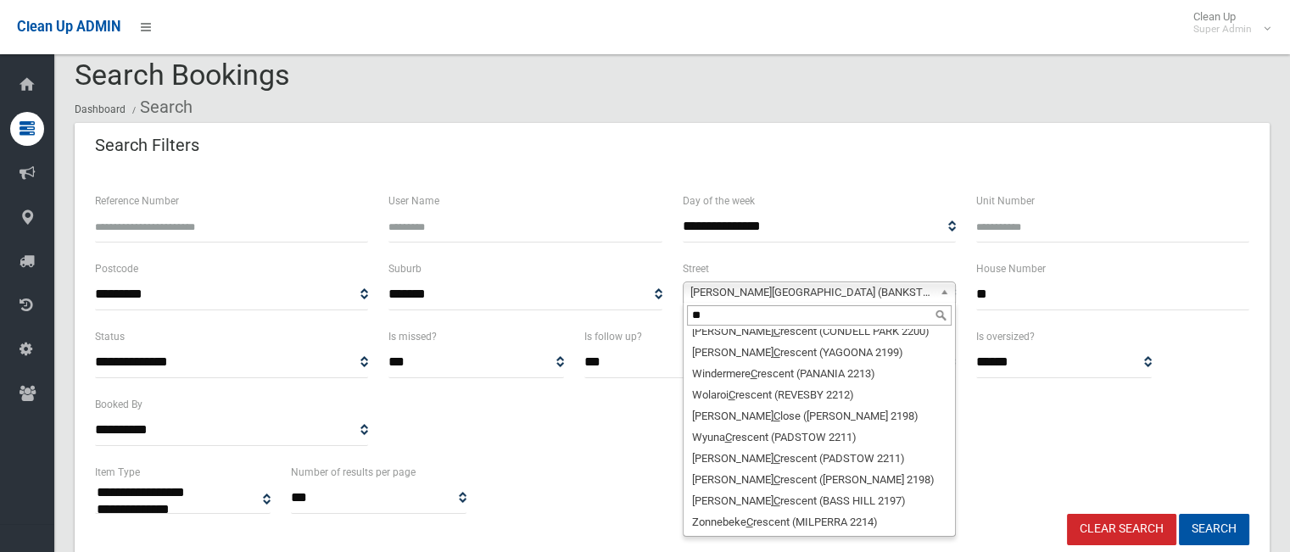
scroll to position [0, 0]
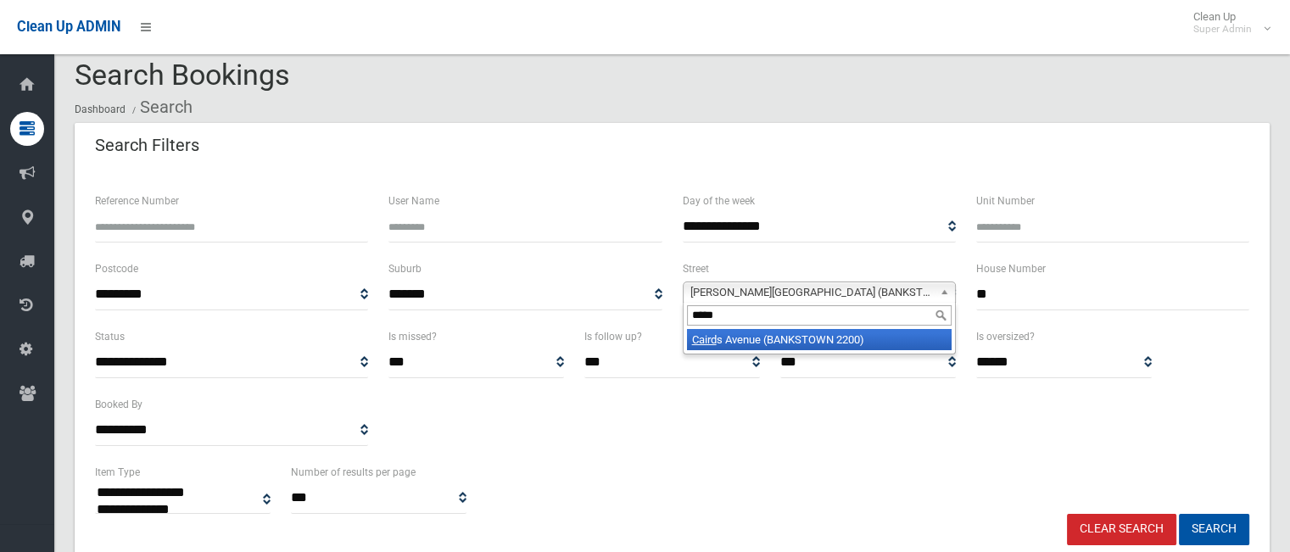
type input "******"
click at [1179, 514] on button "Search" at bounding box center [1214, 529] width 70 height 31
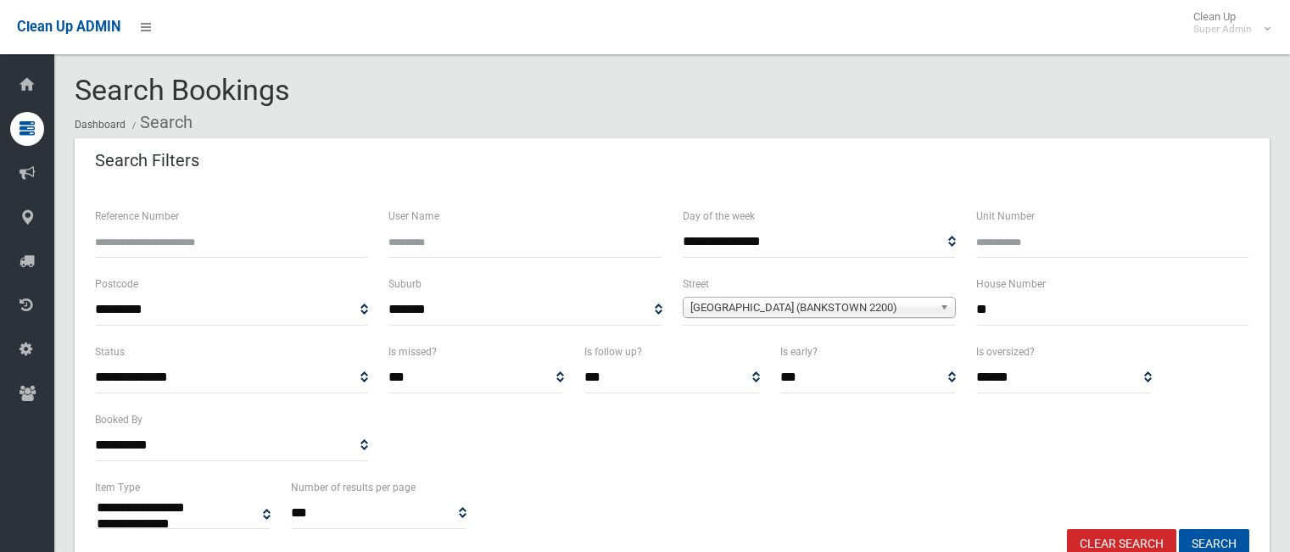
select select
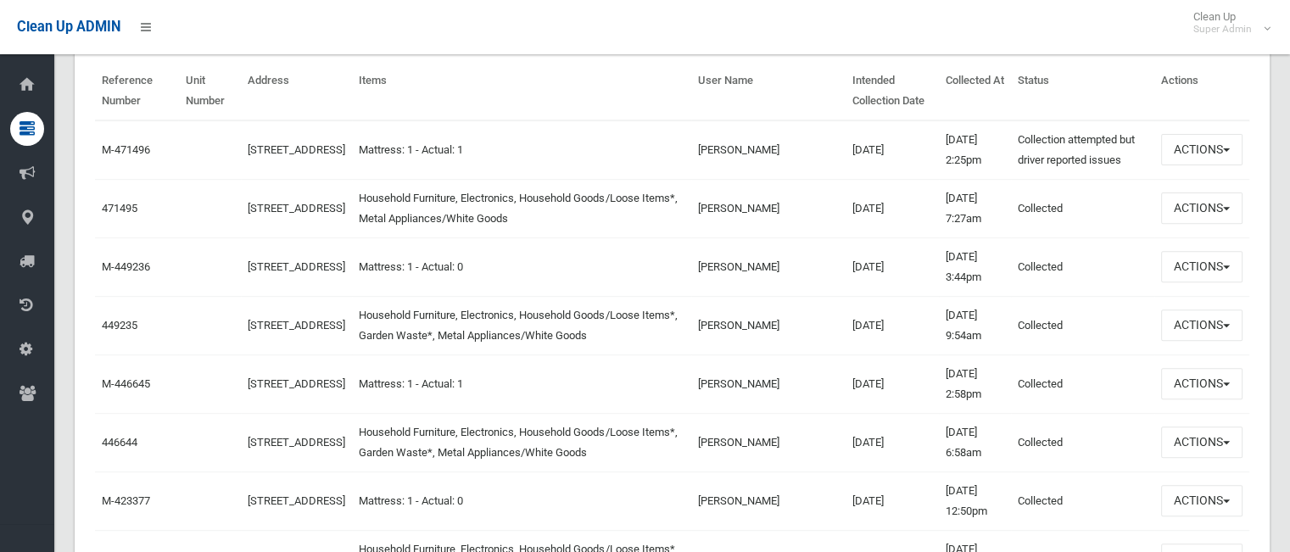
scroll to position [607, 0]
click at [126, 196] on td "471495" at bounding box center [136, 208] width 83 height 59
click at [124, 202] on link "471495" at bounding box center [120, 208] width 36 height 13
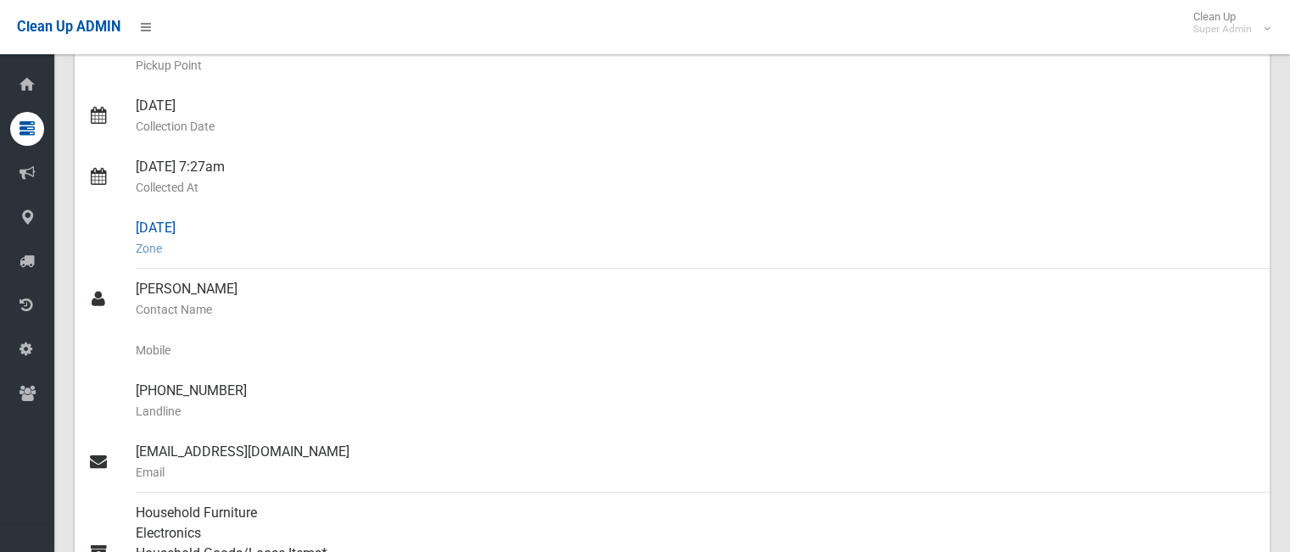
scroll to position [321, 0]
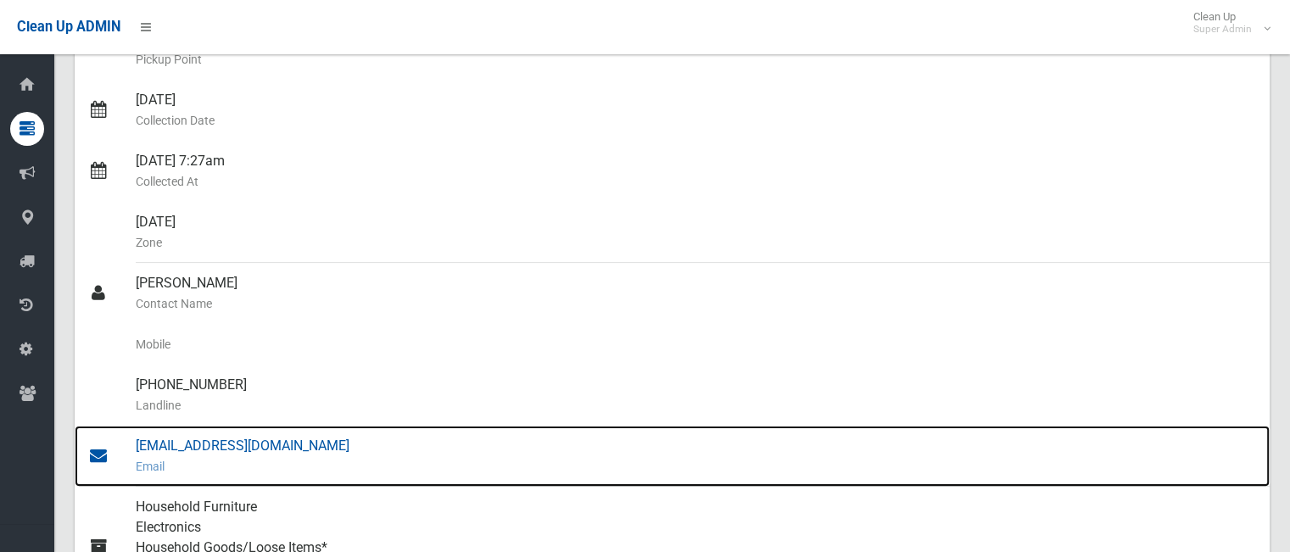
click at [281, 444] on div "[EMAIL_ADDRESS][DOMAIN_NAME] Email" at bounding box center [696, 456] width 1120 height 61
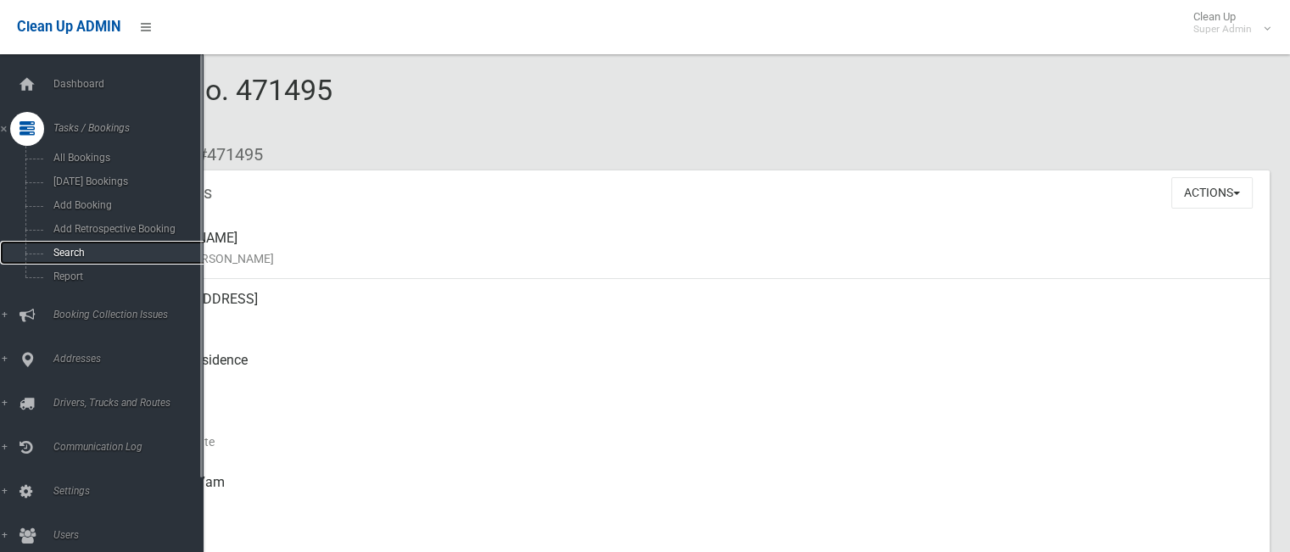
click at [94, 249] on span "Search" at bounding box center [125, 253] width 154 height 12
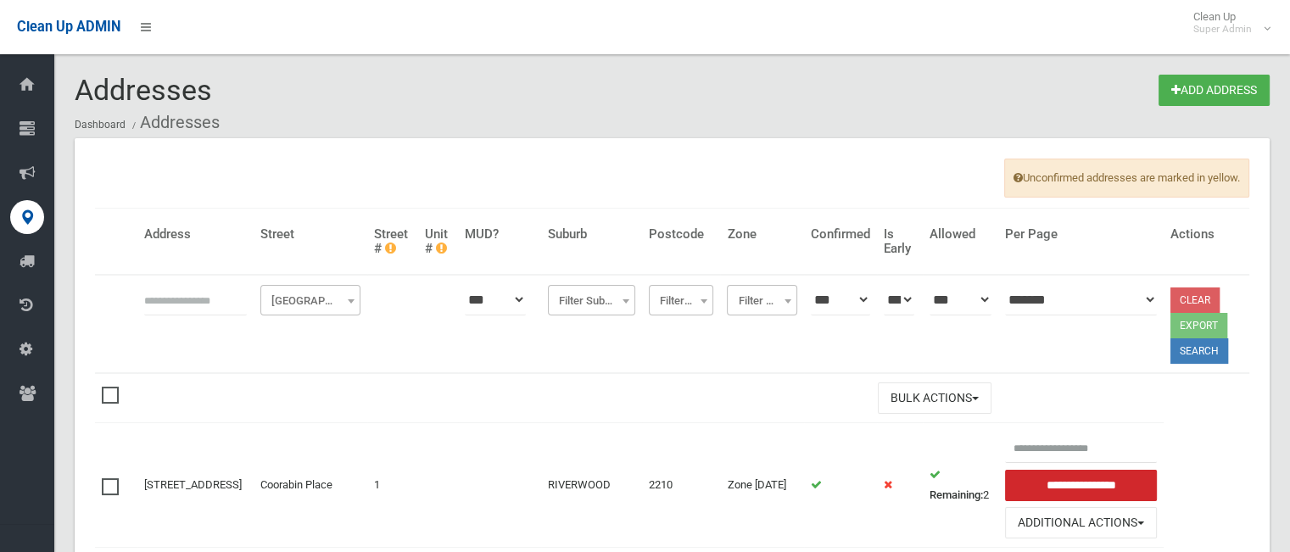
click at [218, 302] on input "text" at bounding box center [195, 299] width 103 height 31
type input "**********"
click button at bounding box center [0, 0] width 0 height 0
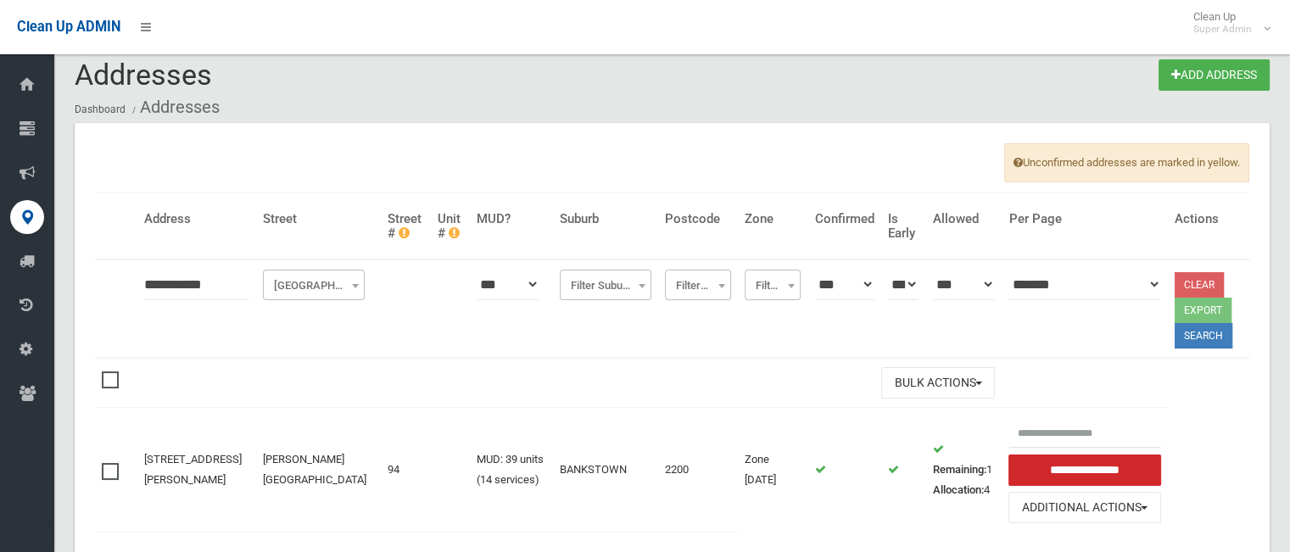
scroll to position [16, 0]
click at [231, 293] on input "**********" at bounding box center [196, 283] width 105 height 31
type input "*********"
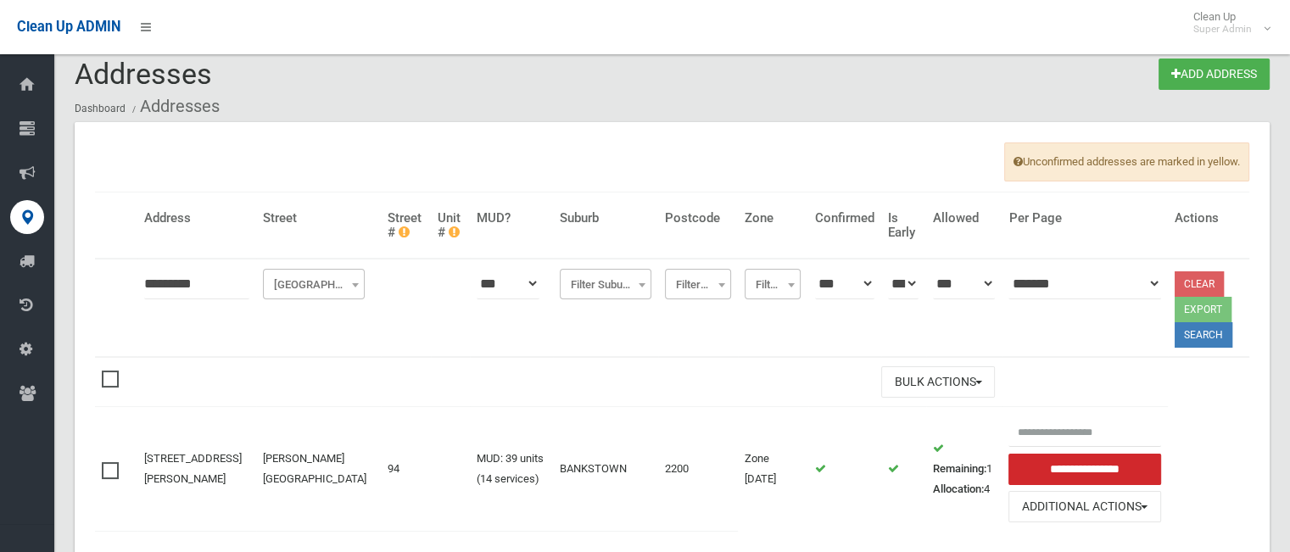
click button at bounding box center [0, 0] width 0 height 0
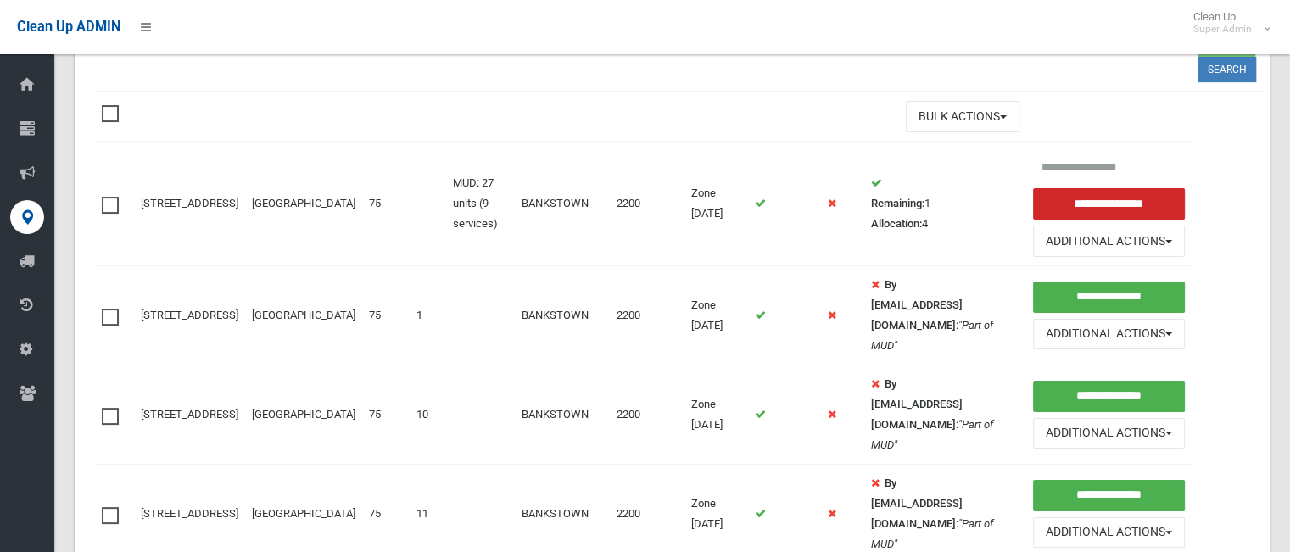
scroll to position [288, 0]
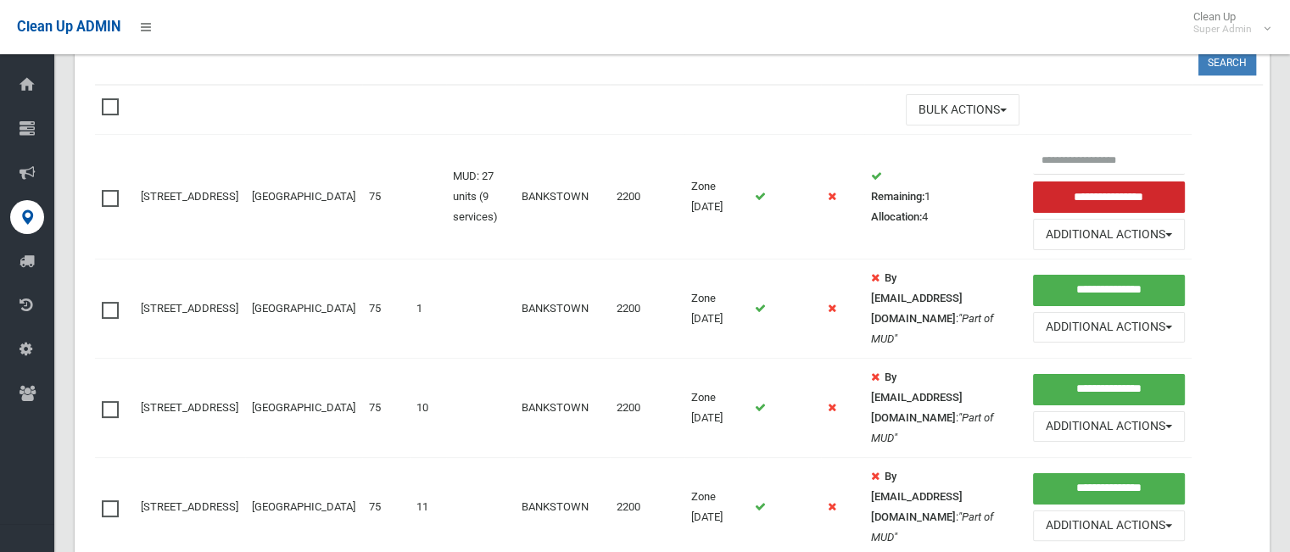
click at [117, 98] on span at bounding box center [114, 98] width 25 height 0
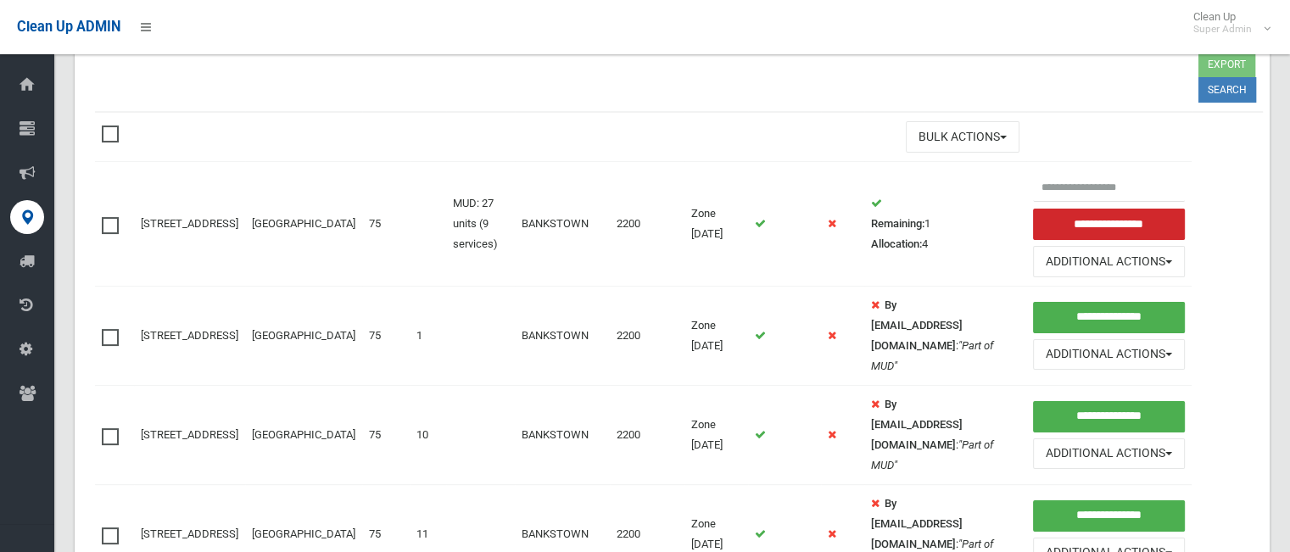
scroll to position [237, 0]
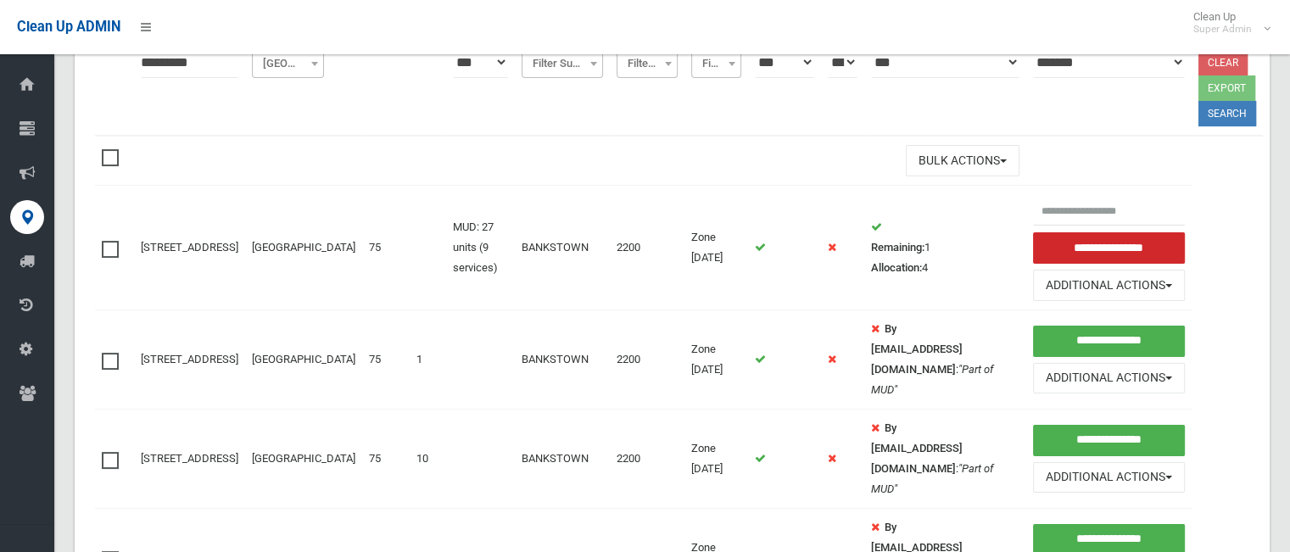
click at [103, 241] on span at bounding box center [114, 241] width 25 height 0
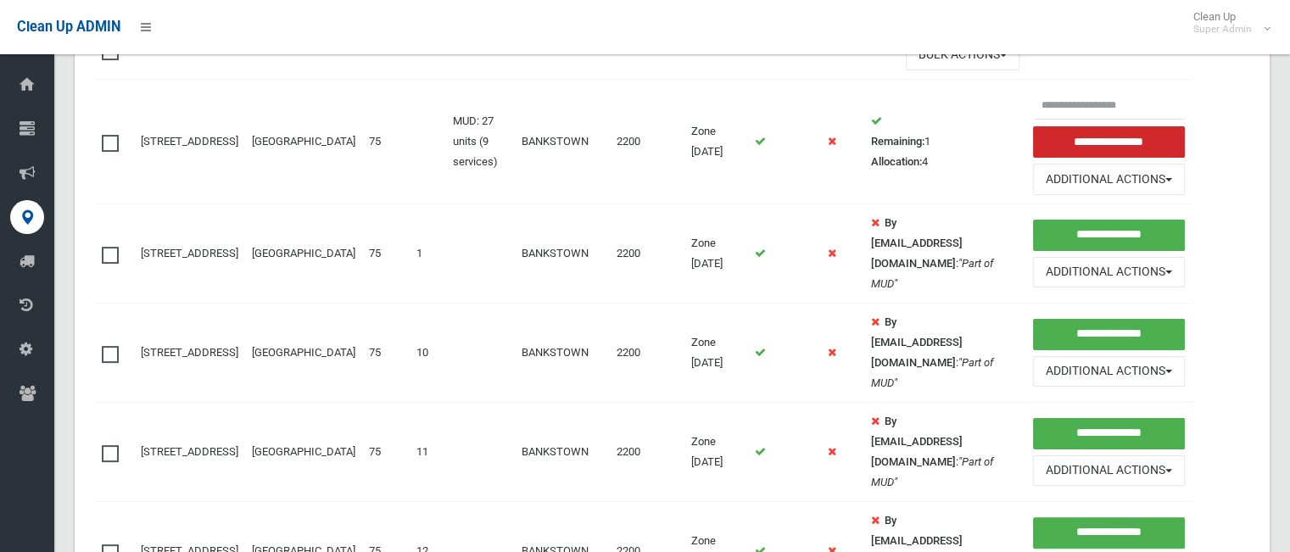
scroll to position [317, 0]
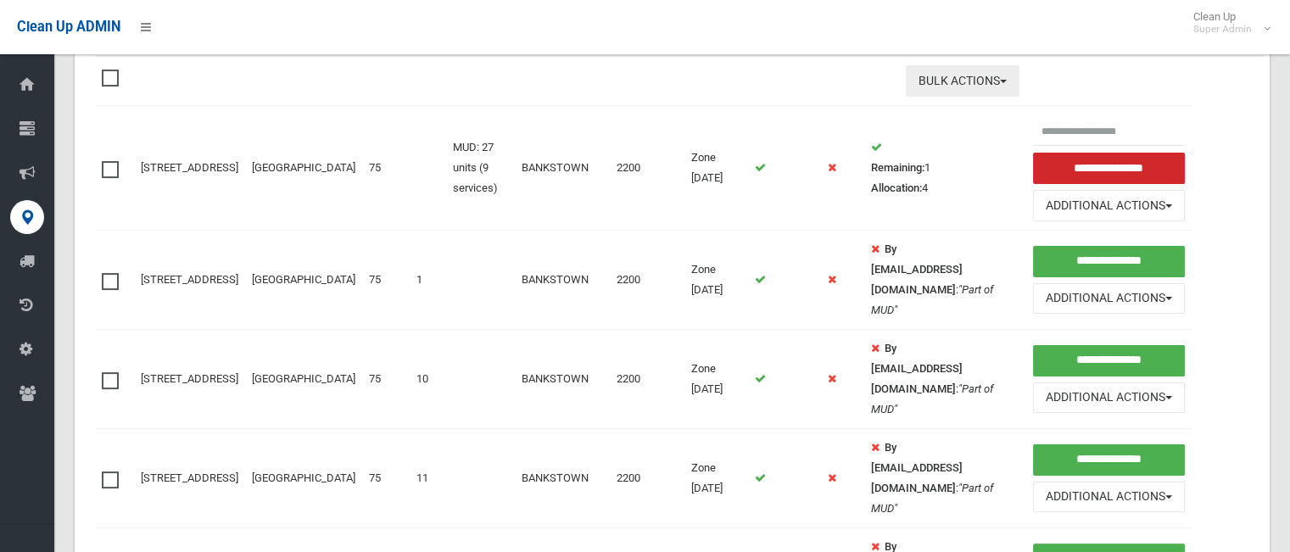
click at [933, 77] on button "Bulk Actions" at bounding box center [963, 80] width 114 height 31
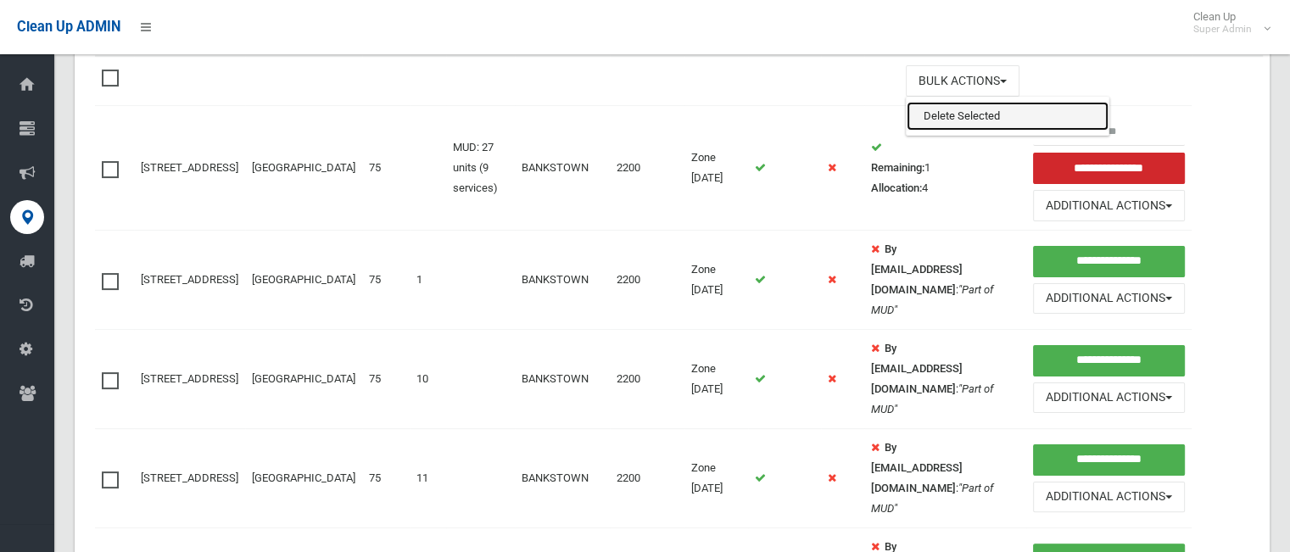
click at [924, 110] on link "Delete Selected" at bounding box center [1008, 116] width 202 height 29
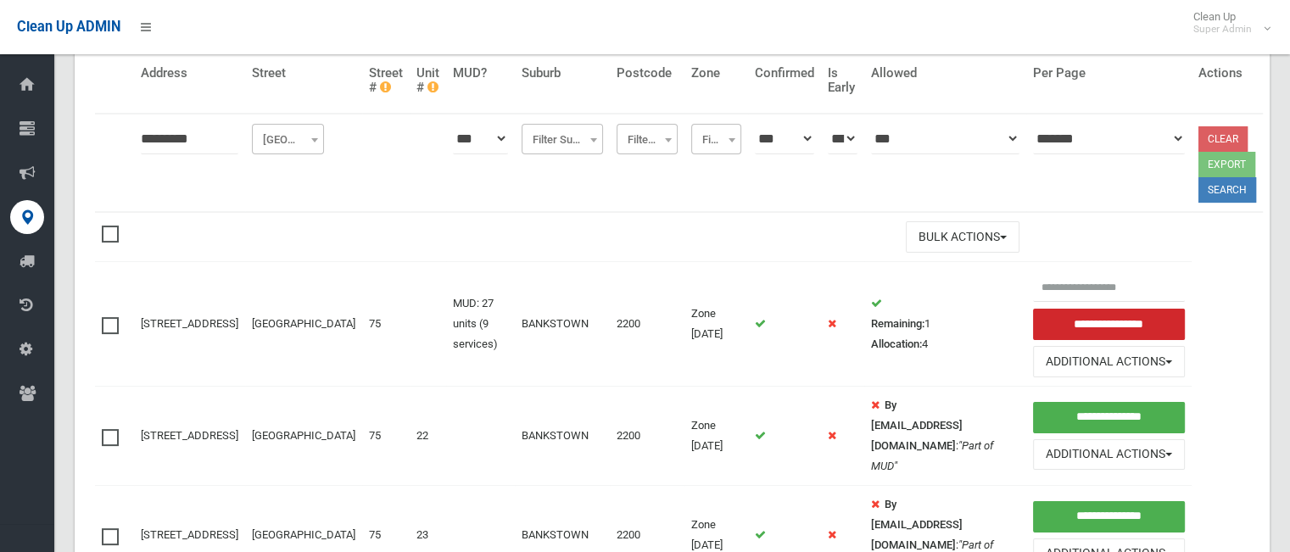
scroll to position [251, 0]
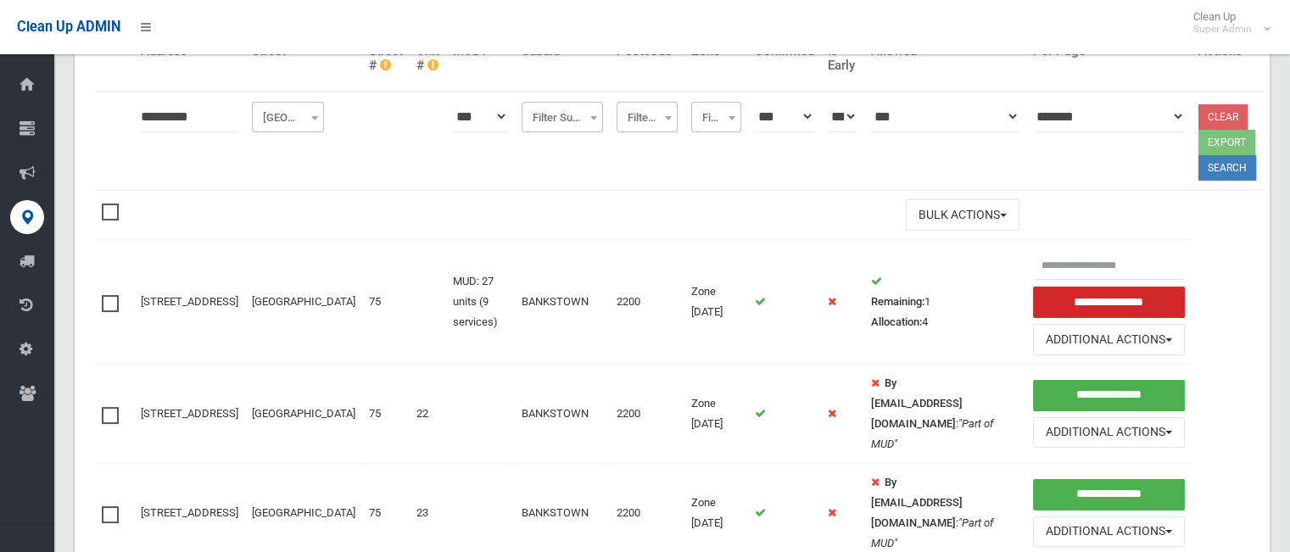
click at [107, 204] on span at bounding box center [114, 204] width 25 height 0
click at [110, 295] on span at bounding box center [114, 295] width 25 height 0
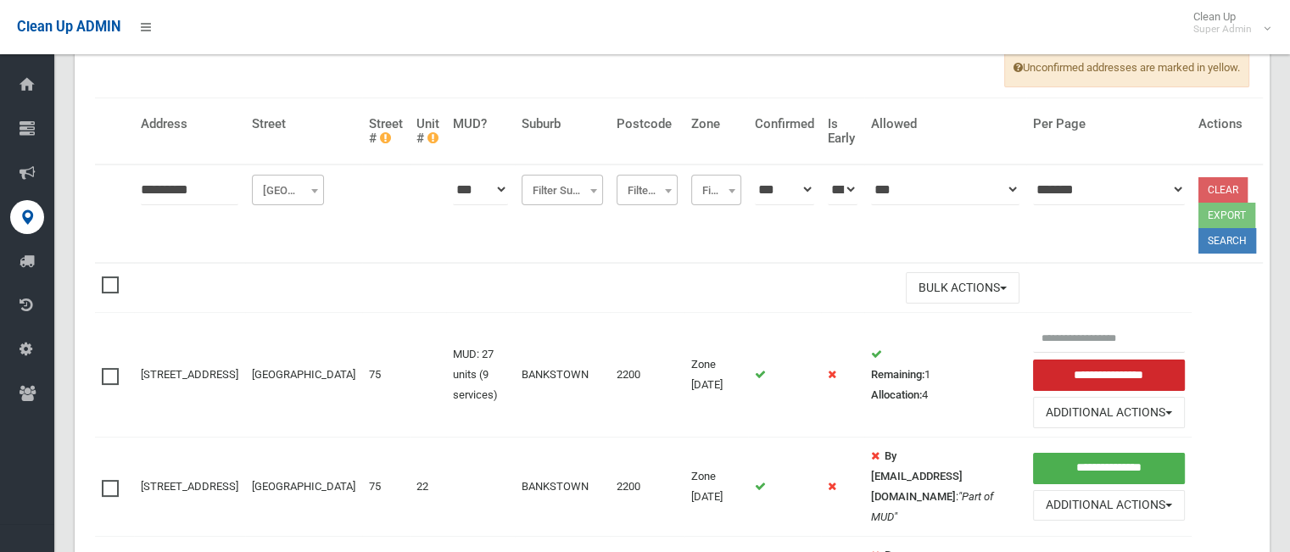
scroll to position [149, 0]
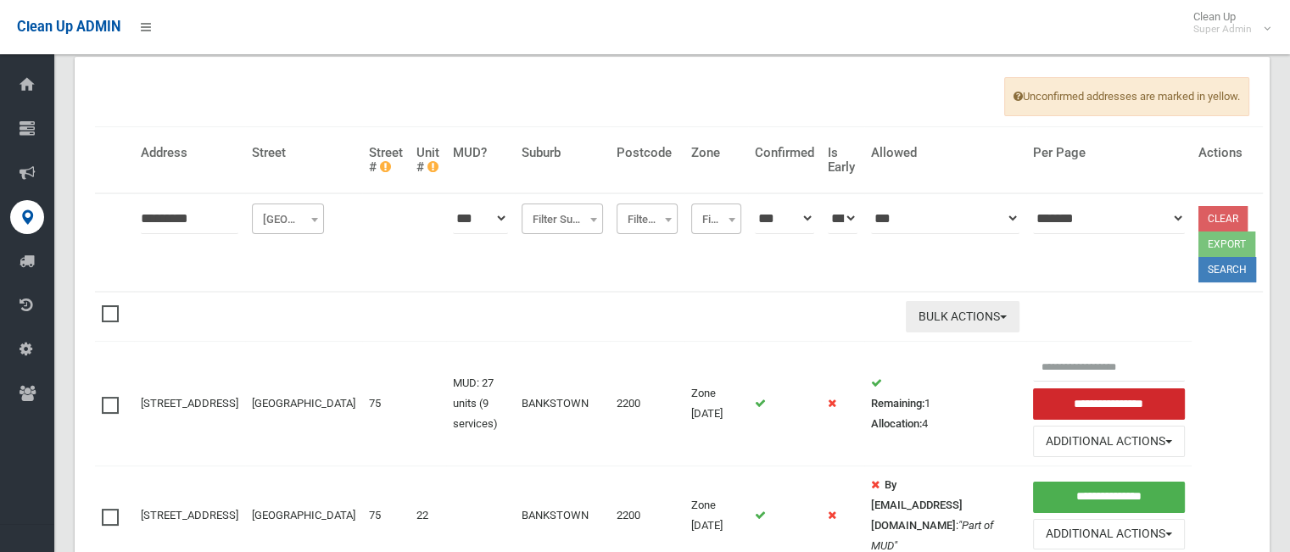
click at [958, 309] on button "Bulk Actions" at bounding box center [963, 316] width 114 height 31
click at [923, 344] on link "Delete Selected" at bounding box center [1008, 352] width 202 height 29
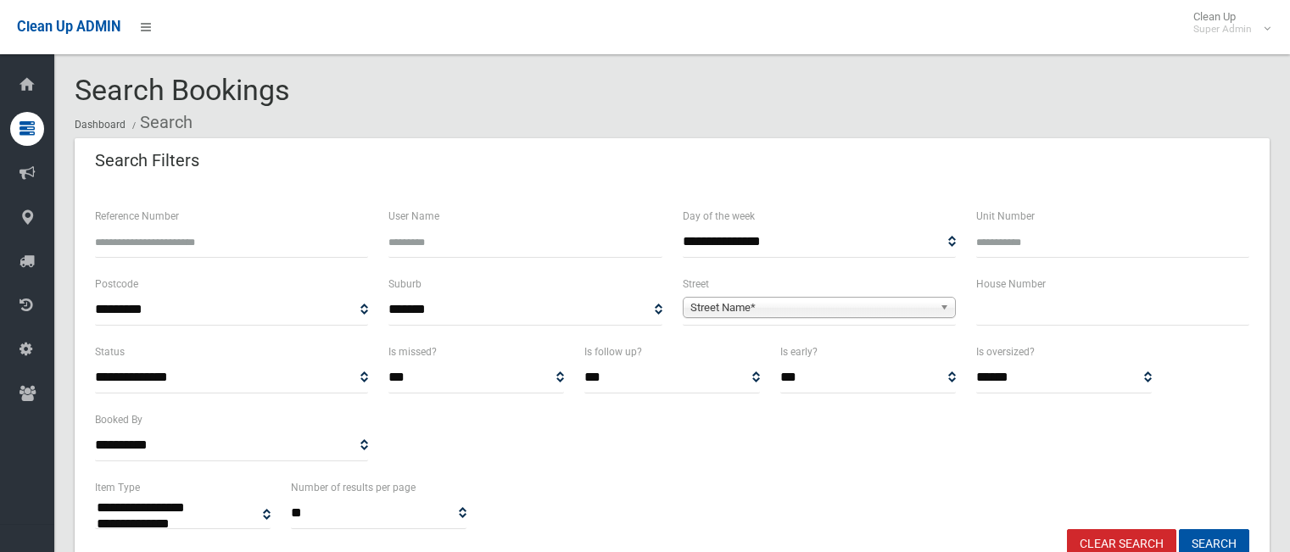
select select
click at [210, 243] on input "Reference Number" at bounding box center [231, 241] width 273 height 31
type input "*"
type input "******"
click at [1179, 529] on button "Search" at bounding box center [1214, 544] width 70 height 31
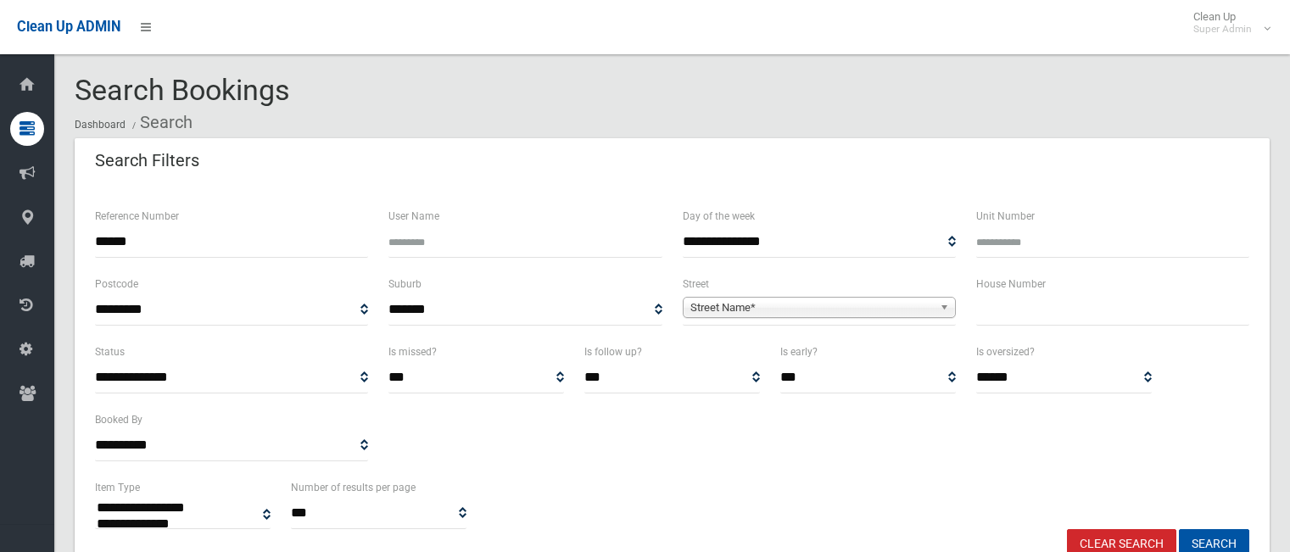
select select
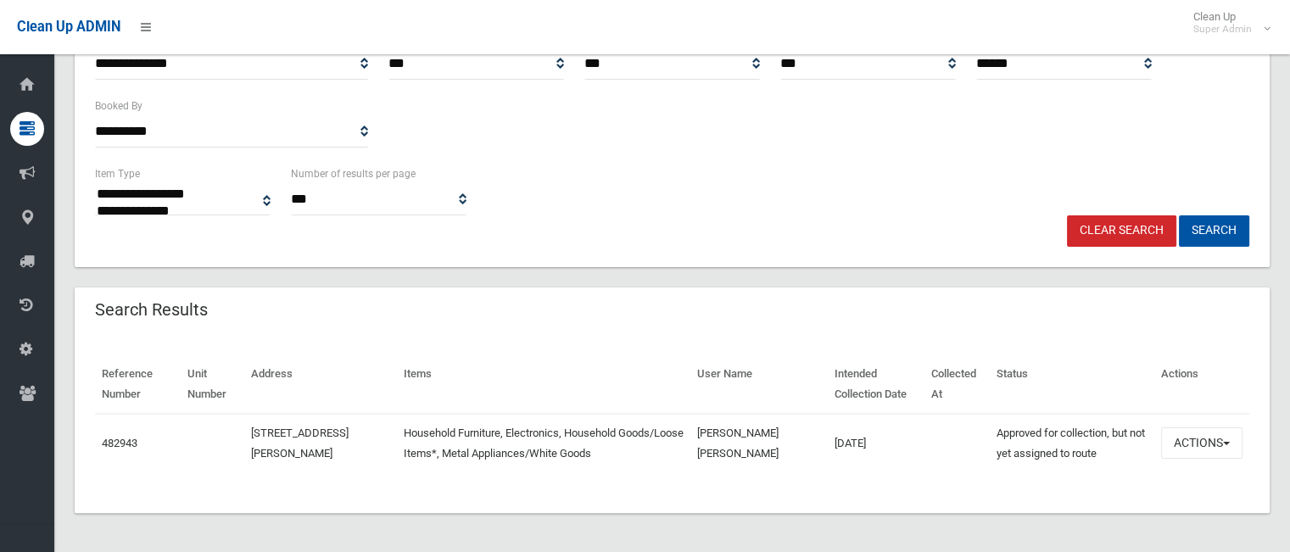
scroll to position [314, 0]
click at [130, 438] on link "482943" at bounding box center [120, 443] width 36 height 13
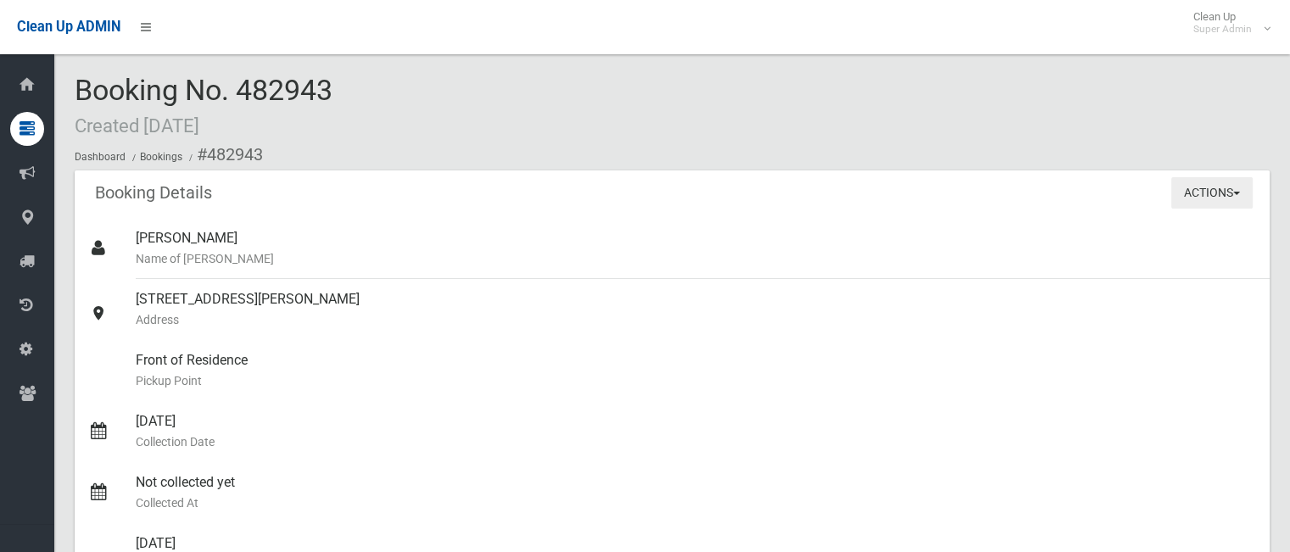
click at [1207, 198] on button "Actions" at bounding box center [1211, 192] width 81 height 31
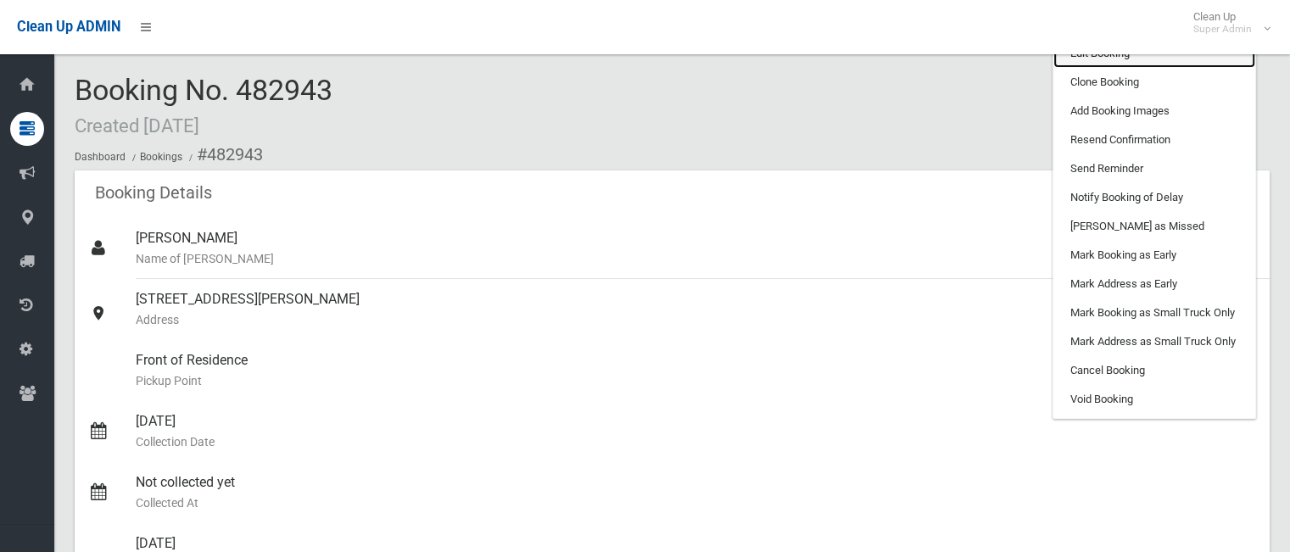
click at [1142, 56] on link "Edit Booking" at bounding box center [1154, 53] width 202 height 29
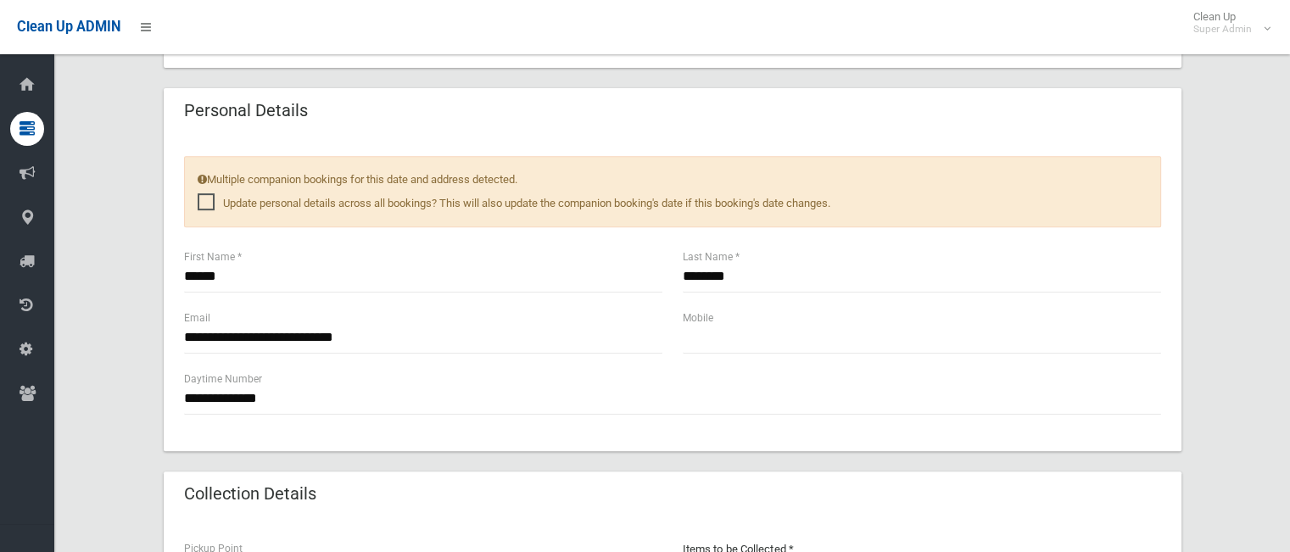
scroll to position [701, 0]
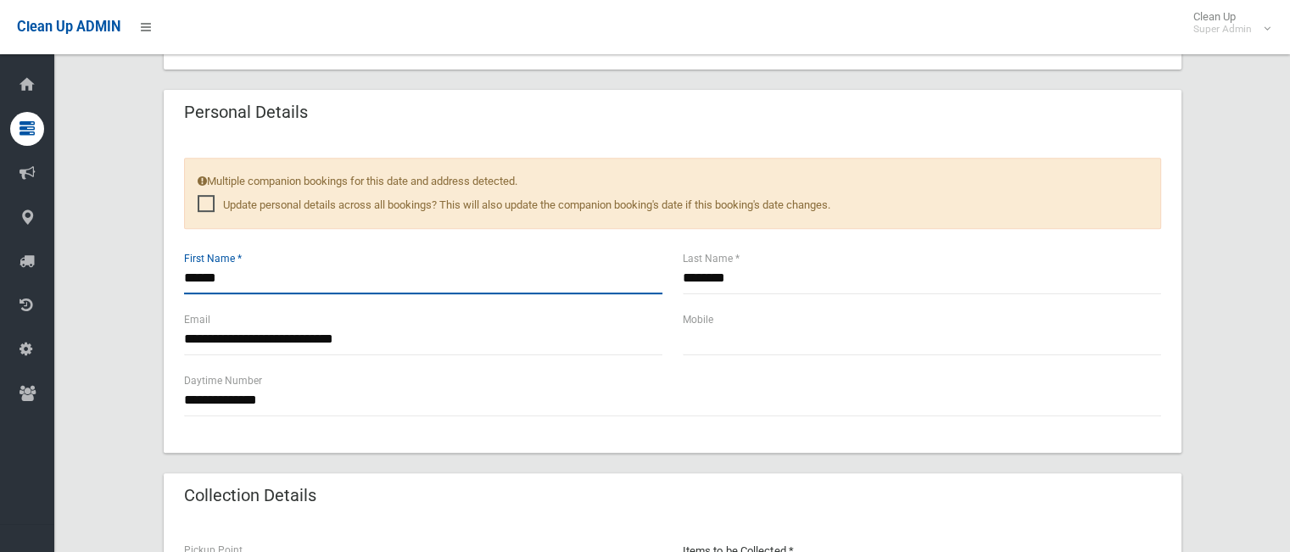
click at [280, 275] on input "******" at bounding box center [423, 278] width 478 height 31
type input "*******"
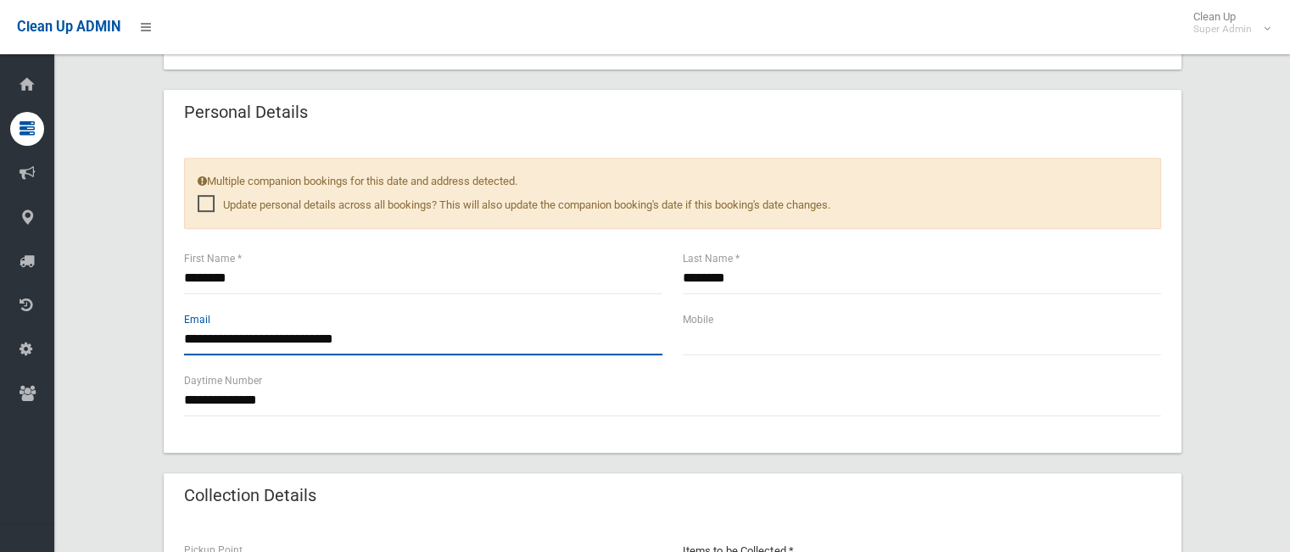
drag, startPoint x: 404, startPoint y: 340, endPoint x: 139, endPoint y: 349, distance: 264.8
click at [139, 349] on div "**********" at bounding box center [672, 315] width 1195 height 1754
type input "*"
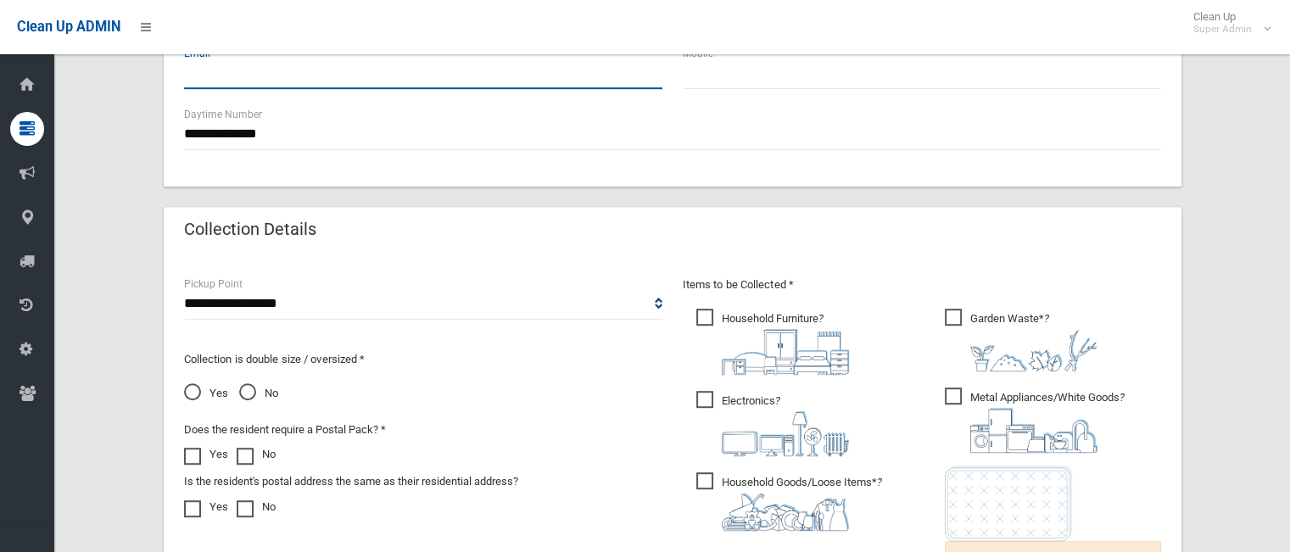
scroll to position [969, 0]
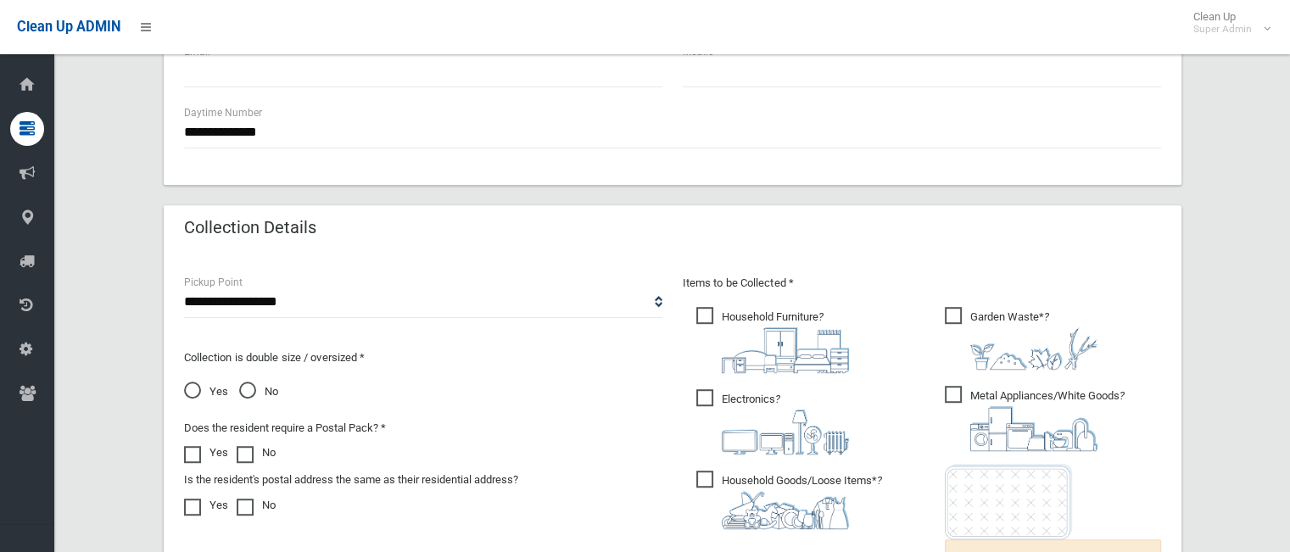
click at [953, 313] on span "Garden Waste* ?" at bounding box center [1021, 338] width 153 height 63
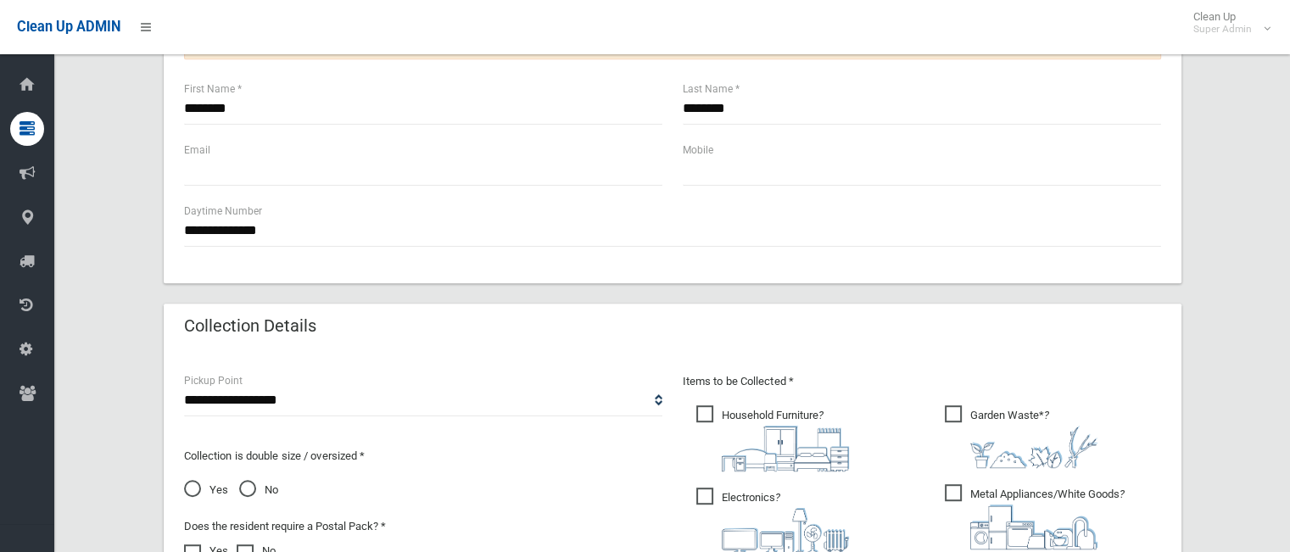
scroll to position [779, 0]
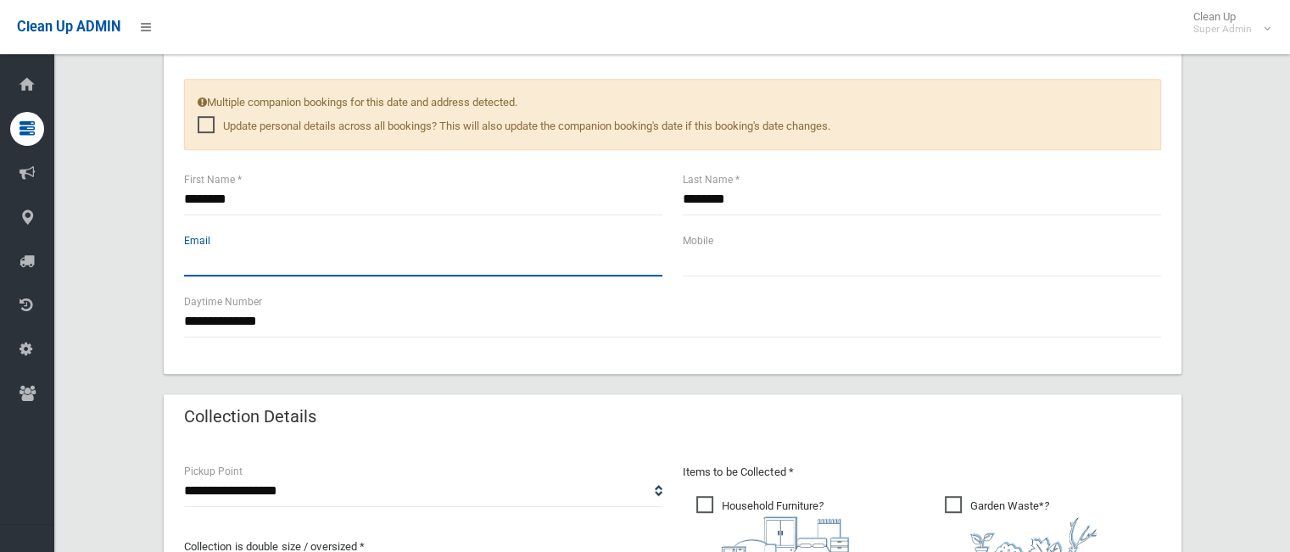
click at [293, 271] on input "text" at bounding box center [423, 260] width 478 height 31
paste input "**********"
type input "**********"
click at [406, 247] on input "text" at bounding box center [423, 260] width 478 height 31
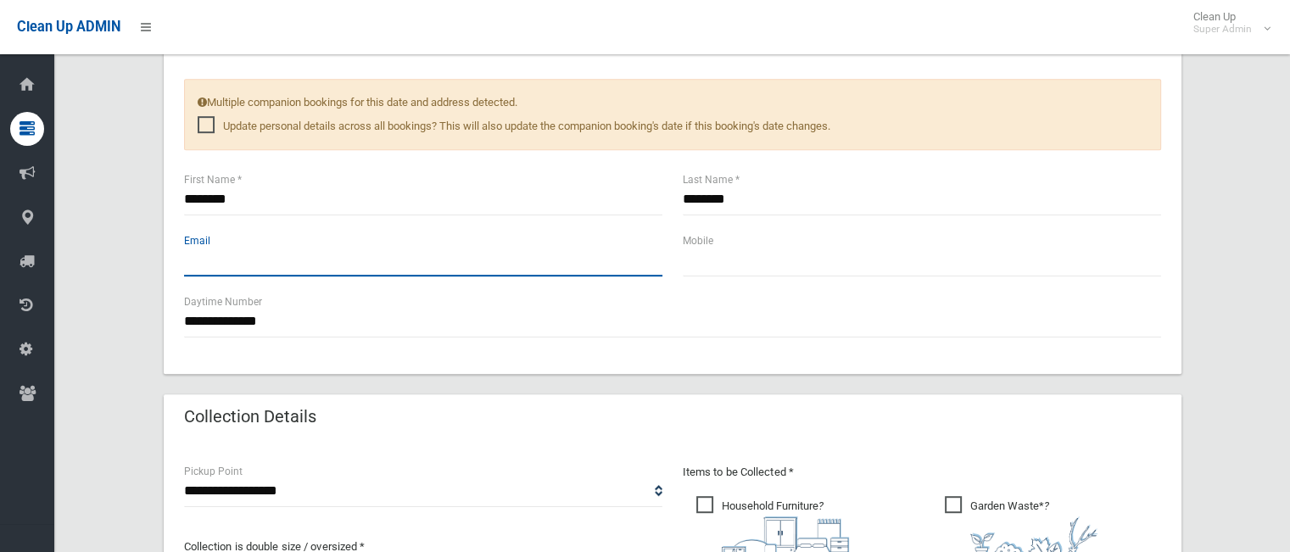
paste input "**********"
drag, startPoint x: 268, startPoint y: 260, endPoint x: 126, endPoint y: 252, distance: 142.7
click at [126, 252] on div "**********" at bounding box center [672, 236] width 1195 height 1754
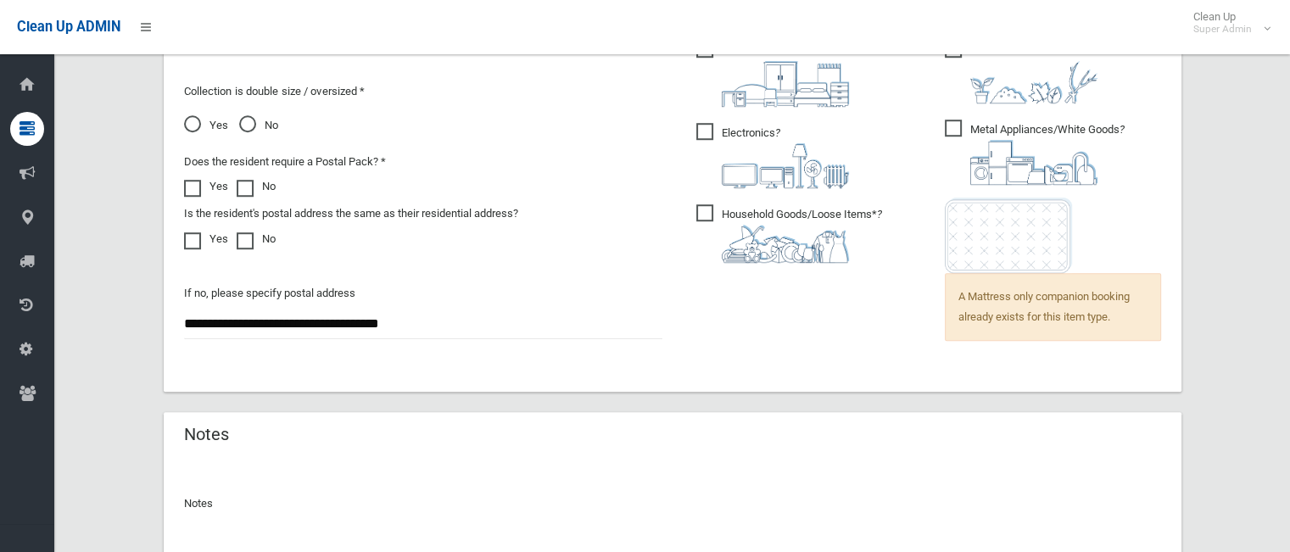
scroll to position [1399, 0]
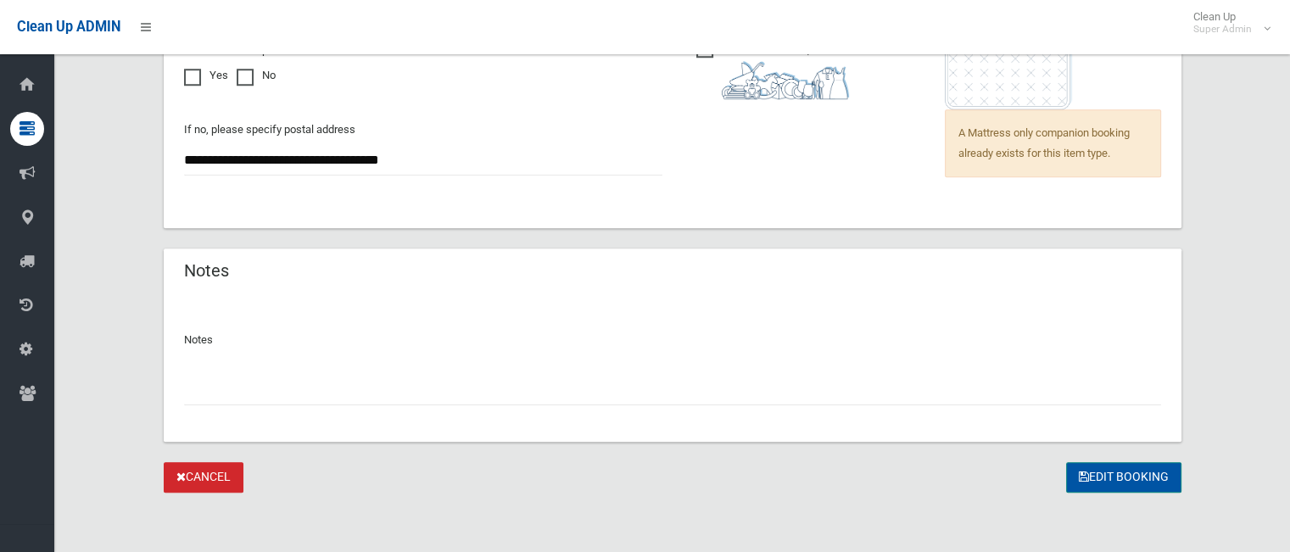
type input "**********"
click at [1121, 484] on button "Edit Booking" at bounding box center [1123, 477] width 115 height 31
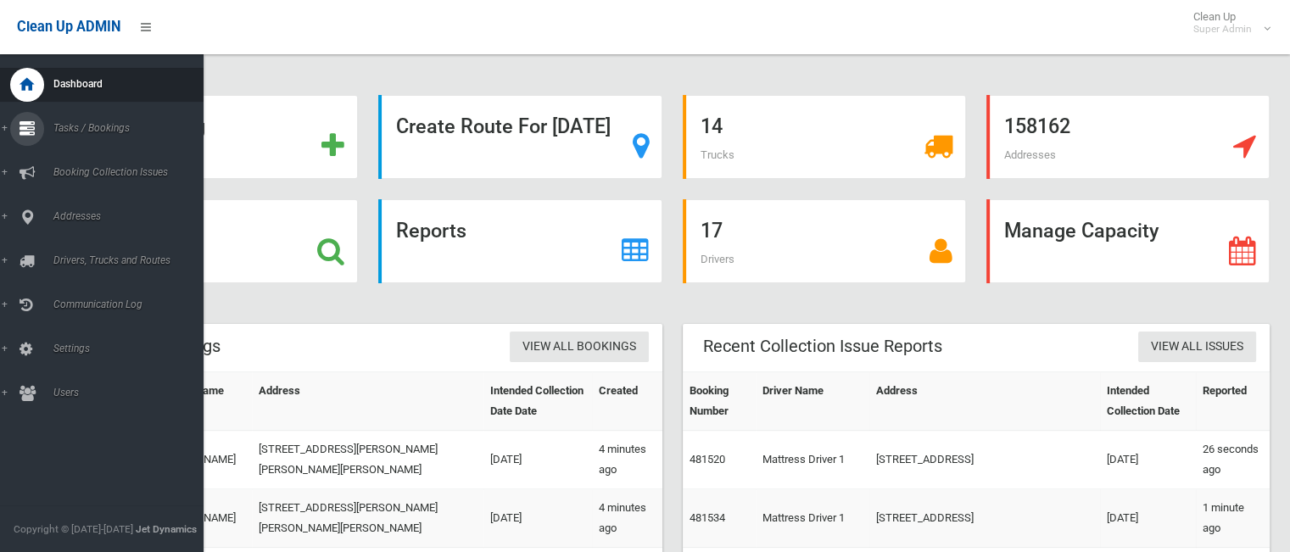
click at [103, 128] on span "Tasks / Bookings" at bounding box center [132, 128] width 168 height 12
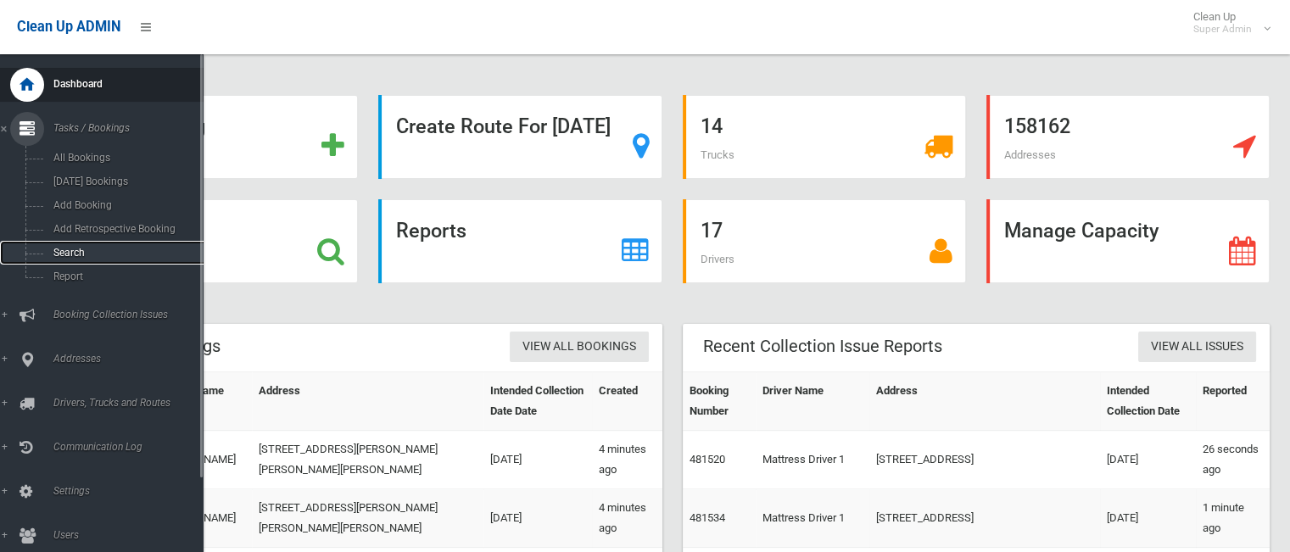
click at [85, 246] on link "Search" at bounding box center [108, 253] width 216 height 24
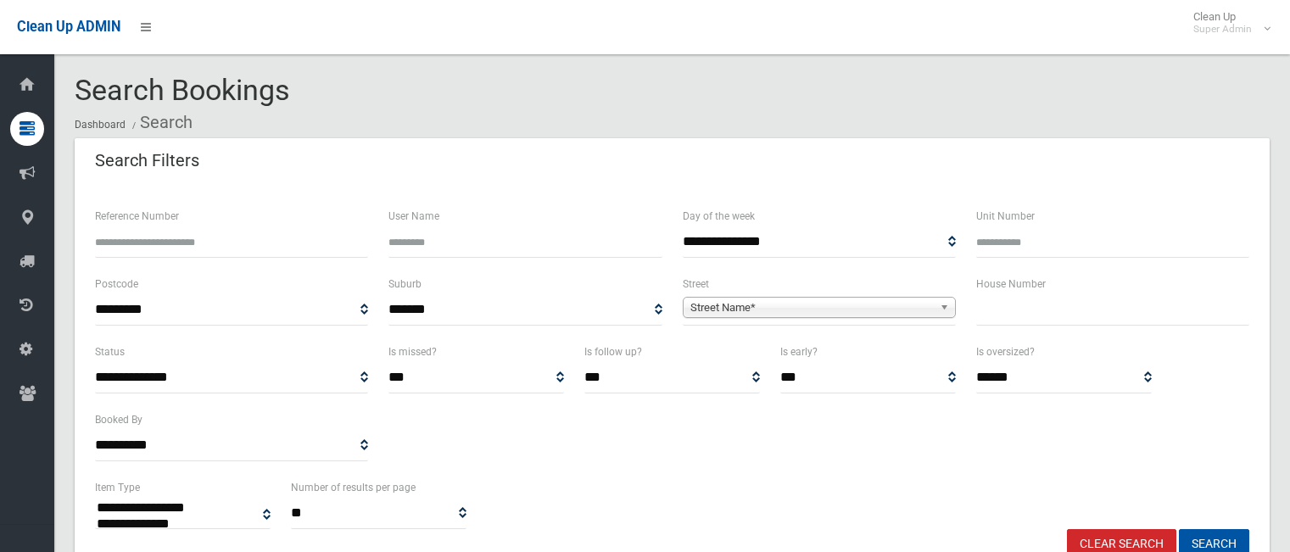
select select
click at [1029, 314] on input "text" at bounding box center [1112, 309] width 273 height 31
type input "**"
click at [913, 315] on span "Street Name*" at bounding box center [811, 308] width 243 height 20
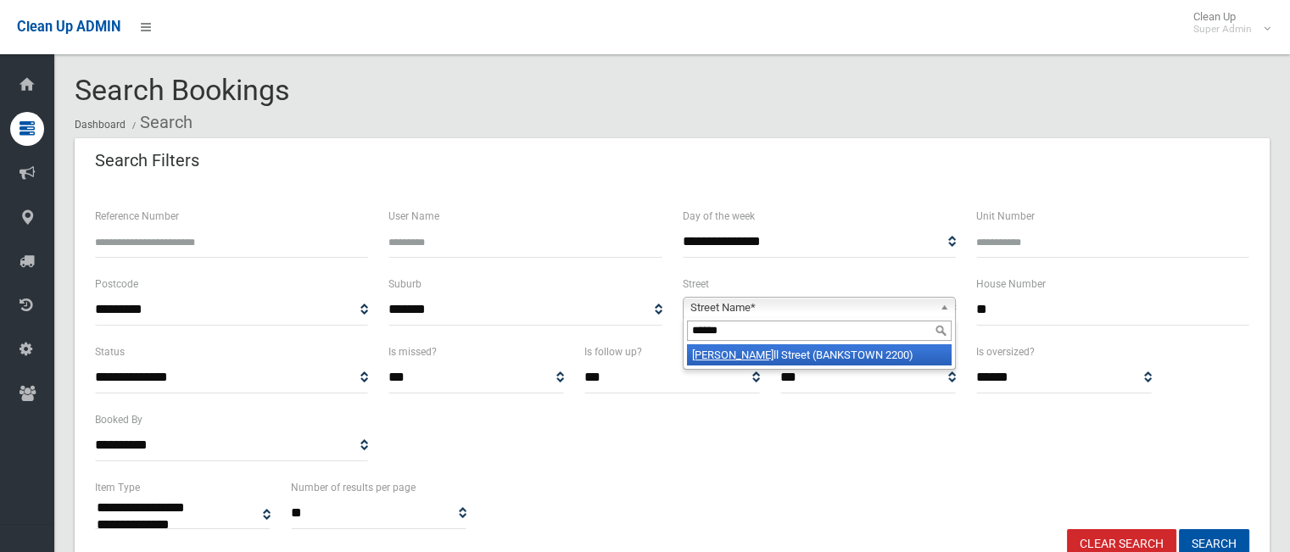
type input "*******"
click at [1179, 529] on button "Search" at bounding box center [1214, 544] width 70 height 31
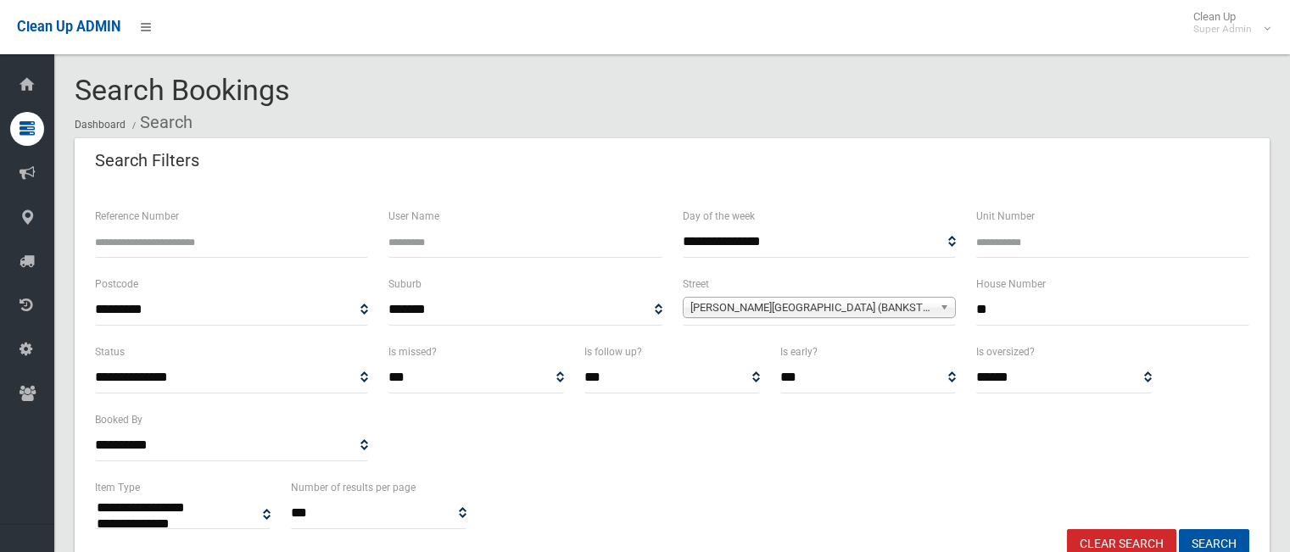
select select
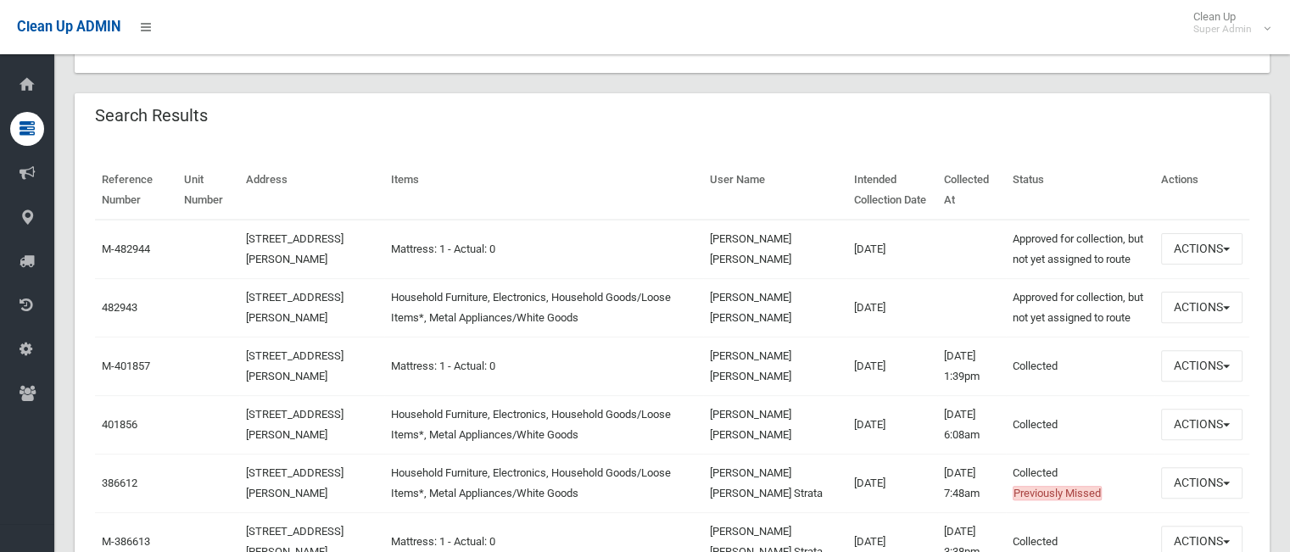
scroll to position [433, 0]
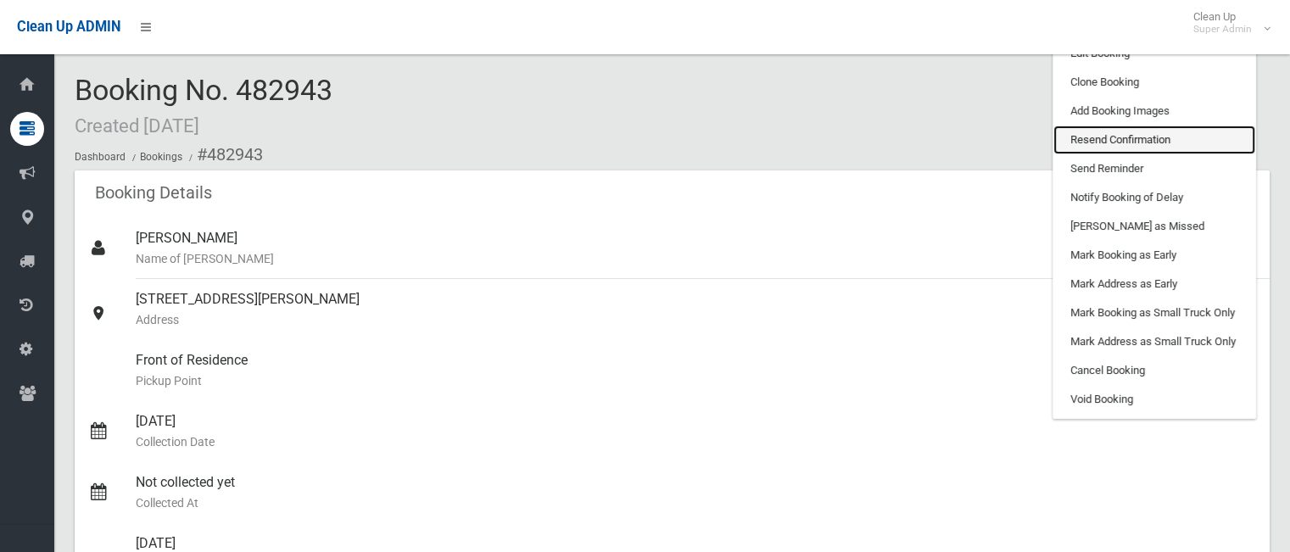
click at [1153, 127] on link "Resend Confirmation" at bounding box center [1154, 140] width 202 height 29
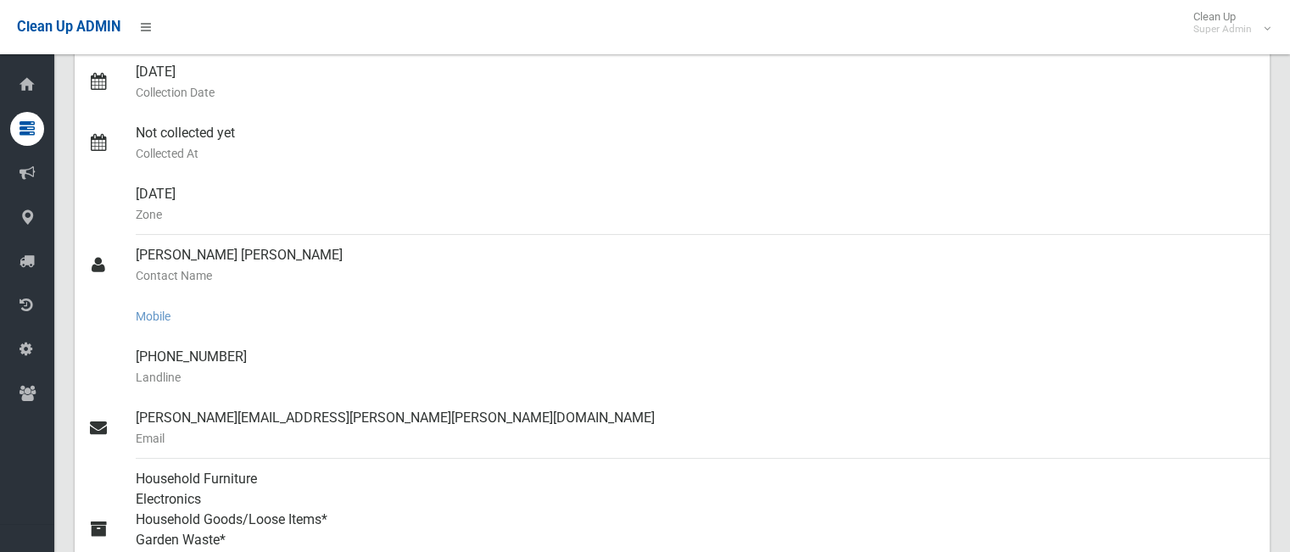
scroll to position [388, 0]
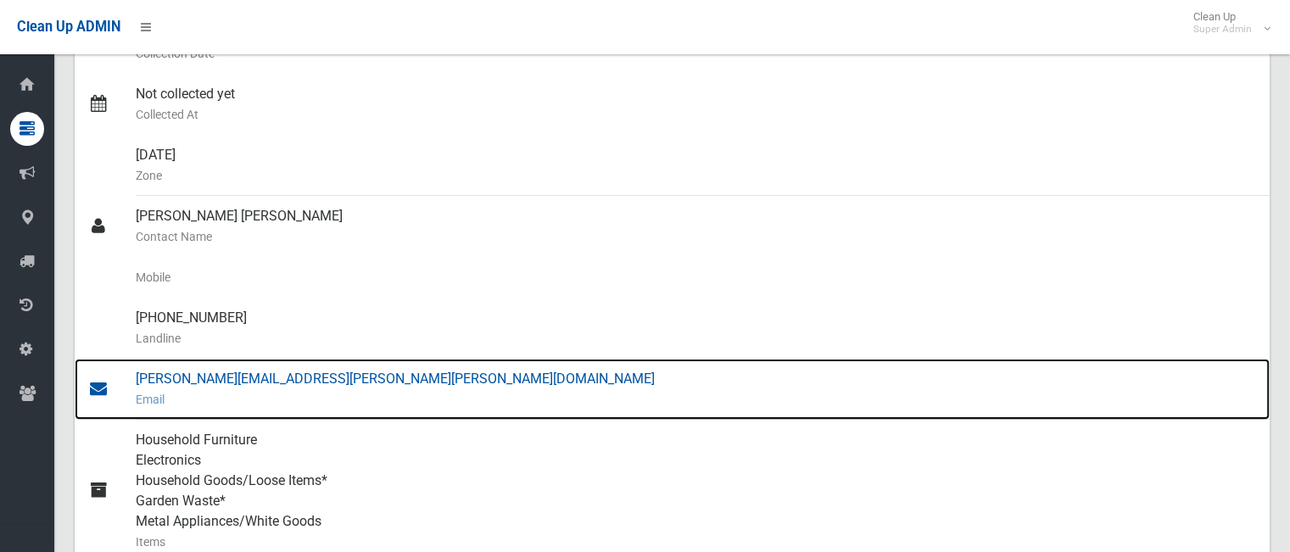
click at [265, 366] on div "[PERSON_NAME][EMAIL_ADDRESS][PERSON_NAME][PERSON_NAME][DOMAIN_NAME] Email" at bounding box center [696, 389] width 1120 height 61
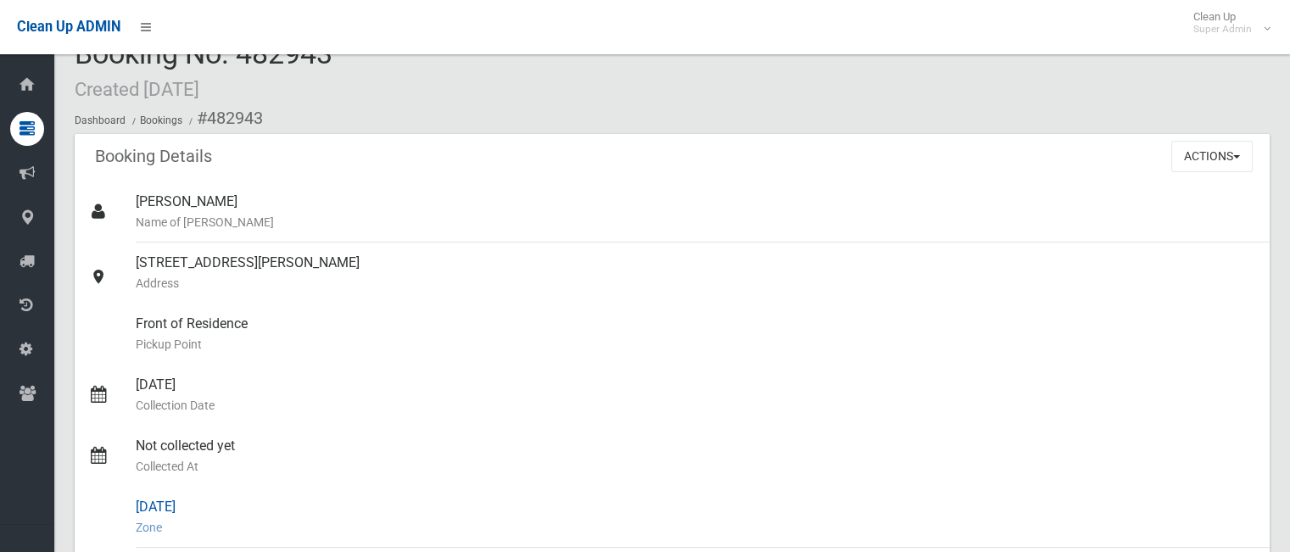
scroll to position [0, 0]
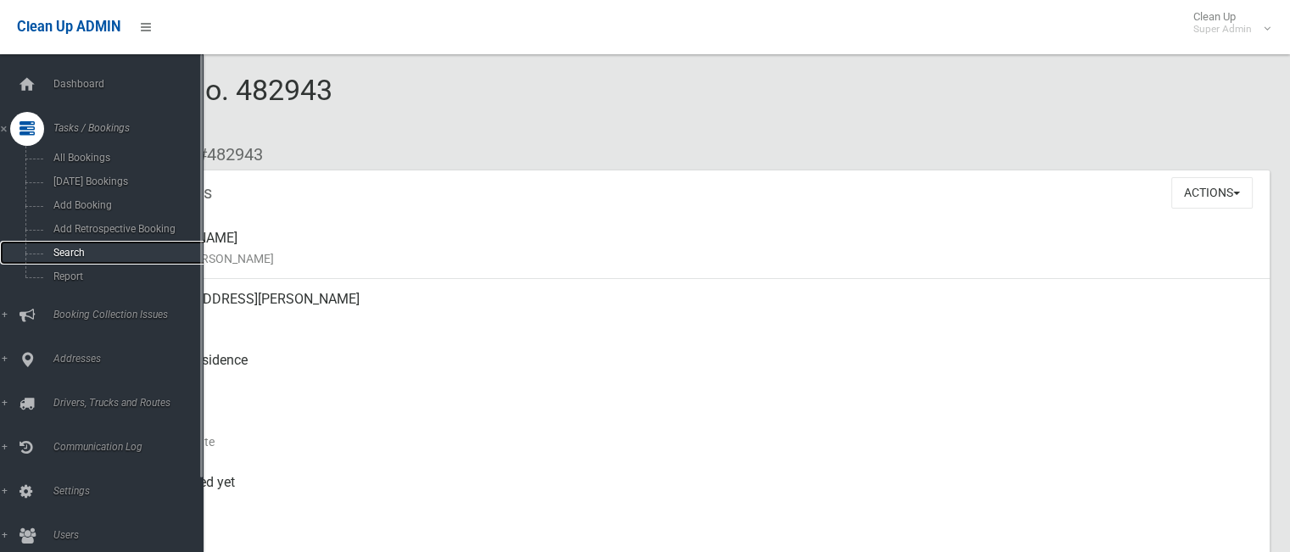
click at [89, 243] on link "Search" at bounding box center [108, 253] width 216 height 24
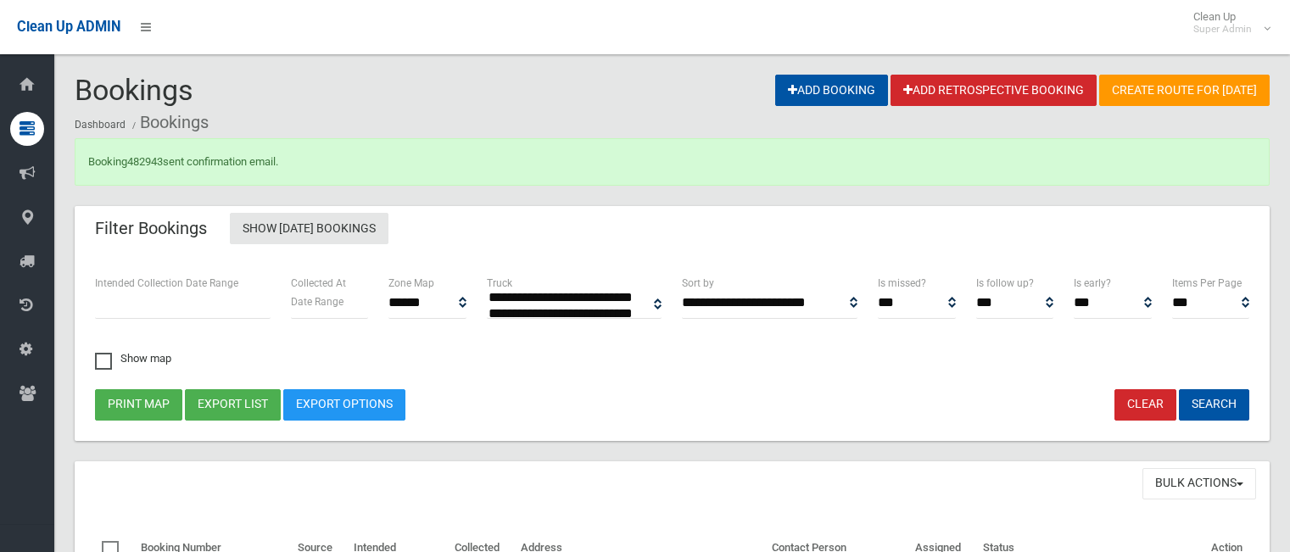
select select
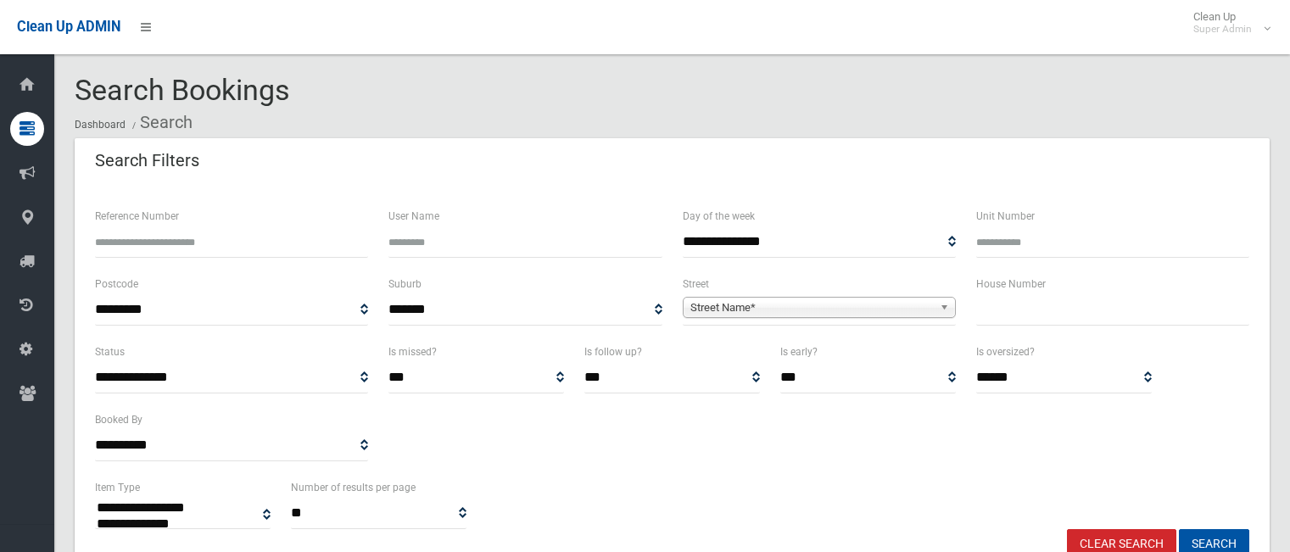
select select
type input "******"
click at [1179, 529] on button "Search" at bounding box center [1214, 544] width 70 height 31
select select
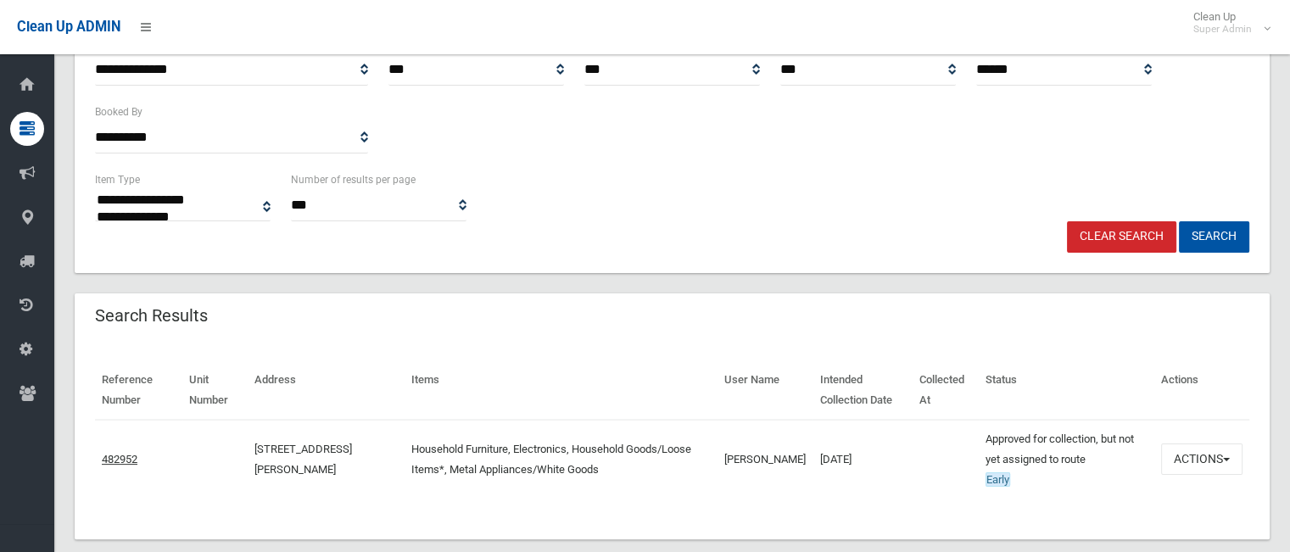
scroll to position [308, 0]
click at [121, 461] on link "482952" at bounding box center [120, 459] width 36 height 13
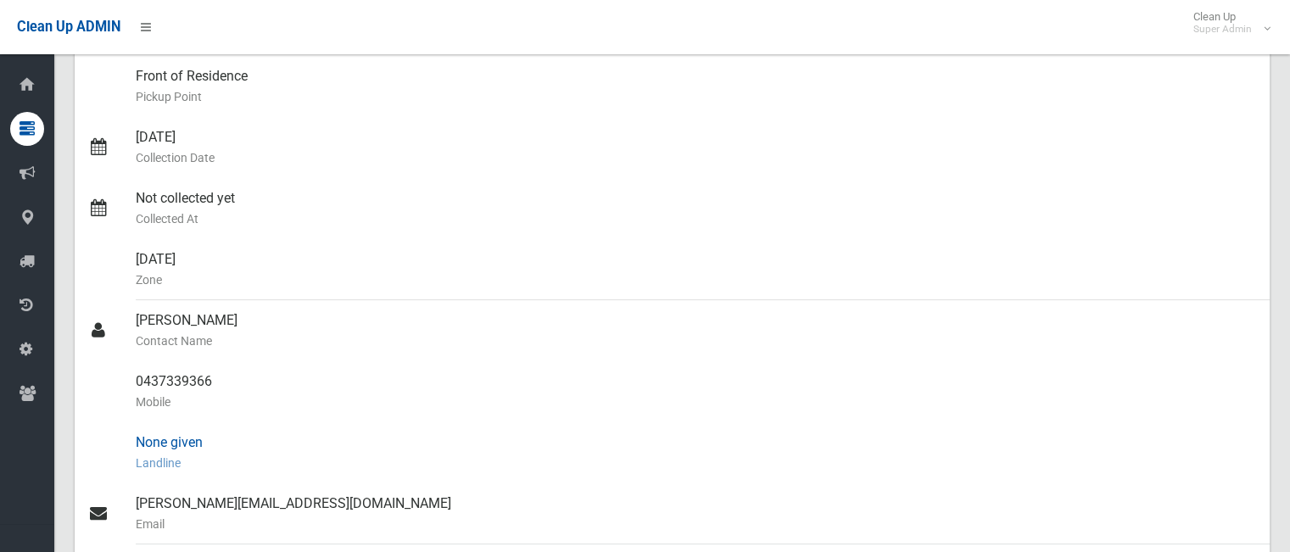
scroll to position [282, 0]
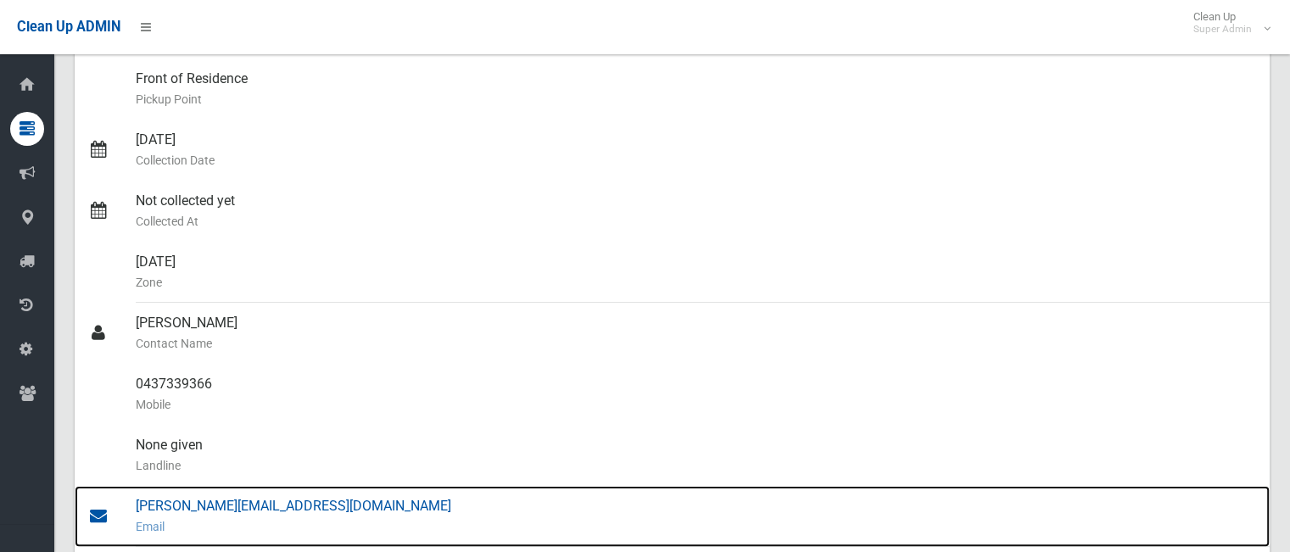
click at [305, 499] on div "[PERSON_NAME][EMAIL_ADDRESS][DOMAIN_NAME] Email" at bounding box center [696, 516] width 1120 height 61
